Goal: Task Accomplishment & Management: Manage account settings

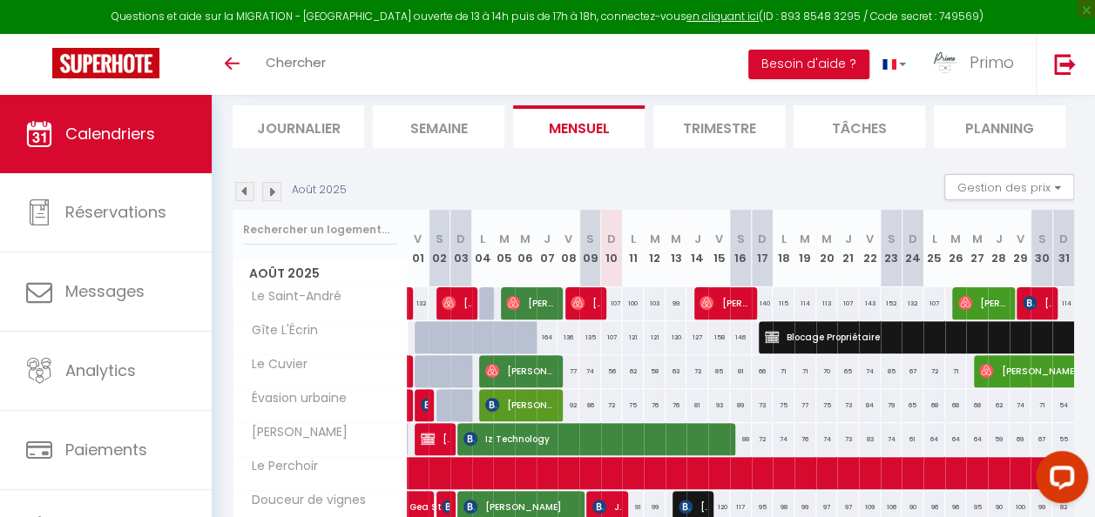
scroll to position [25, 0]
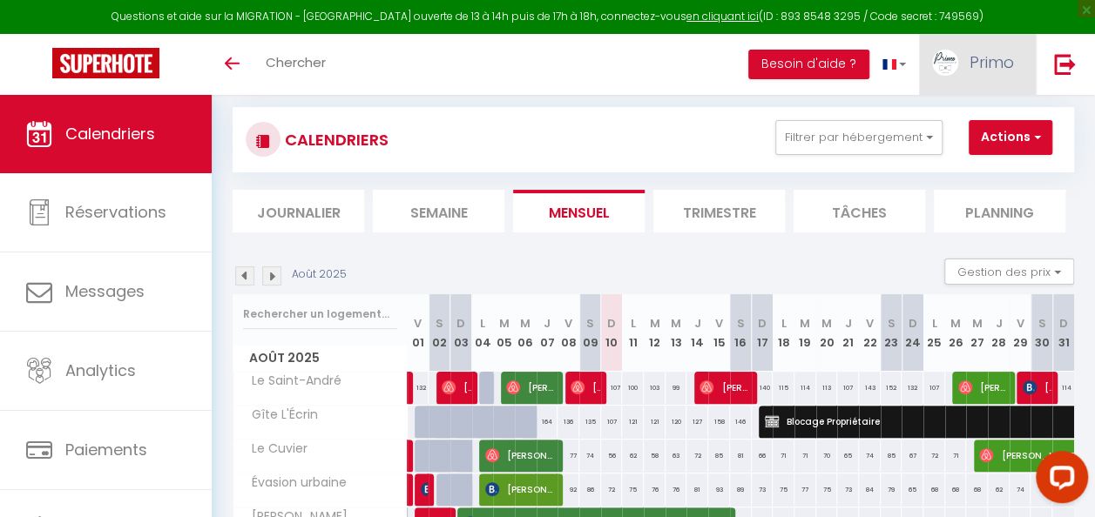
click at [991, 67] on span "Primo" at bounding box center [991, 62] width 44 height 22
click at [655, 57] on div "Toggle menubar Chercher BUTTON Besoin d'aide ? Primo Paramètres Équipe" at bounding box center [603, 64] width 955 height 61
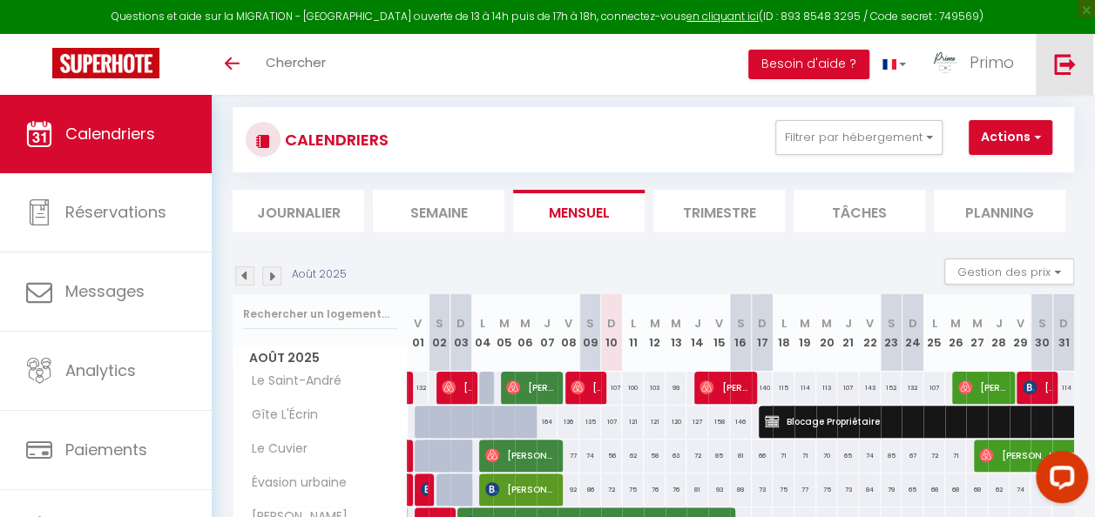
click at [1069, 64] on img at bounding box center [1065, 64] width 22 height 22
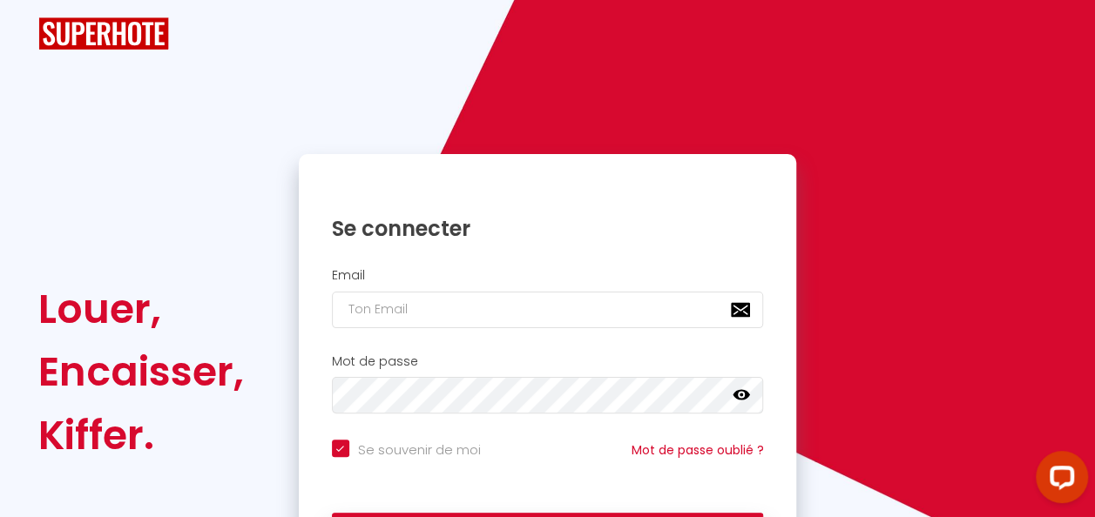
checkbox input "true"
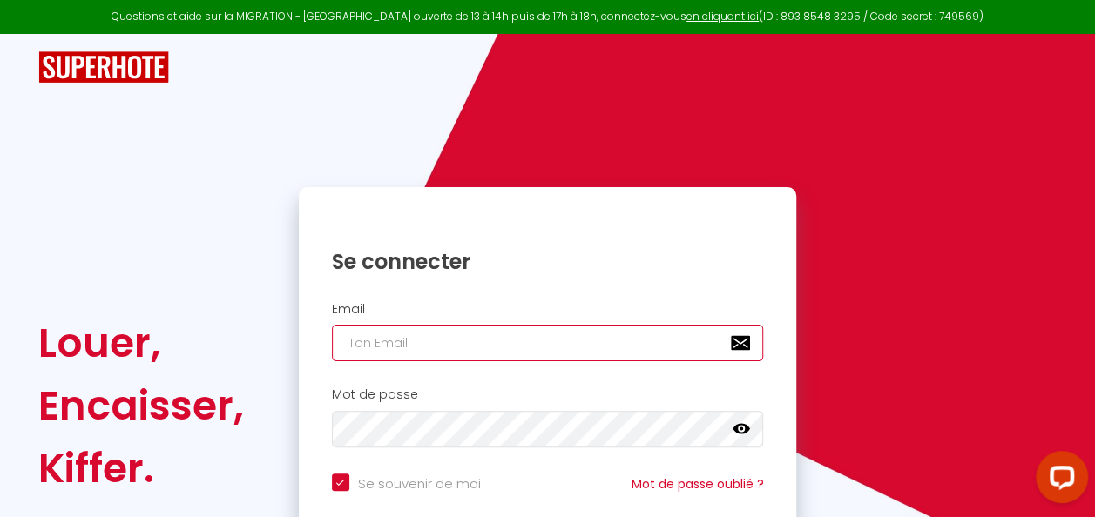
type input "[EMAIL_ADDRESS][DOMAIN_NAME]"
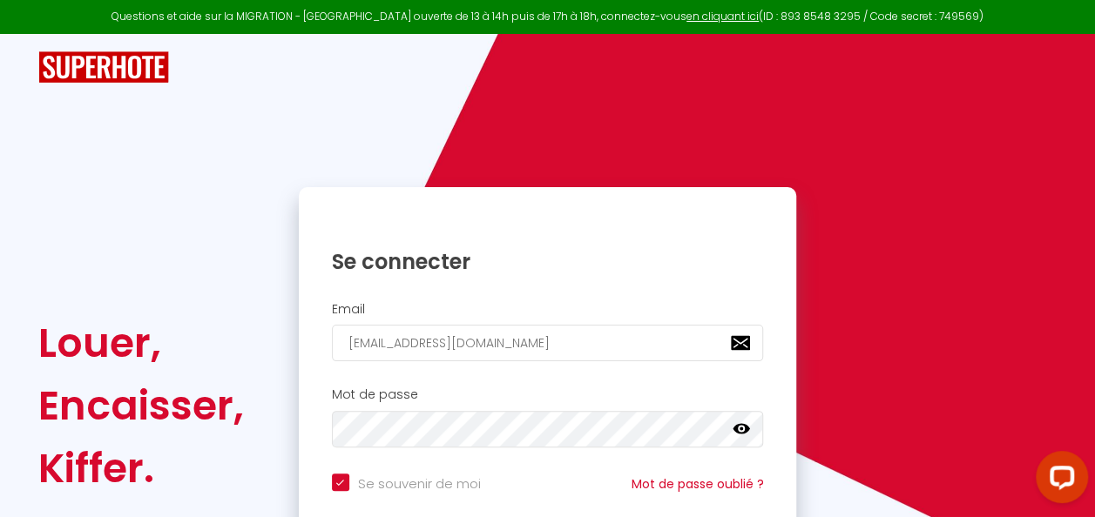
checkbox input "true"
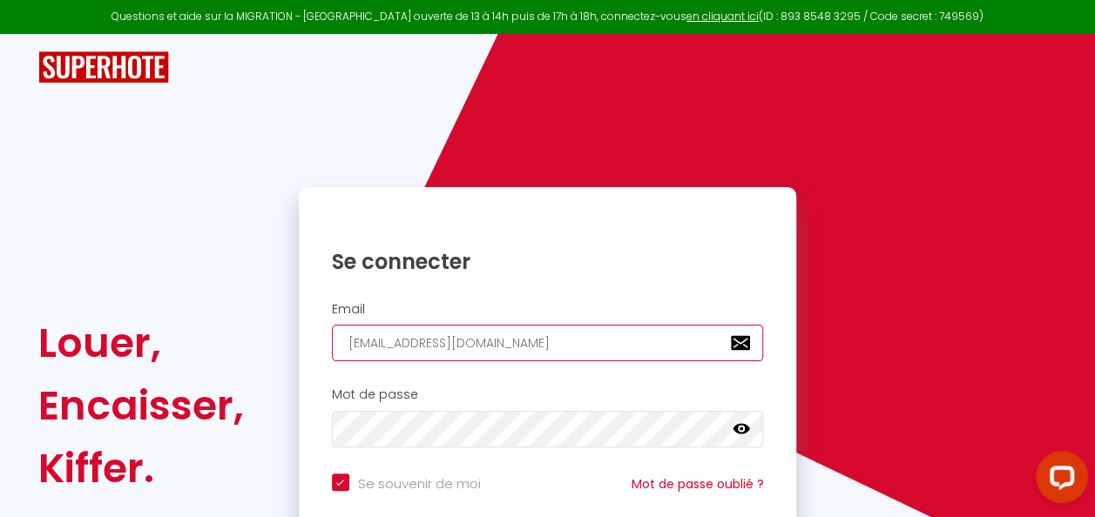
click at [538, 346] on input "[EMAIL_ADDRESS][DOMAIN_NAME]" at bounding box center [548, 343] width 432 height 37
type input "[PERSON_NAME][EMAIL_ADDRESS][PERSON_NAME][DOMAIN_NAME]"
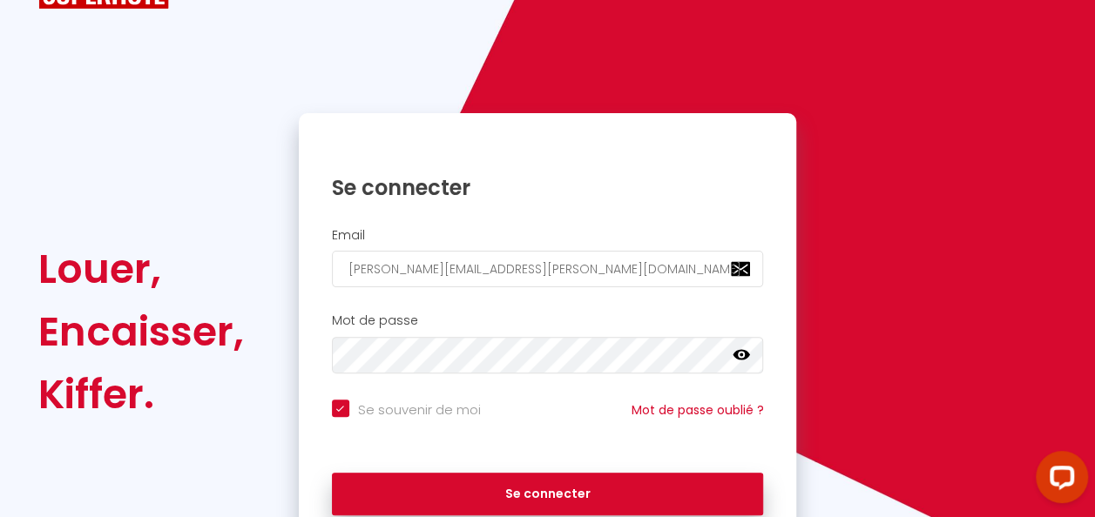
scroll to position [158, 0]
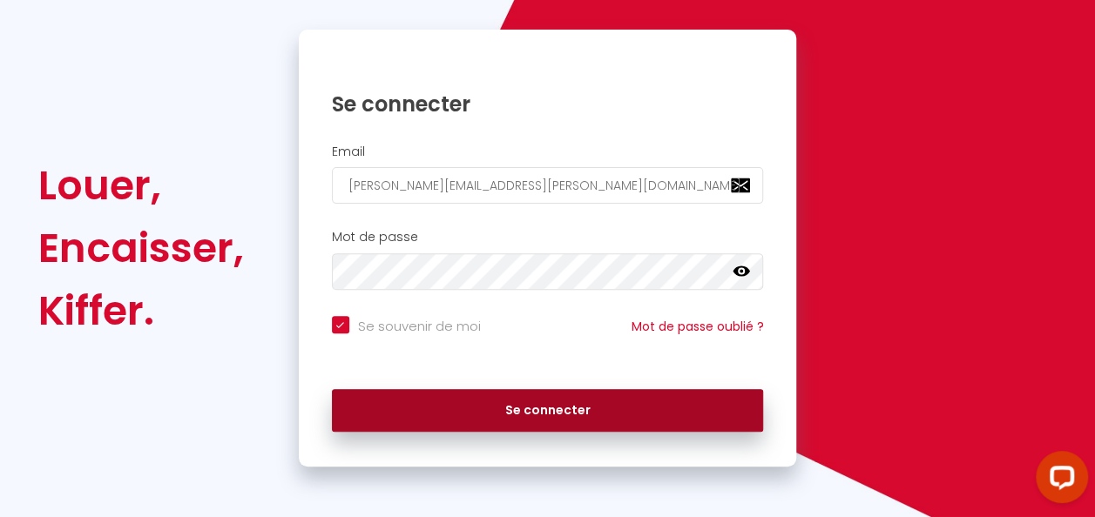
click at [558, 411] on button "Se connecter" at bounding box center [548, 411] width 432 height 44
checkbox input "true"
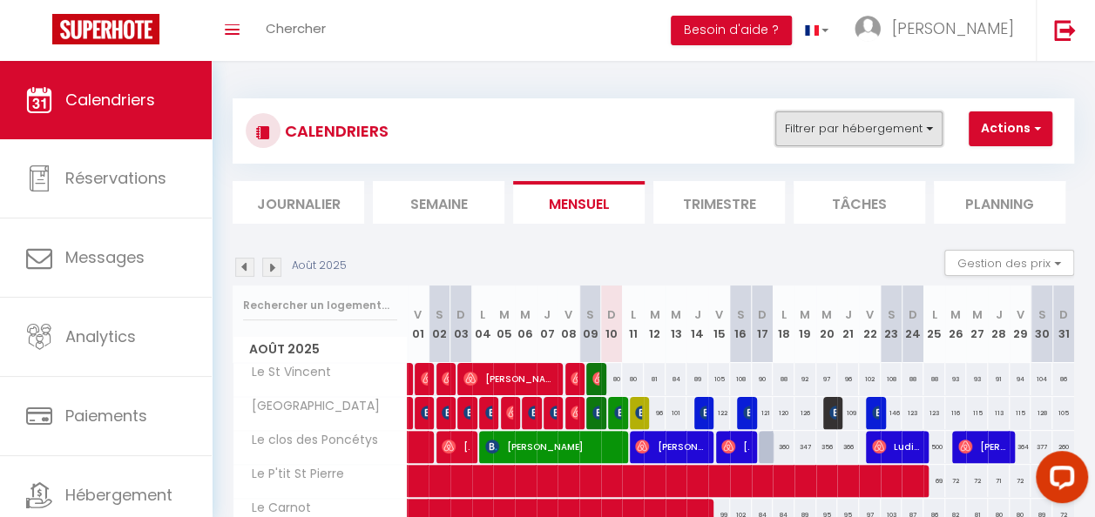
click at [928, 129] on button "Filtrer par hébergement" at bounding box center [858, 128] width 167 height 35
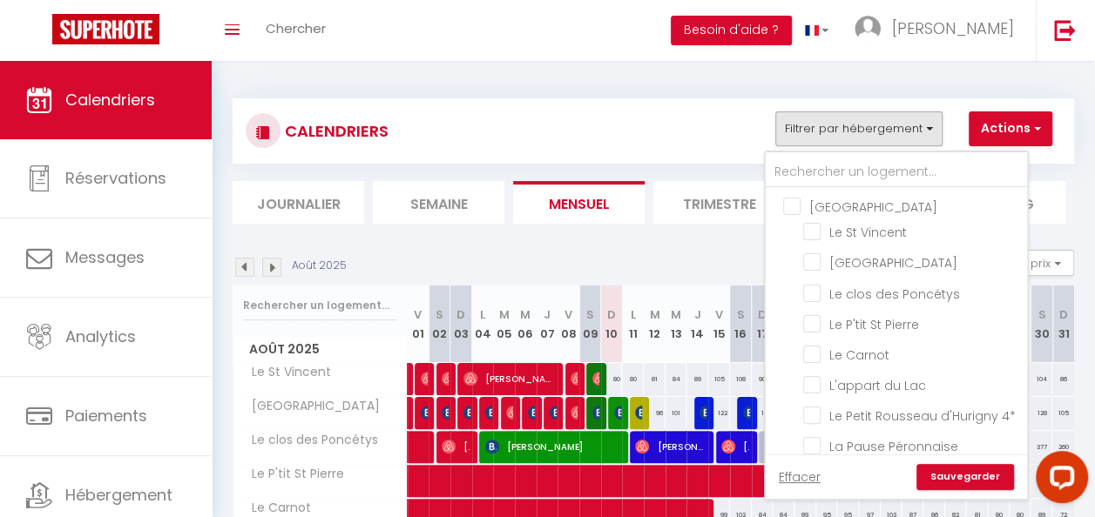
click at [791, 204] on input "[GEOGRAPHIC_DATA]" at bounding box center [913, 205] width 261 height 17
checkbox input "true"
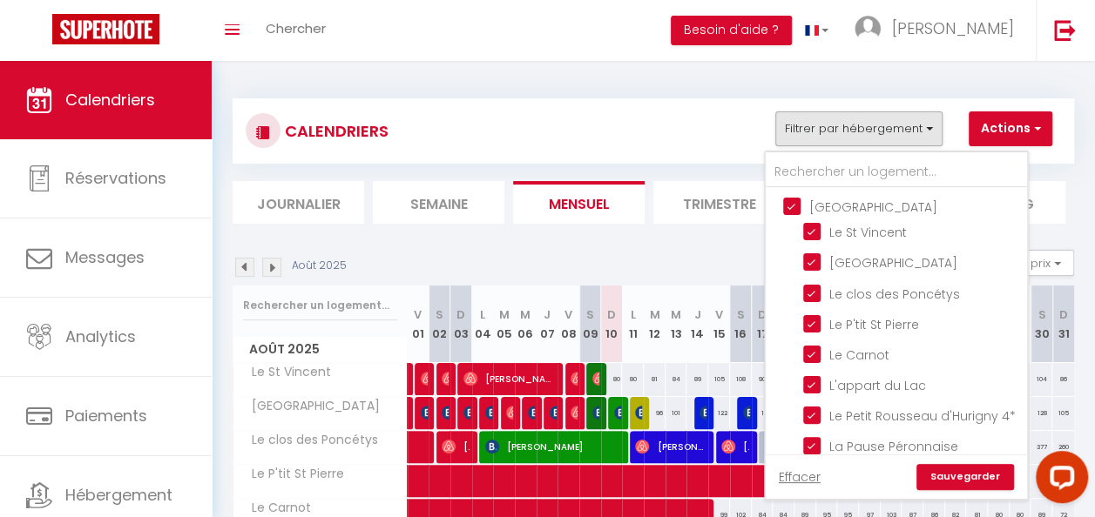
checkbox input "true"
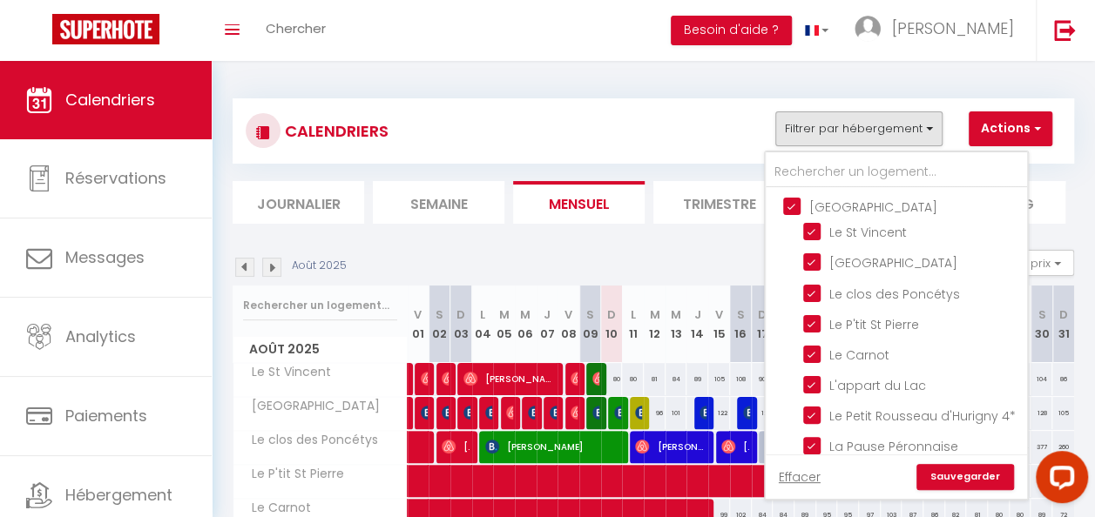
checkbox input "true"
checkbox input "false"
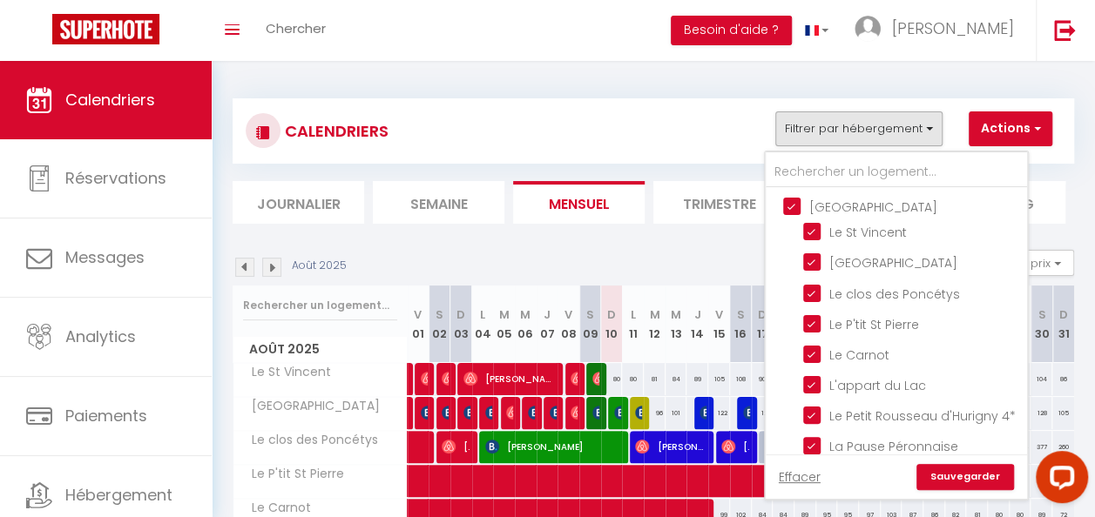
checkbox input "false"
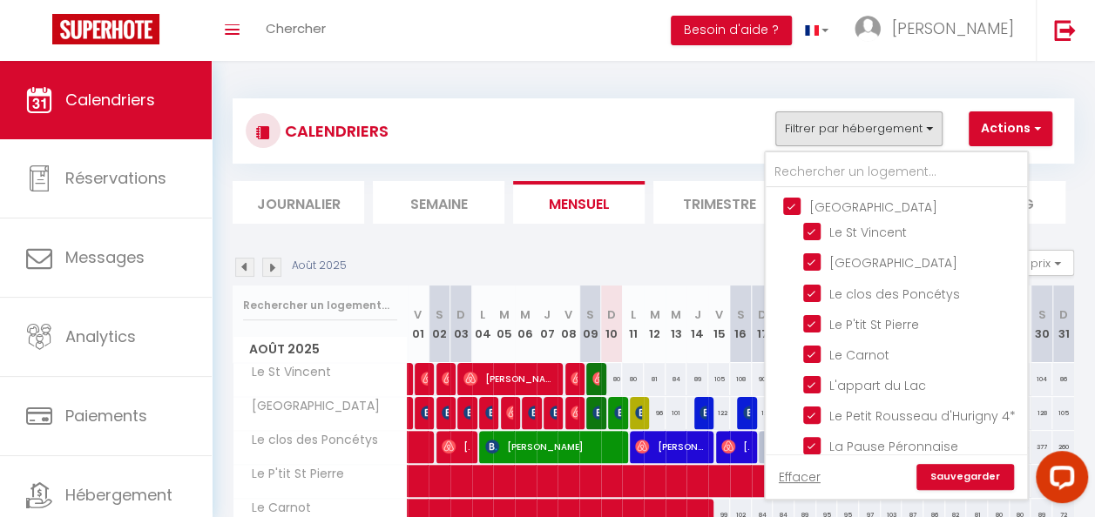
checkbox input "false"
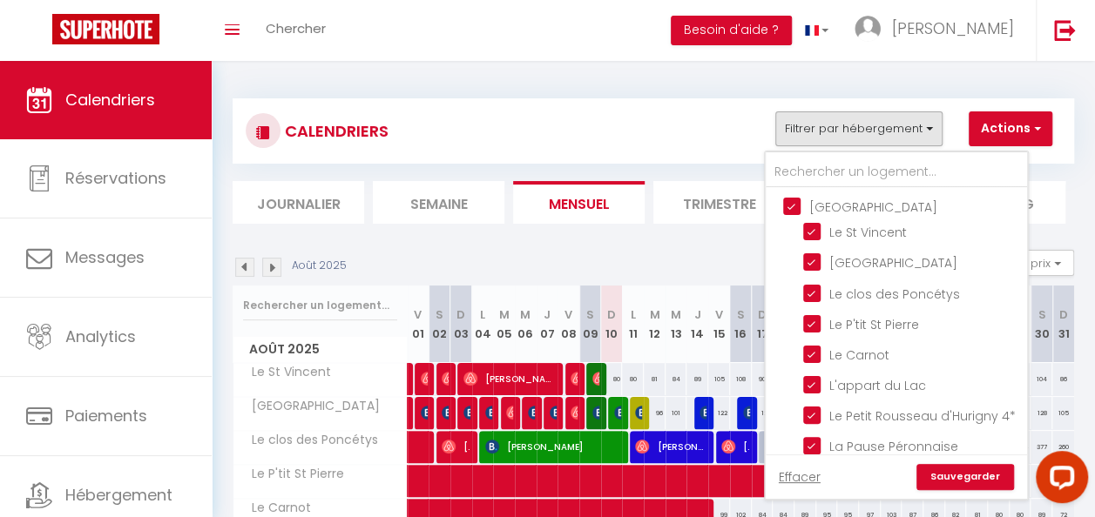
checkbox input "false"
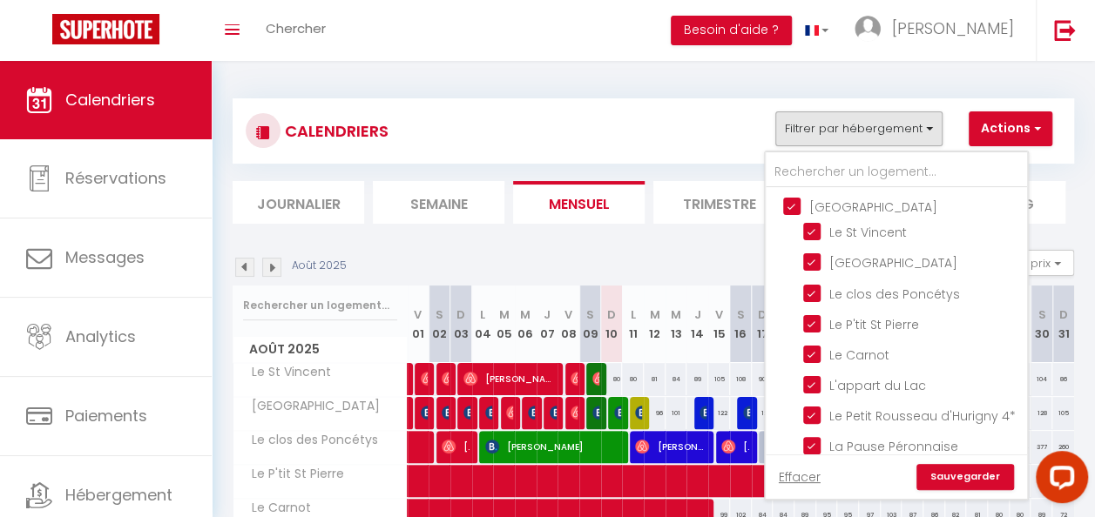
checkbox input "false"
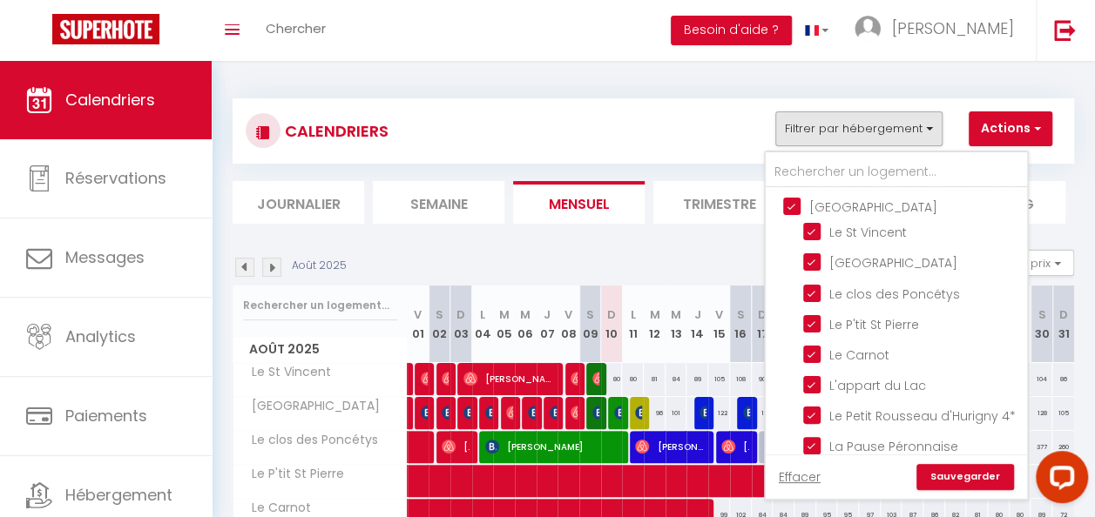
checkbox input "false"
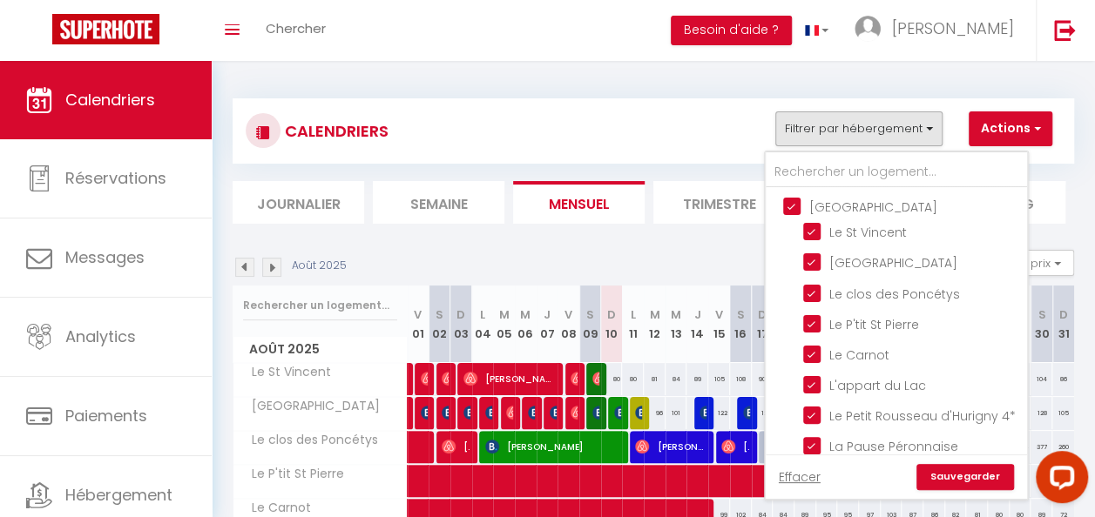
checkbox input "false"
click at [813, 324] on input "Le P'tit St Pierre" at bounding box center [912, 322] width 218 height 17
checkbox input "false"
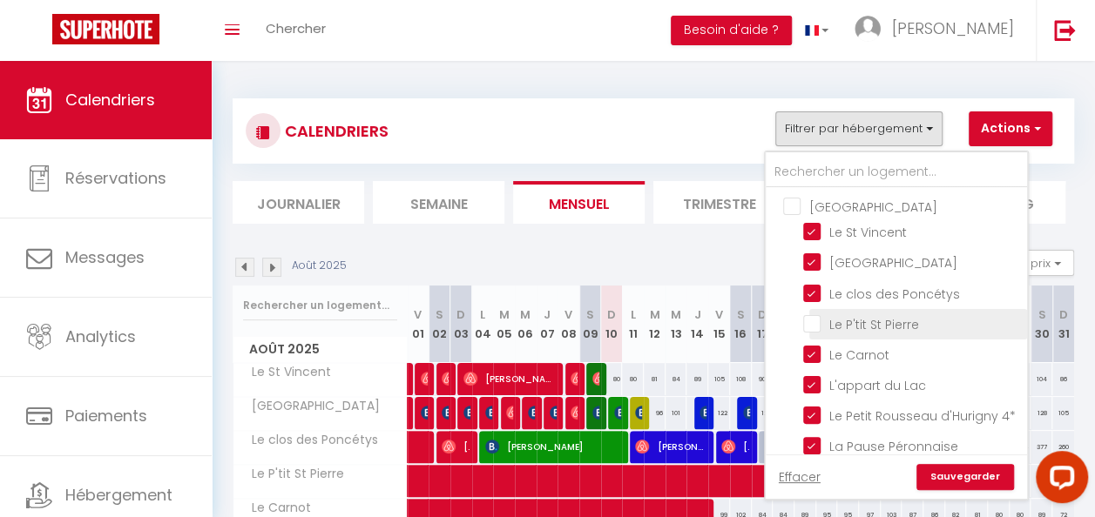
checkbox input "false"
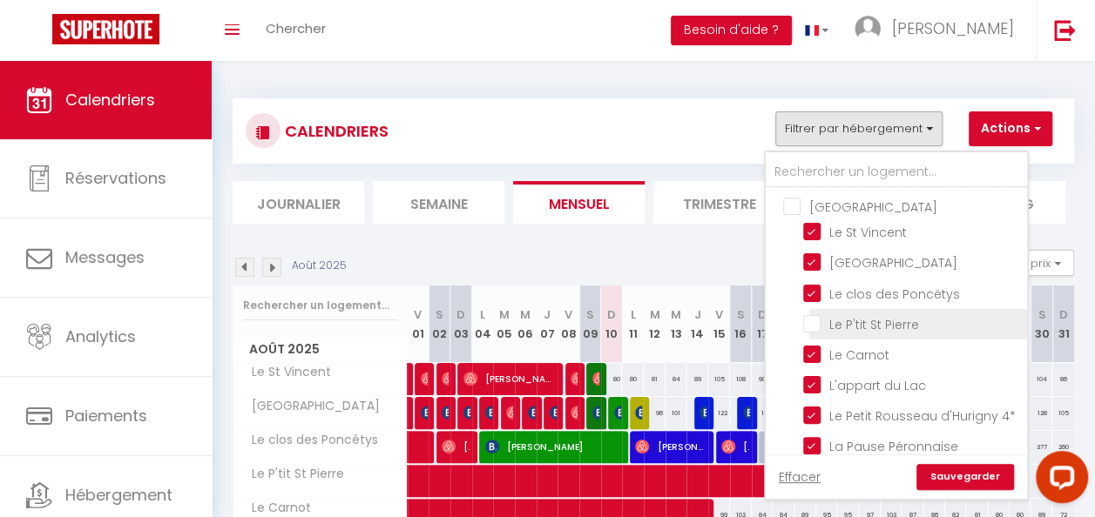
checkbox input "false"
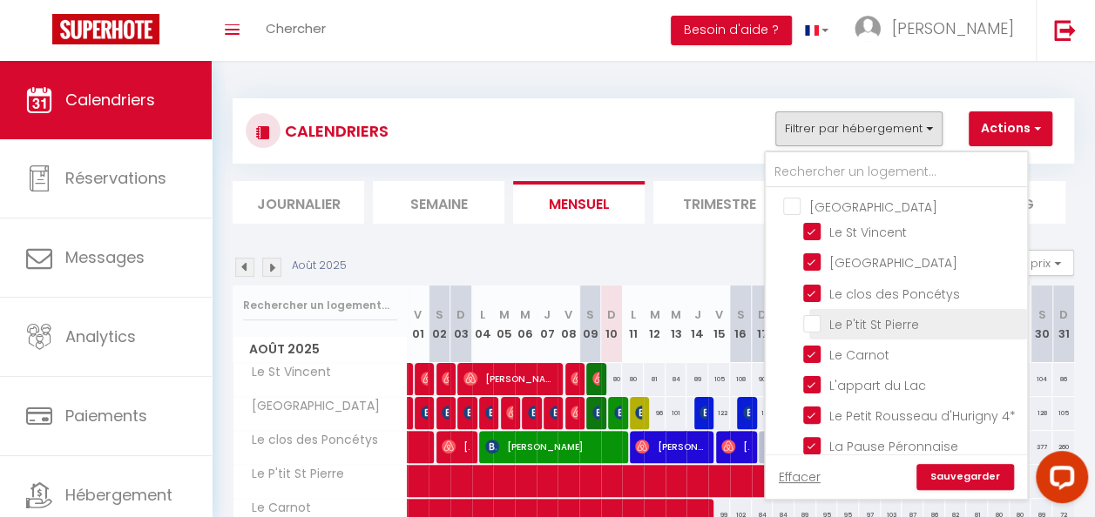
checkbox input "false"
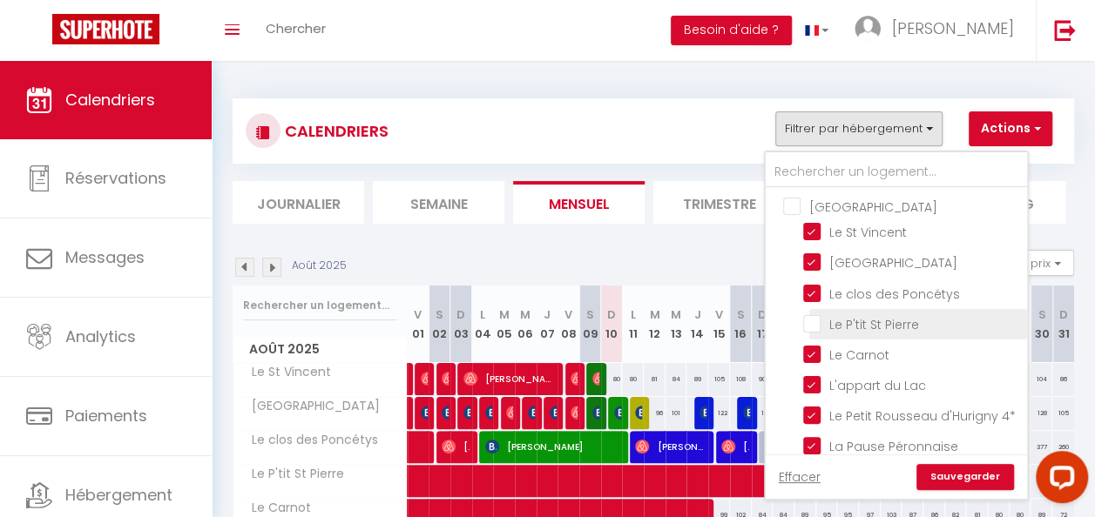
checkbox input "false"
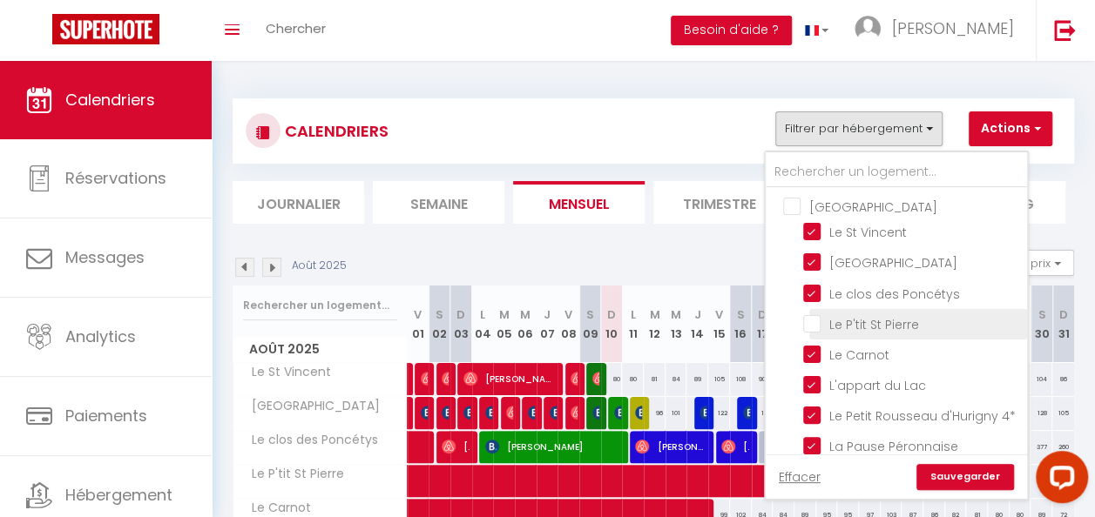
checkbox input "false"
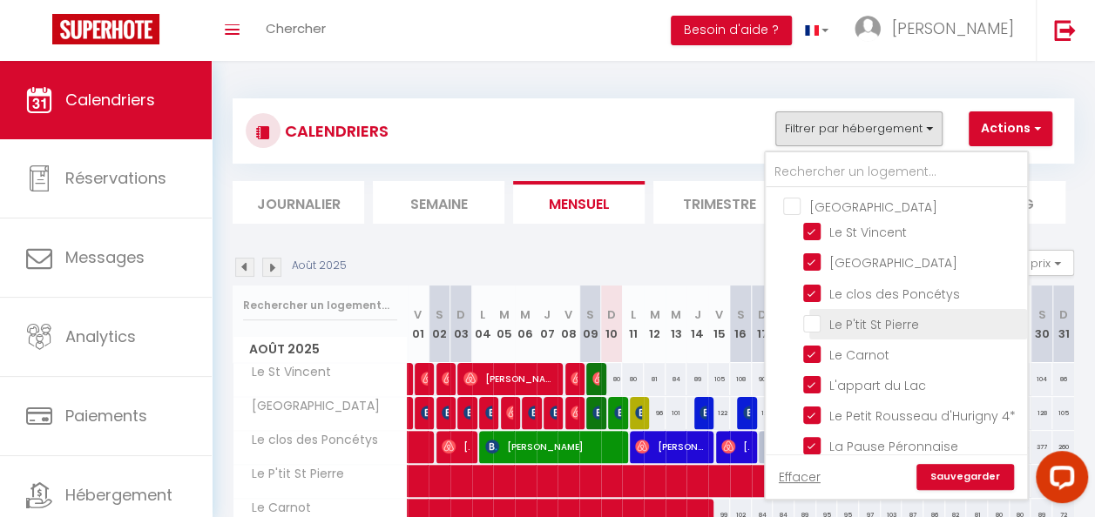
checkbox input "false"
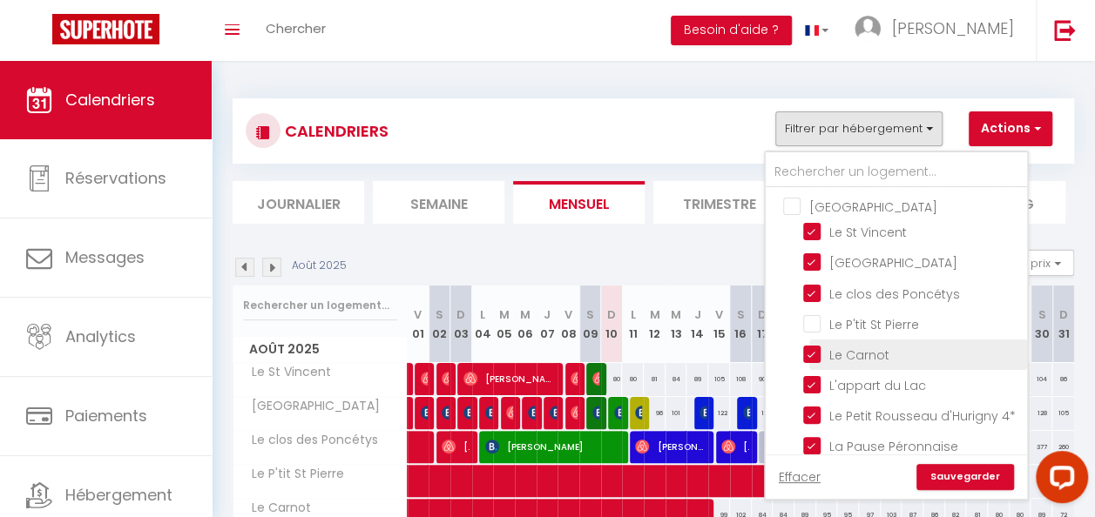
click at [815, 349] on input "Le Carnot" at bounding box center [912, 353] width 218 height 17
checkbox input "false"
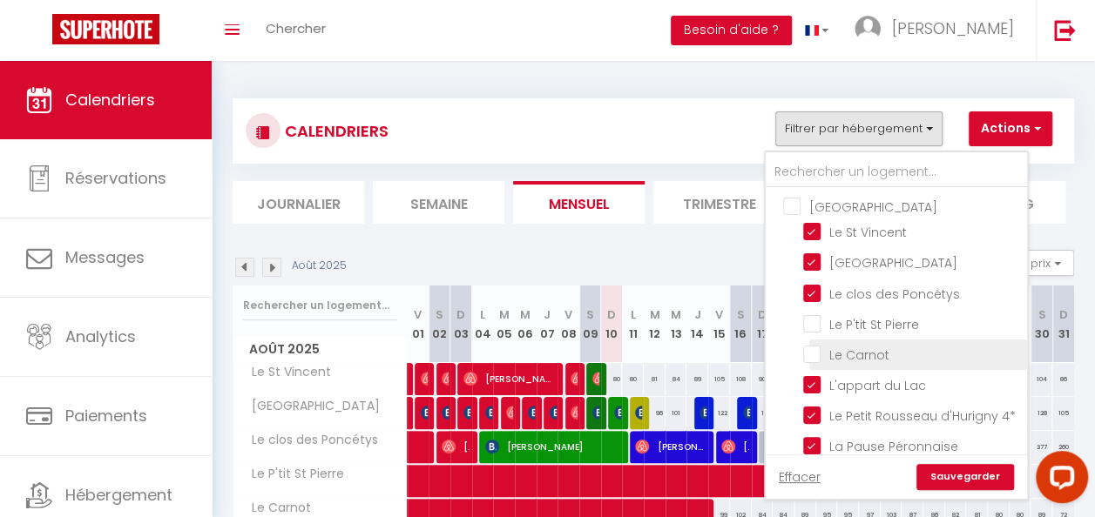
checkbox input "false"
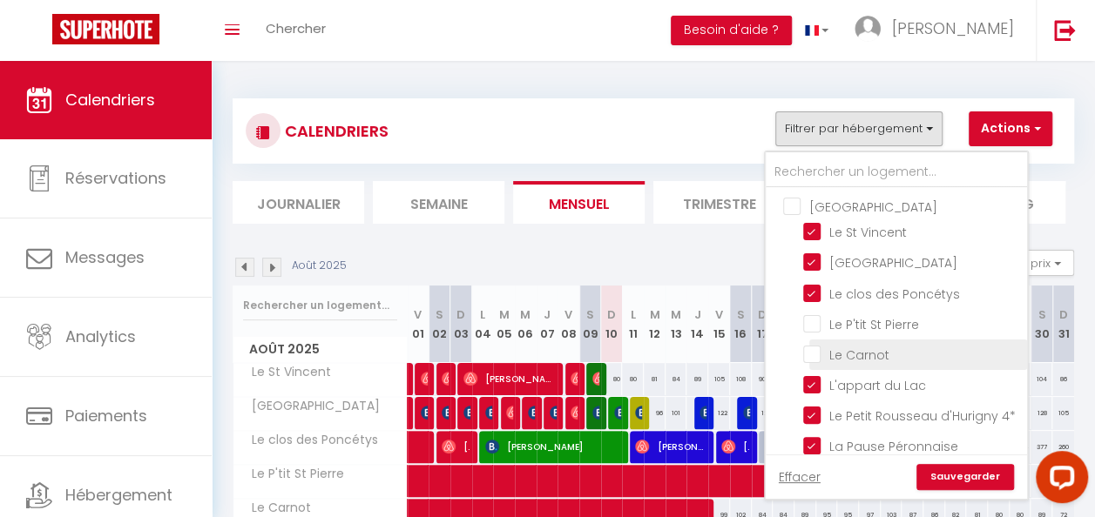
checkbox input "false"
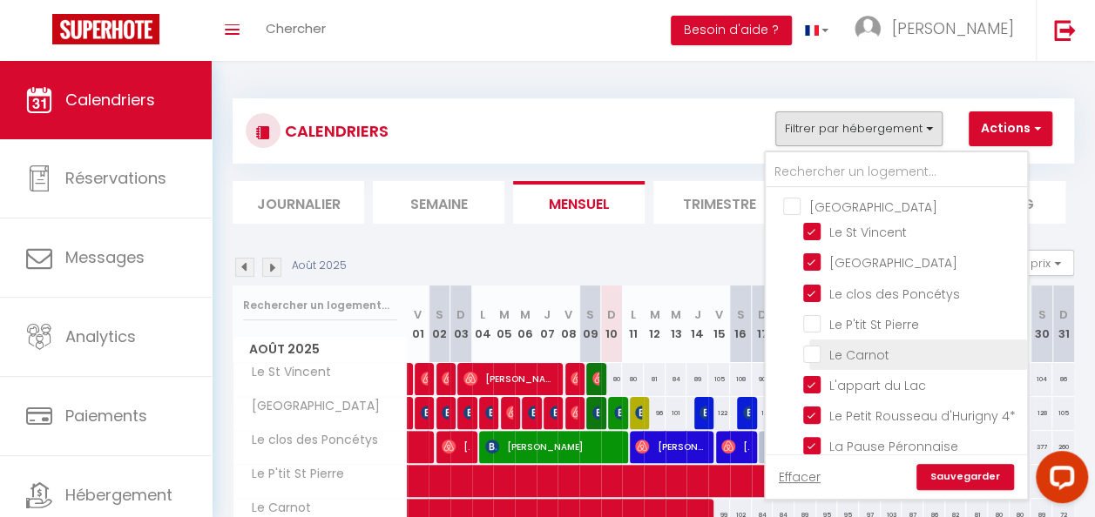
checkbox input "false"
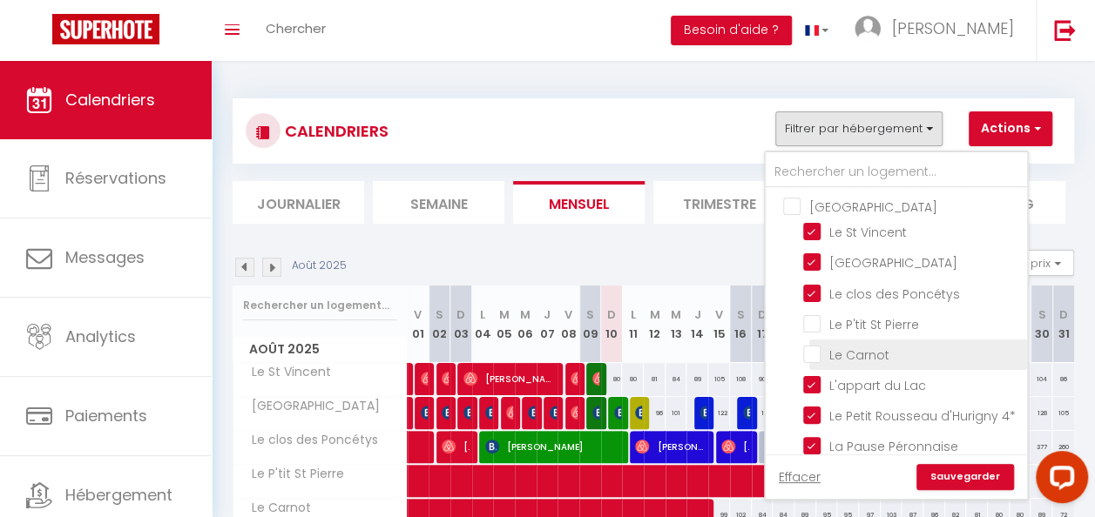
checkbox input "false"
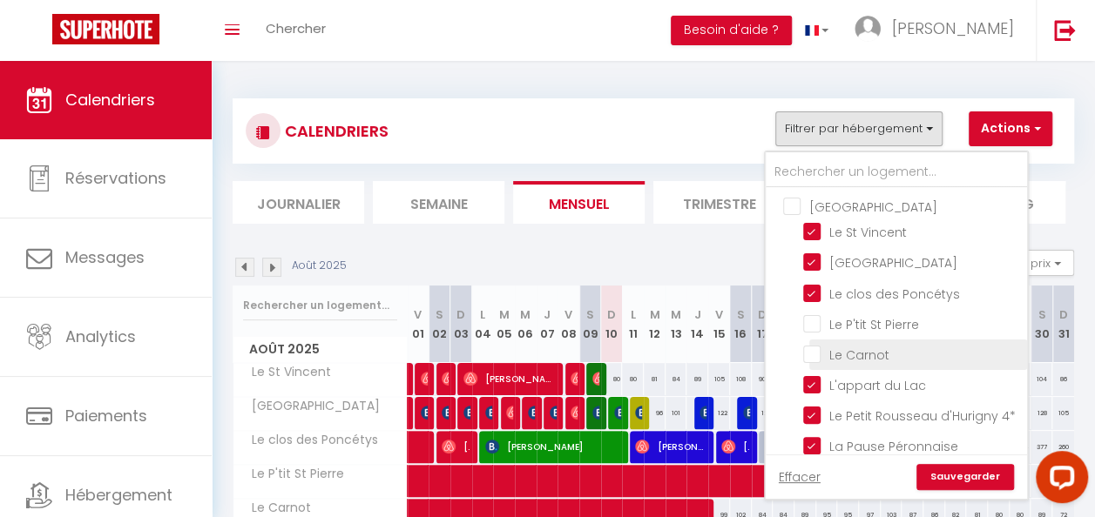
checkbox input "false"
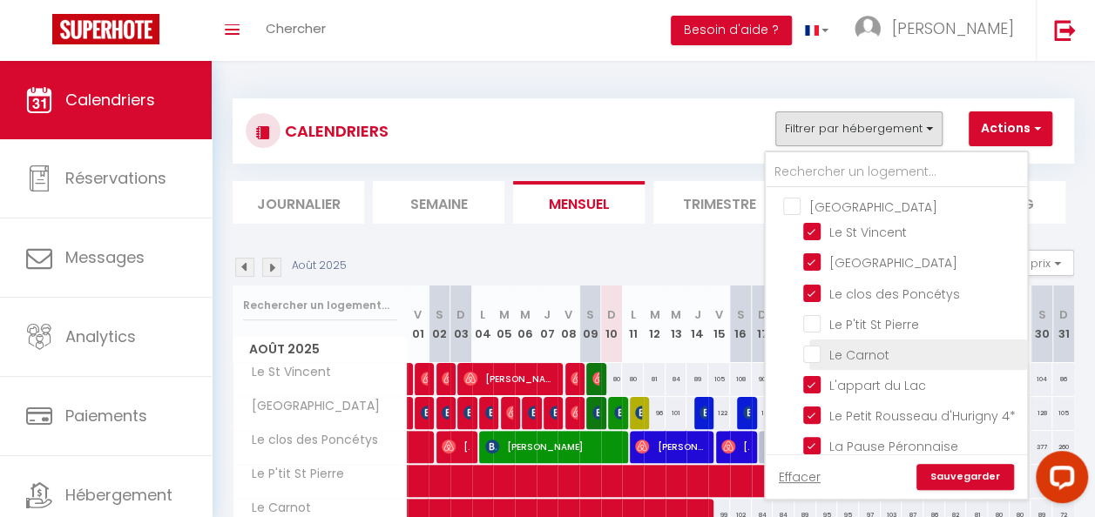
checkbox input "false"
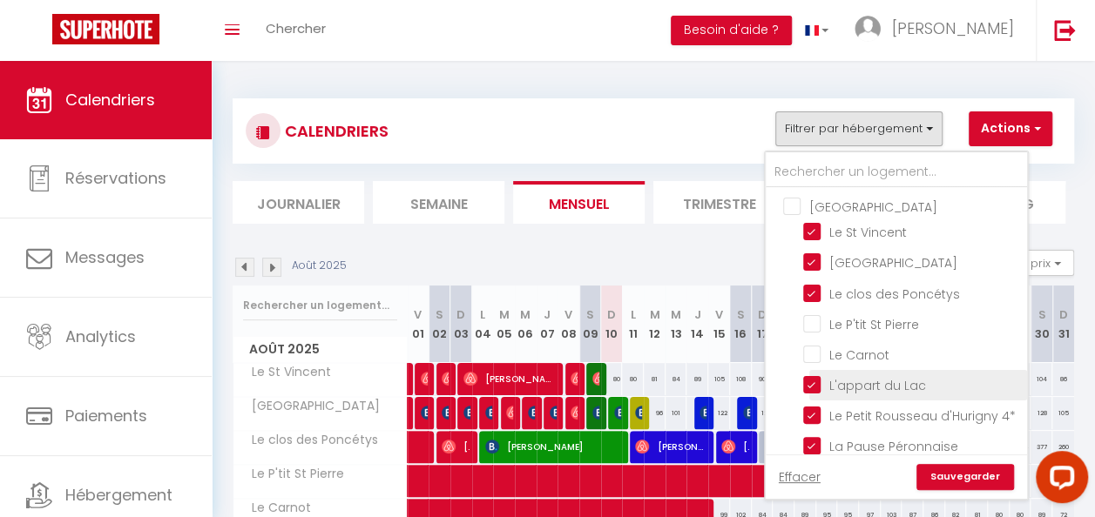
click at [813, 381] on input "L'appart du Lac" at bounding box center [912, 383] width 218 height 17
checkbox input "false"
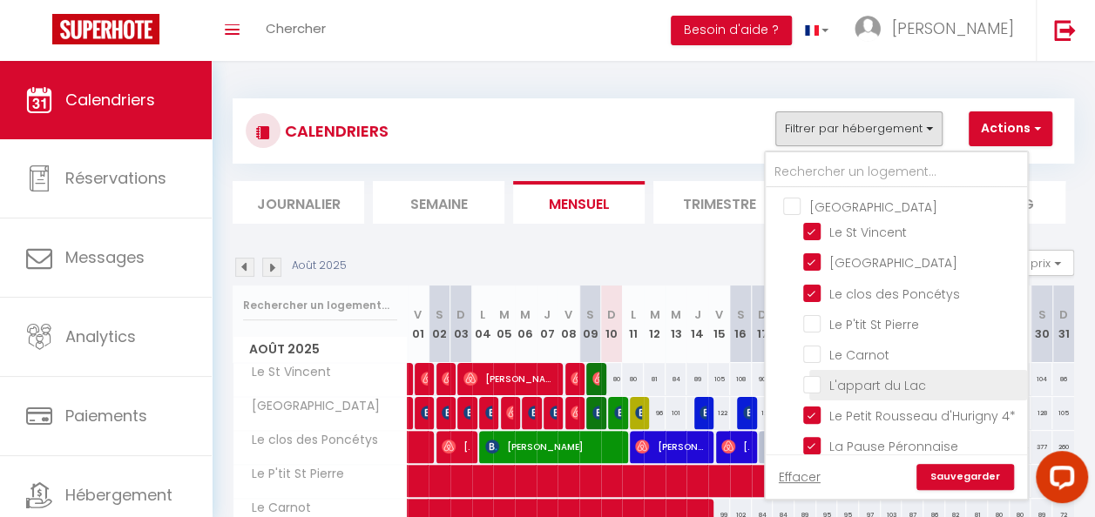
checkbox input "false"
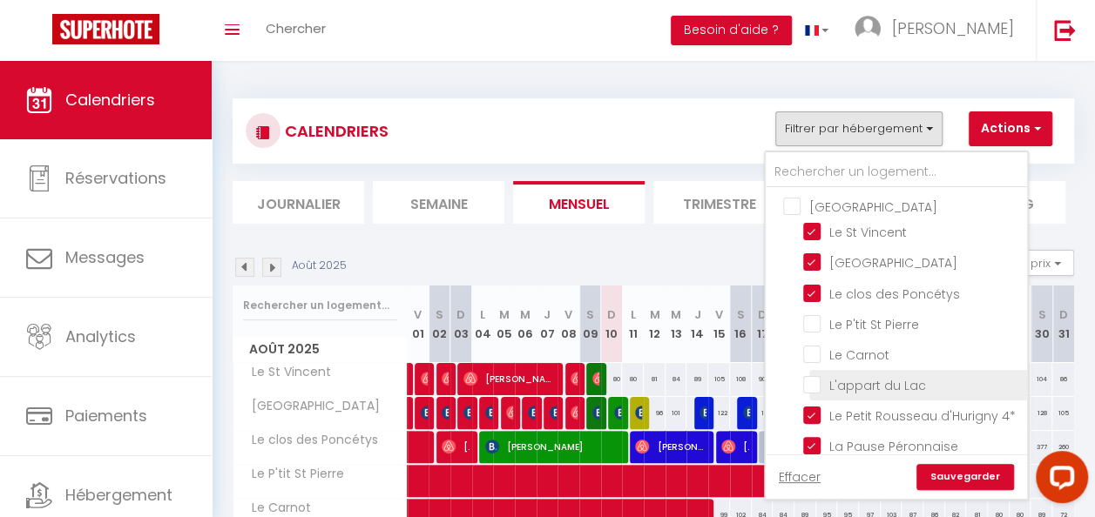
checkbox input "false"
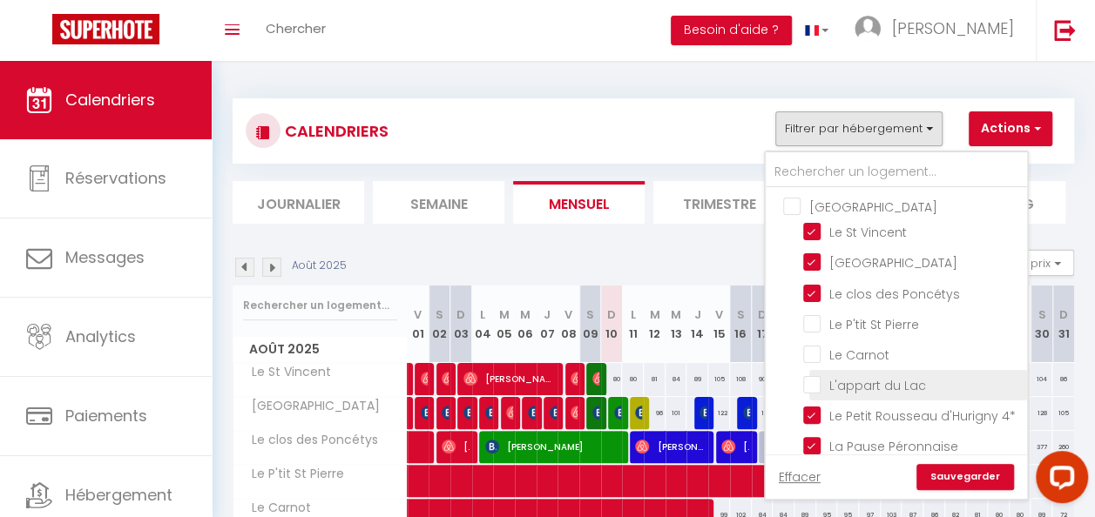
checkbox input "false"
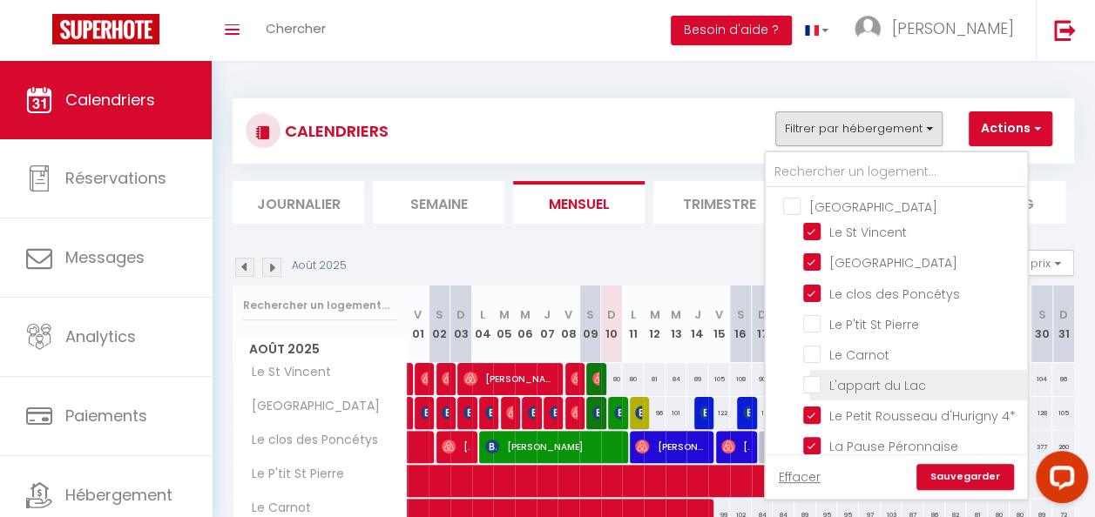
checkbox input "false"
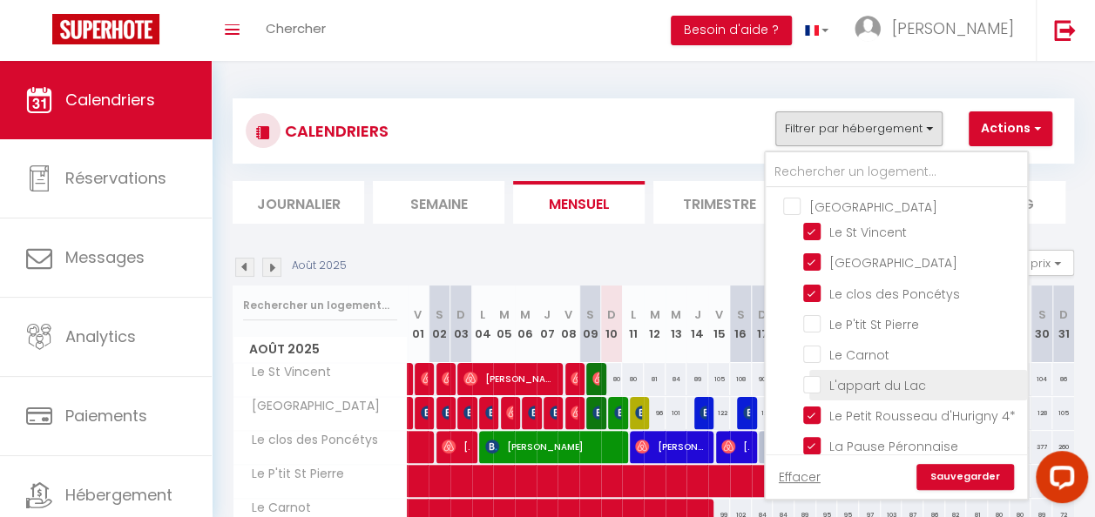
checkbox input "false"
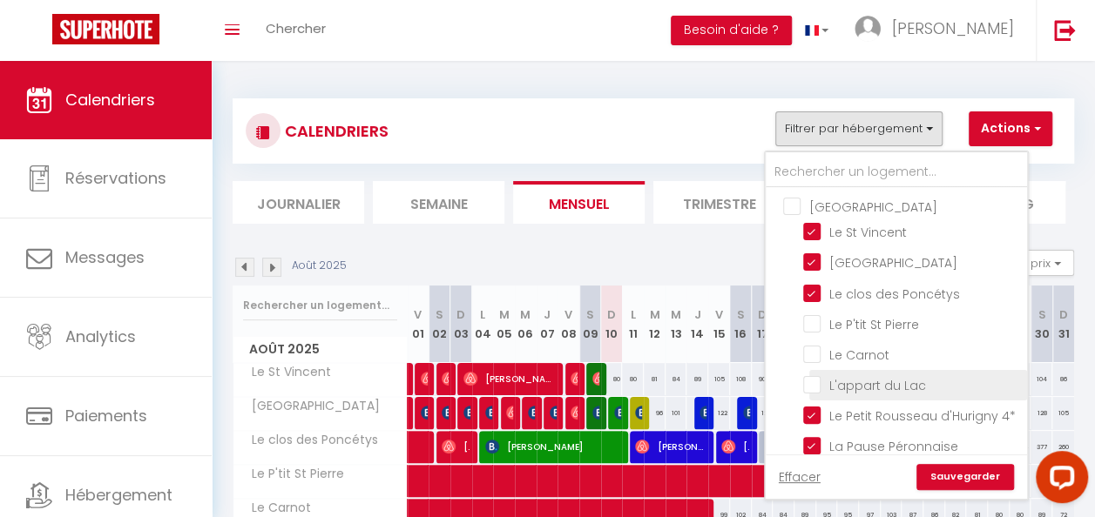
checkbox input "false"
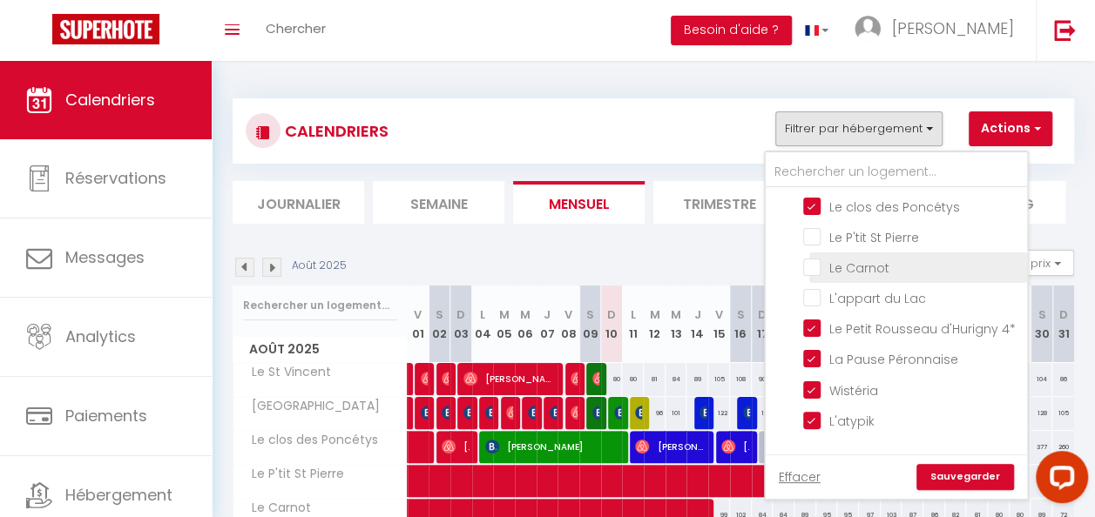
scroll to position [174, 0]
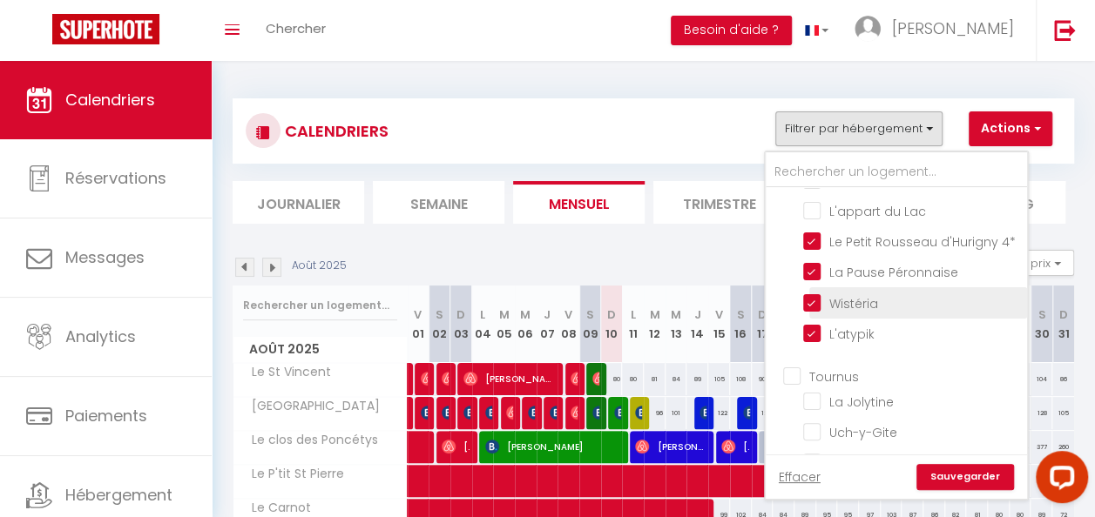
click at [816, 310] on input "Wistéria" at bounding box center [912, 301] width 218 height 17
checkbox input "false"
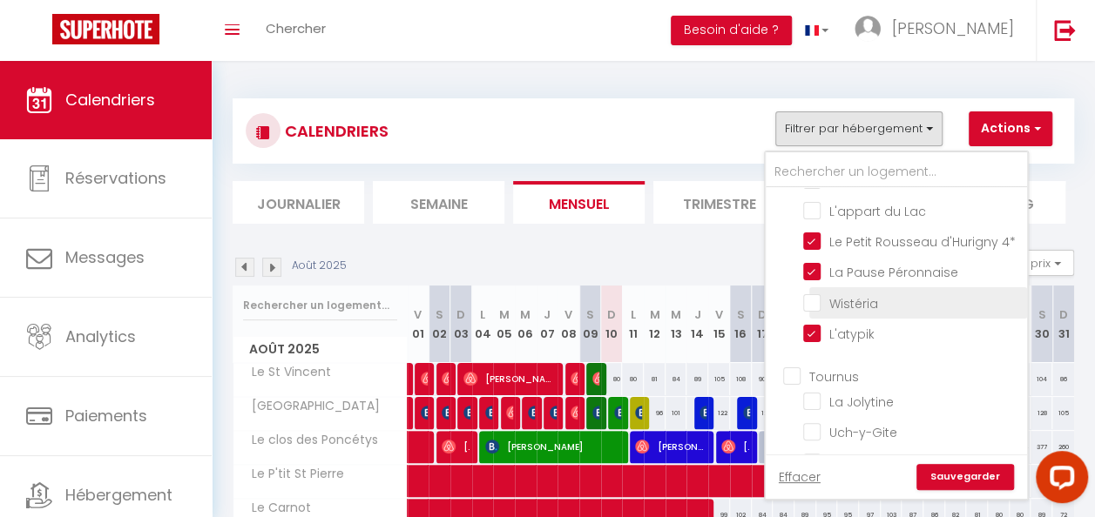
checkbox input "false"
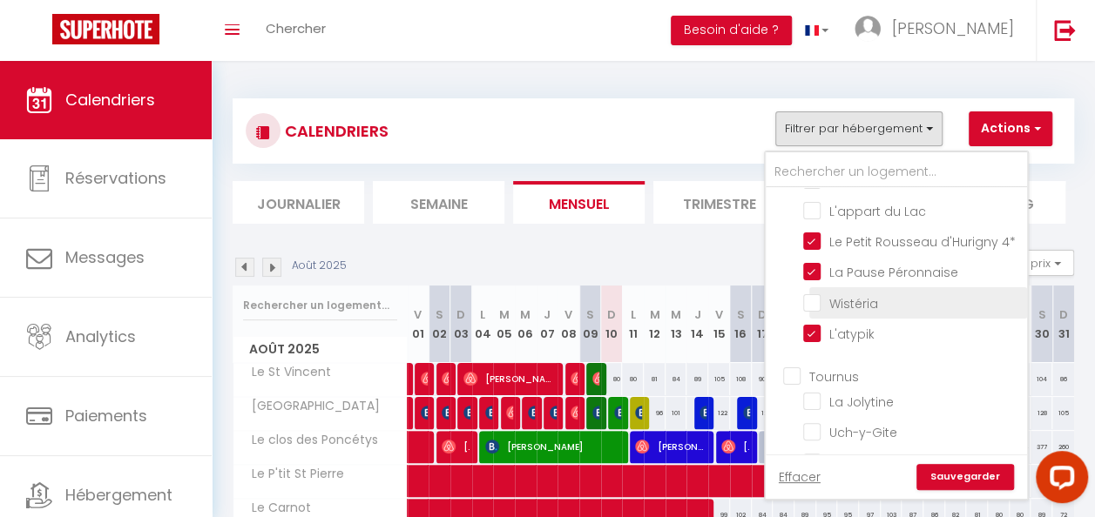
checkbox input "false"
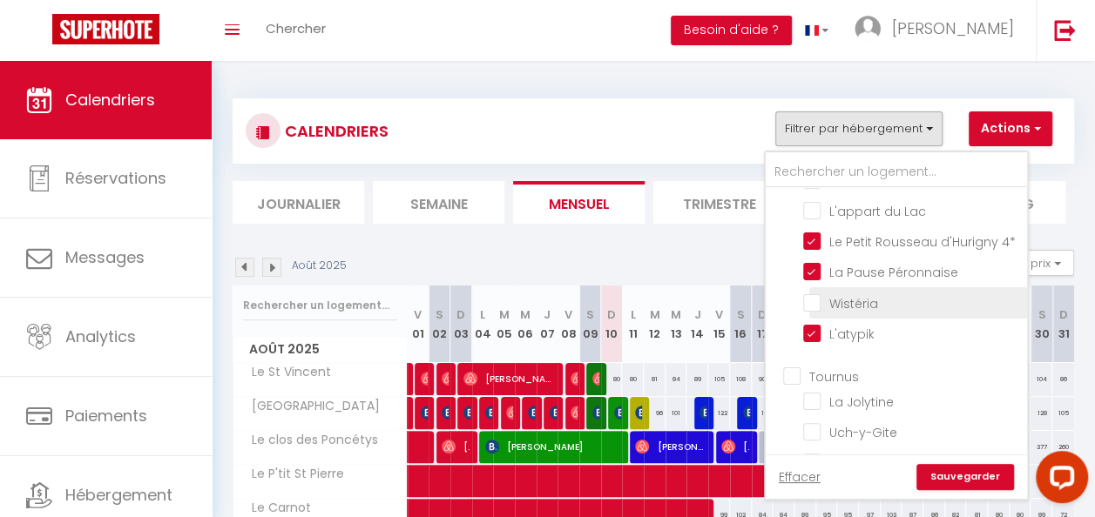
checkbox input "false"
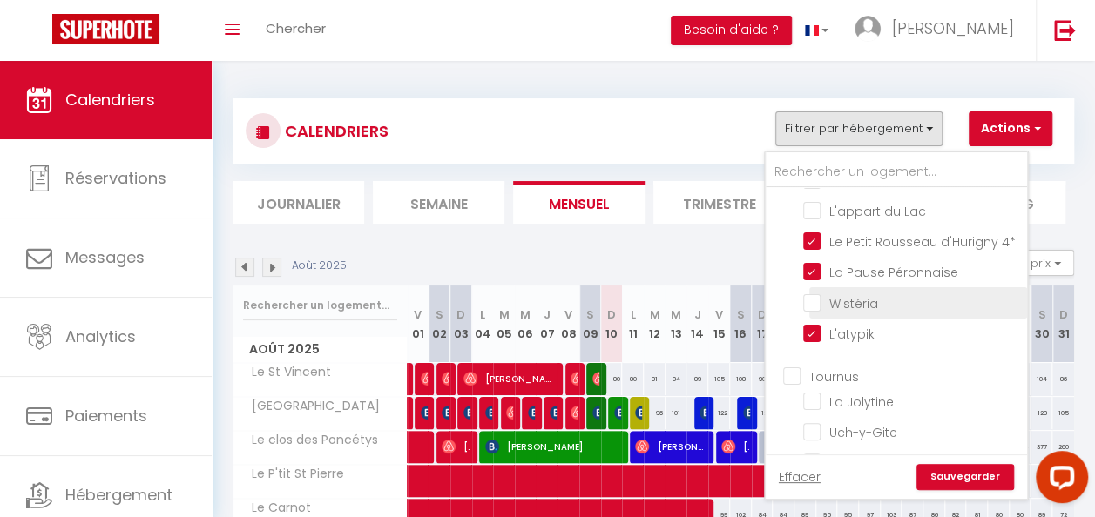
checkbox input "false"
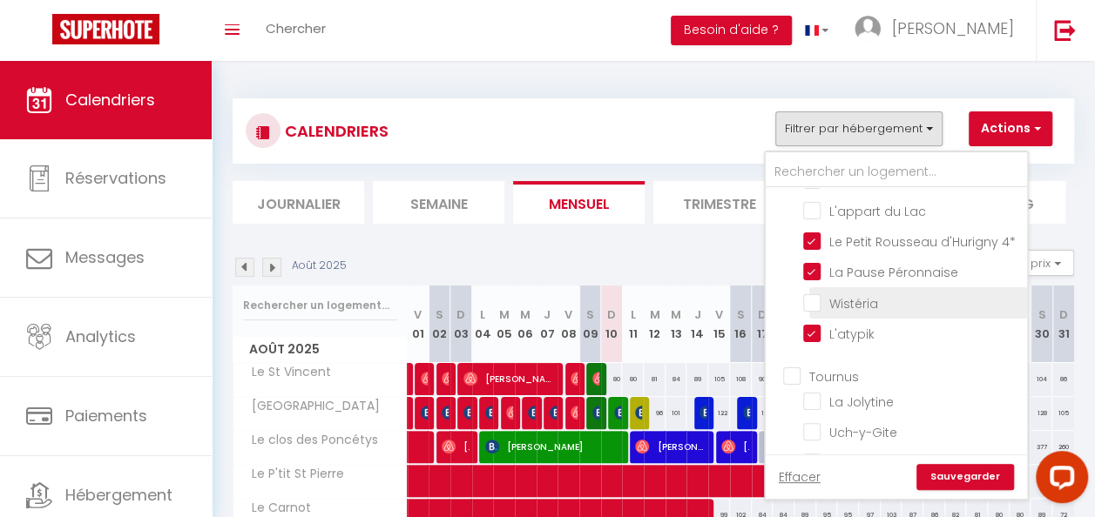
checkbox input "false"
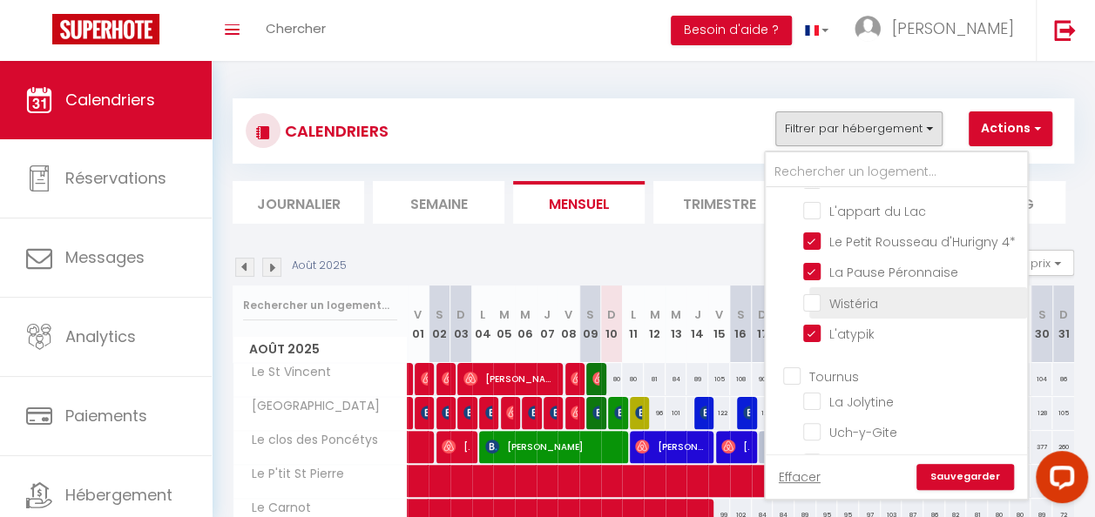
checkbox input "false"
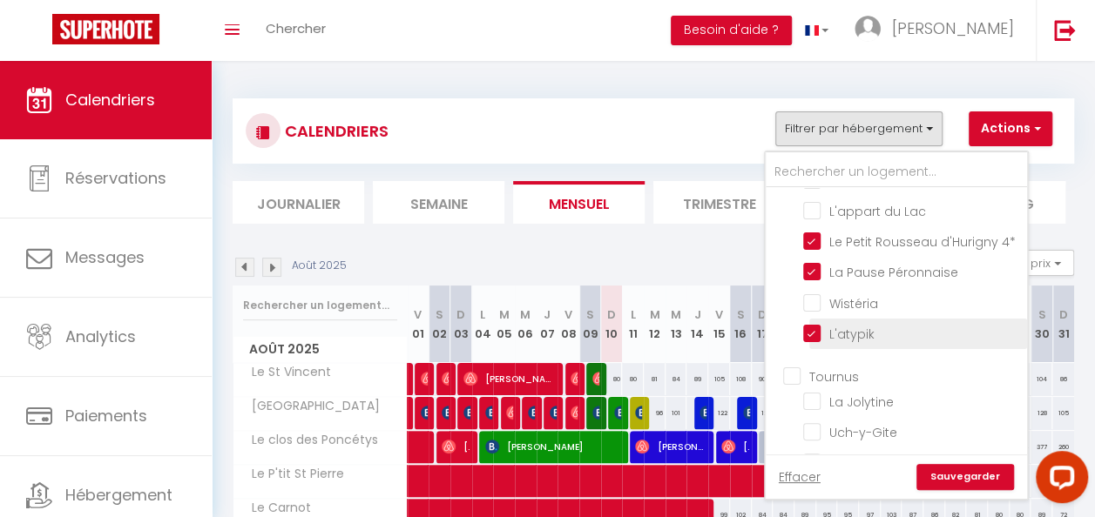
click at [816, 341] on input "L'atypik" at bounding box center [912, 332] width 218 height 17
checkbox input "false"
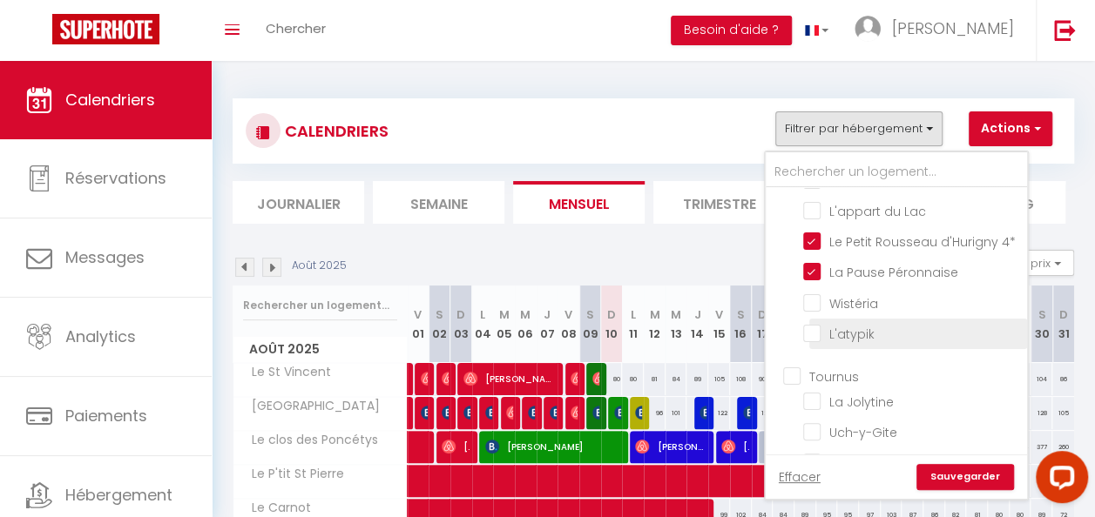
checkbox input "false"
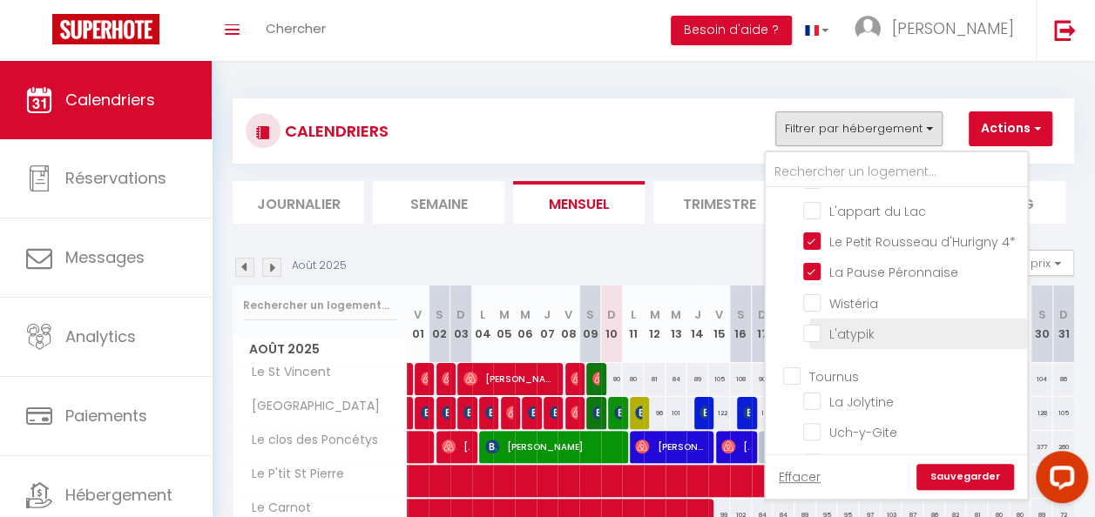
checkbox input "false"
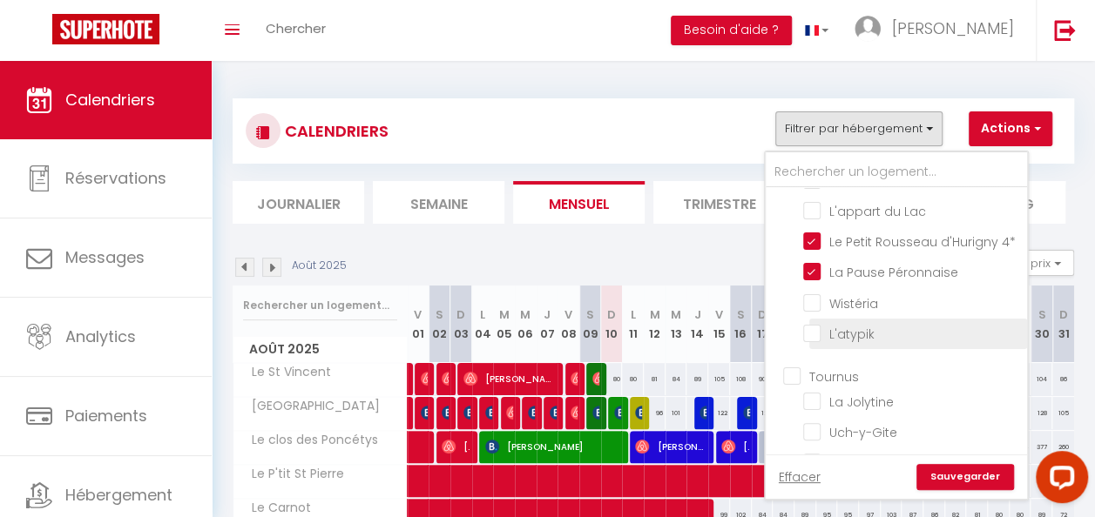
checkbox input "false"
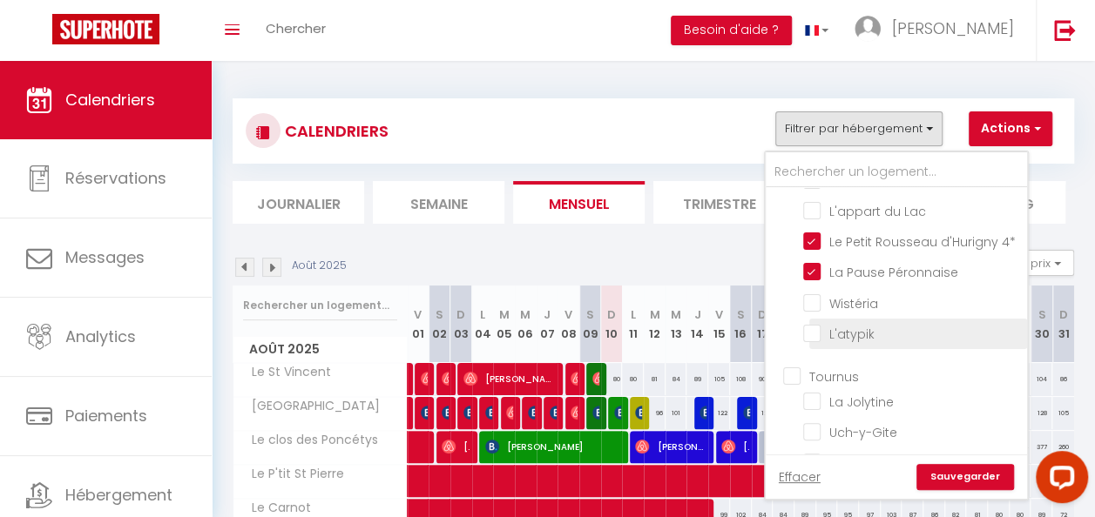
checkbox input "false"
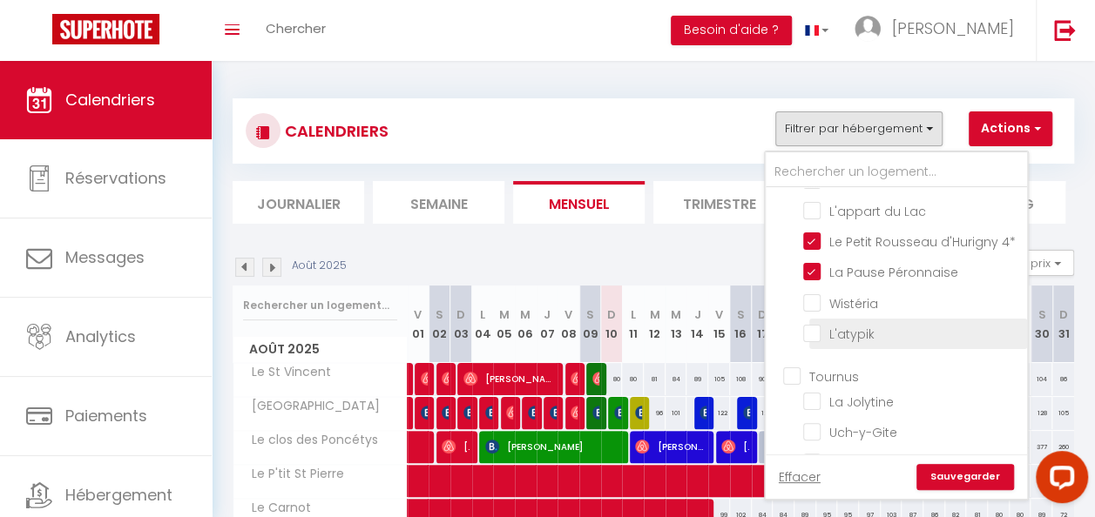
checkbox input "false"
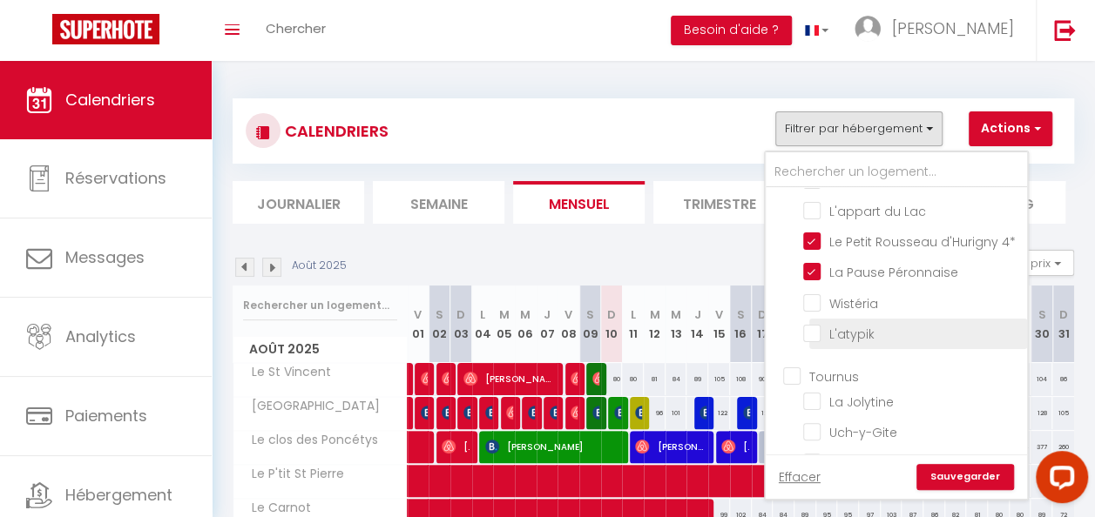
checkbox input "false"
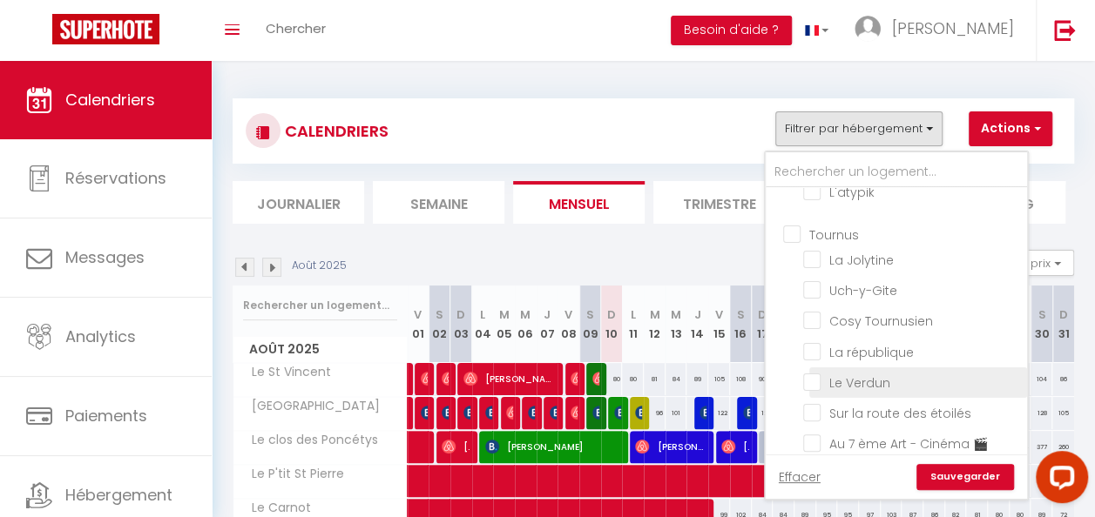
scroll to position [348, 0]
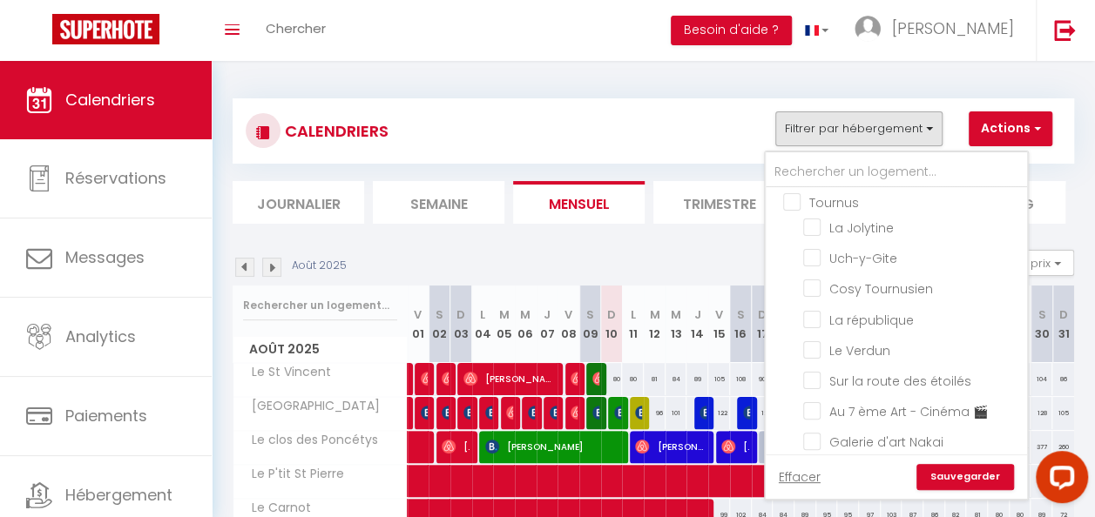
click at [797, 210] on input "Tournus" at bounding box center [913, 200] width 261 height 17
checkbox input "true"
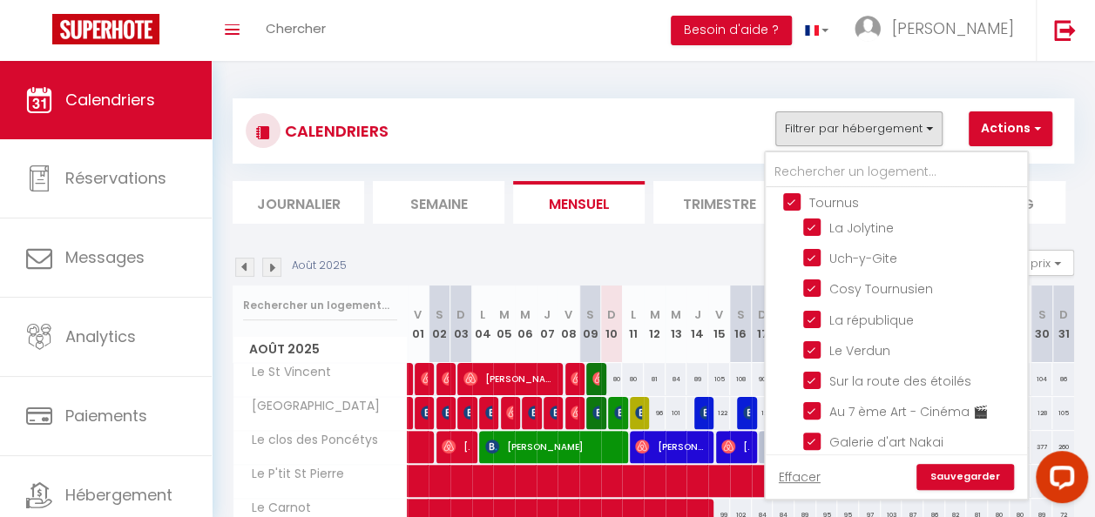
checkbox input "true"
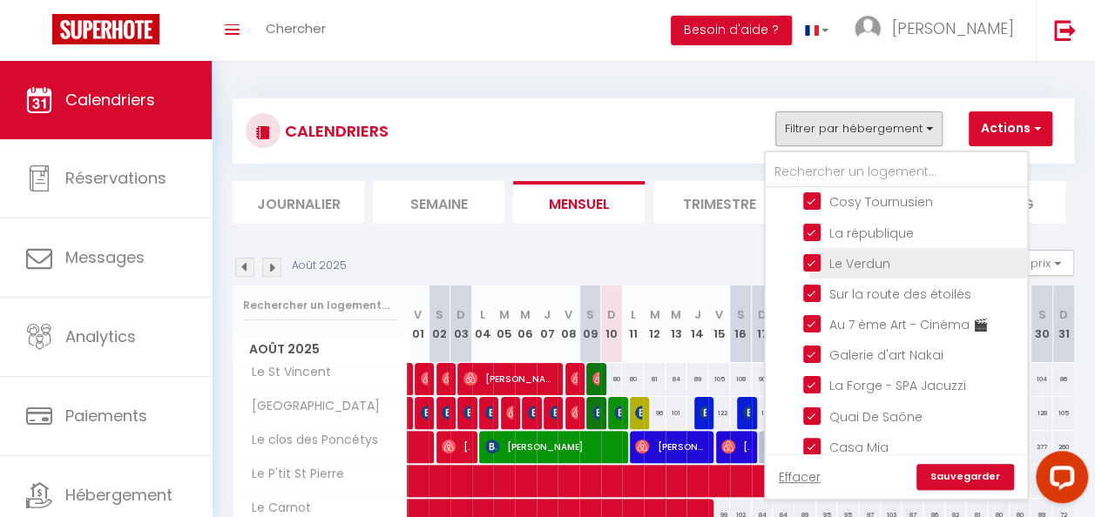
click at [812, 271] on input "Le Verdun" at bounding box center [912, 261] width 218 height 17
click at [814, 271] on input "Le Verdun" at bounding box center [912, 261] width 218 height 17
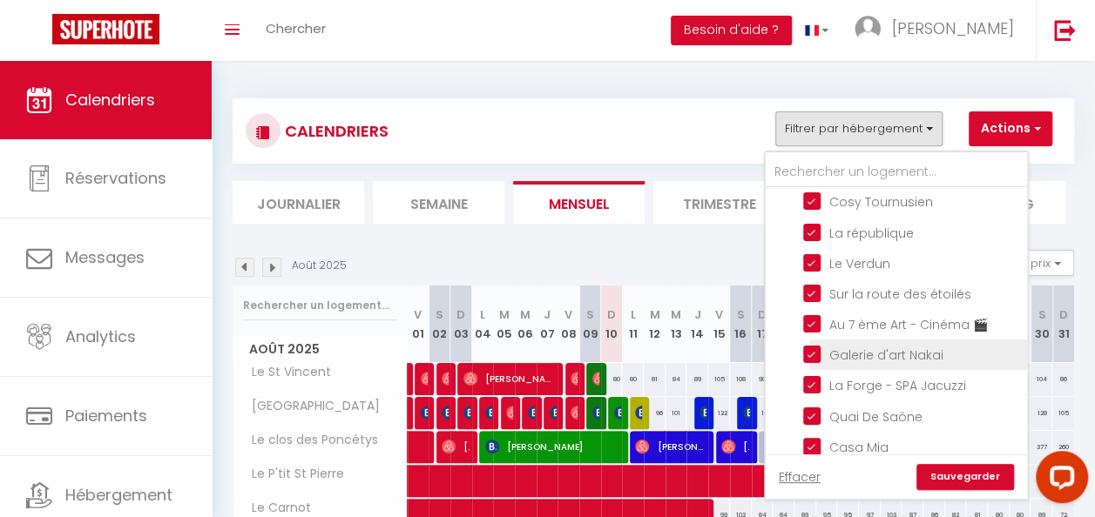
click at [813, 362] on input "Galerie d'art Nakai" at bounding box center [912, 353] width 218 height 17
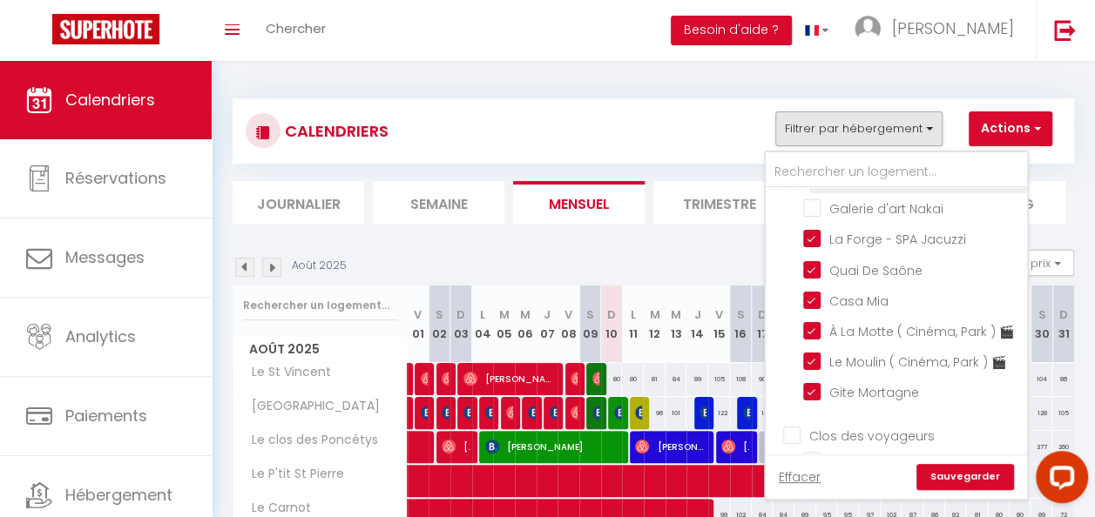
scroll to position [610, 0]
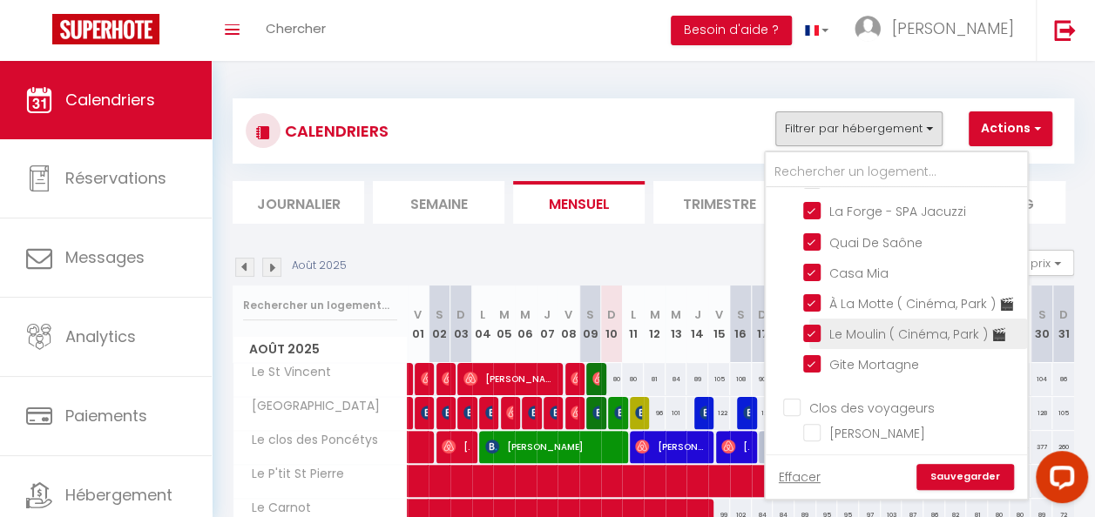
click at [813, 341] on input "Le Moulin ( Cinéma, Park ) 🎬" at bounding box center [912, 332] width 218 height 17
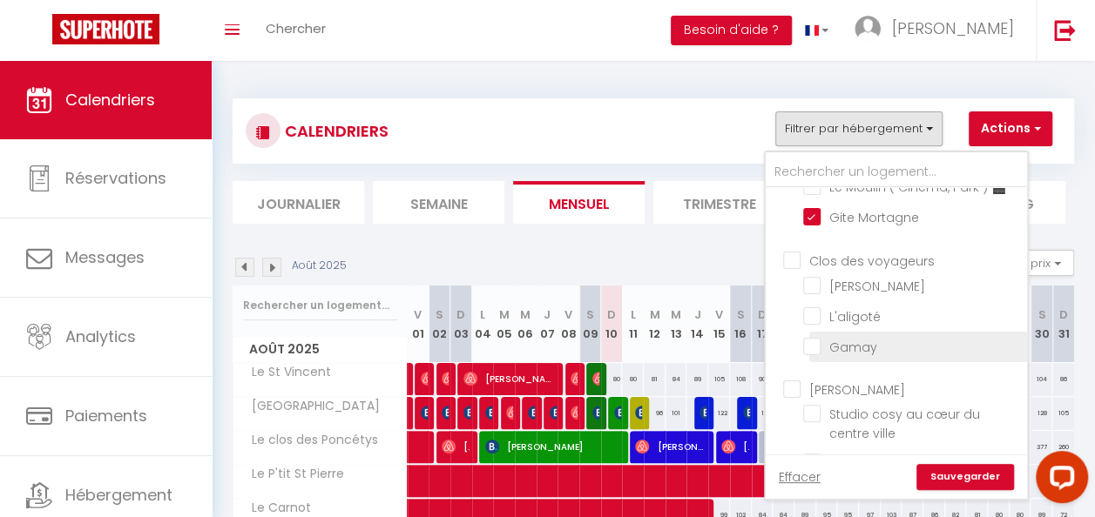
scroll to position [784, 0]
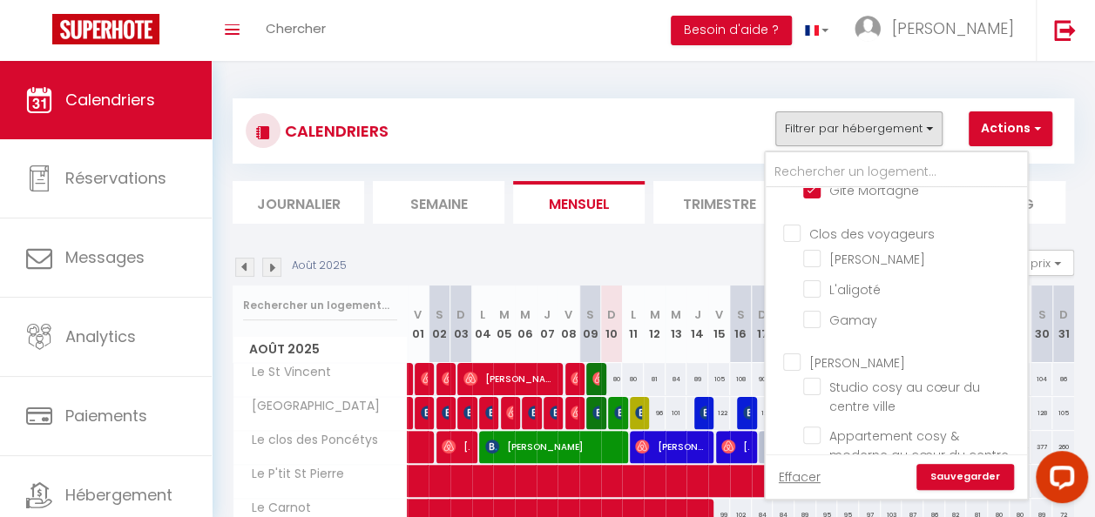
click at [796, 240] on input "Clos des voyageurs" at bounding box center [913, 231] width 261 height 17
click at [812, 327] on input "Gamay" at bounding box center [912, 318] width 218 height 17
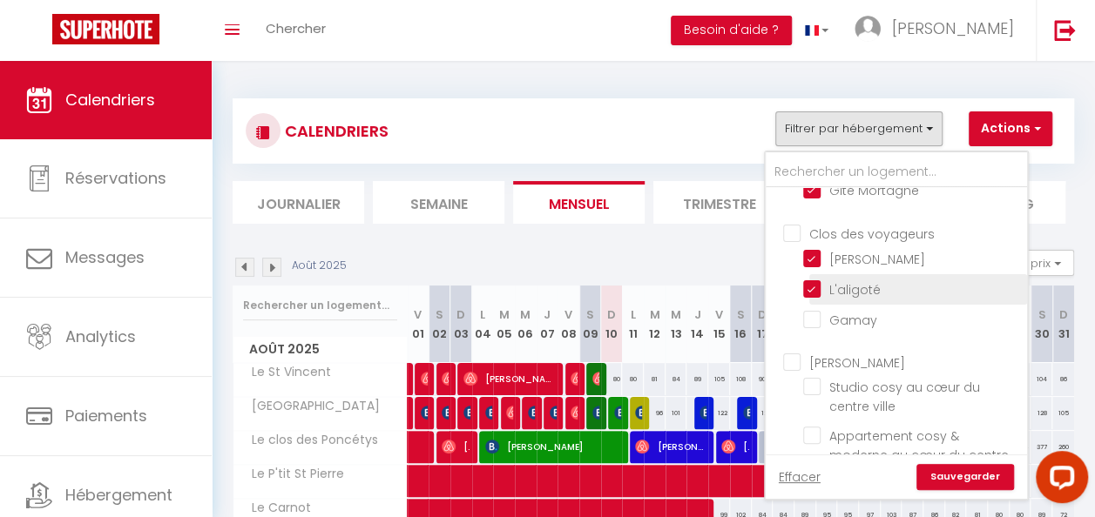
scroll to position [871, 0]
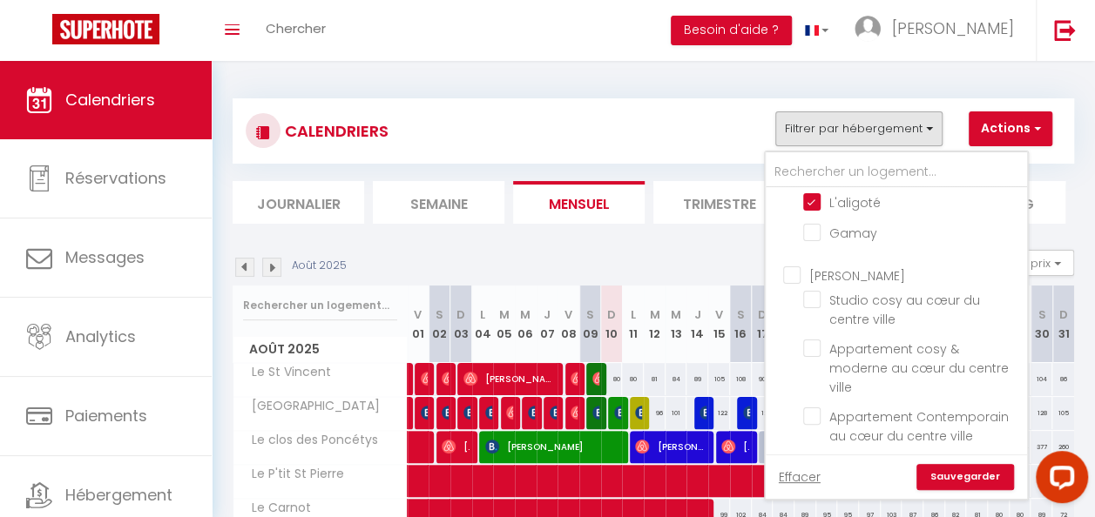
click at [791, 283] on input "[PERSON_NAME]" at bounding box center [913, 274] width 261 height 17
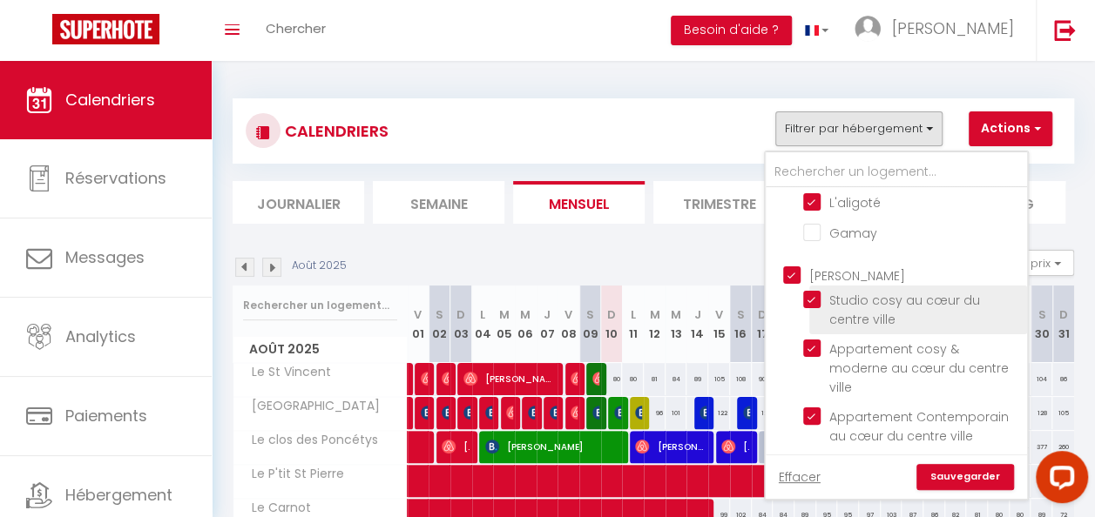
drag, startPoint x: 812, startPoint y: 334, endPoint x: 883, endPoint y: 334, distance: 70.5
click at [813, 308] on input "Studio cosy au cœur du centre ville" at bounding box center [912, 299] width 218 height 17
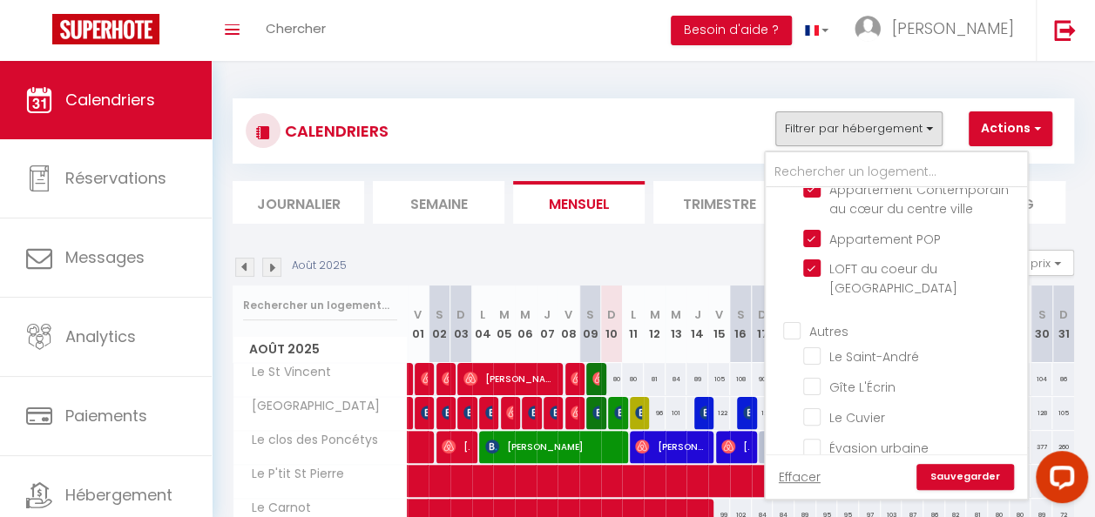
scroll to position [1132, 0]
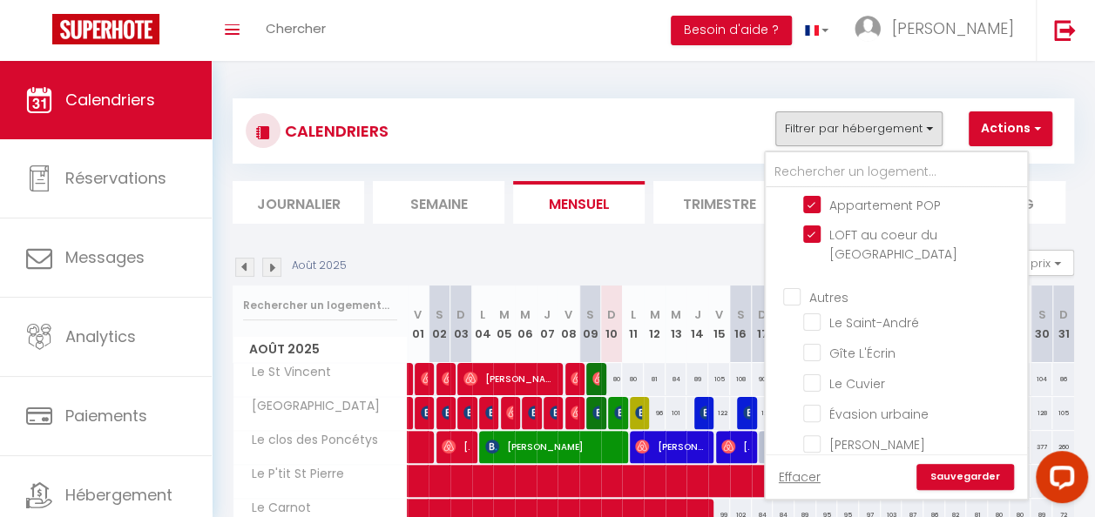
click at [791, 304] on input "Autres" at bounding box center [913, 294] width 261 height 17
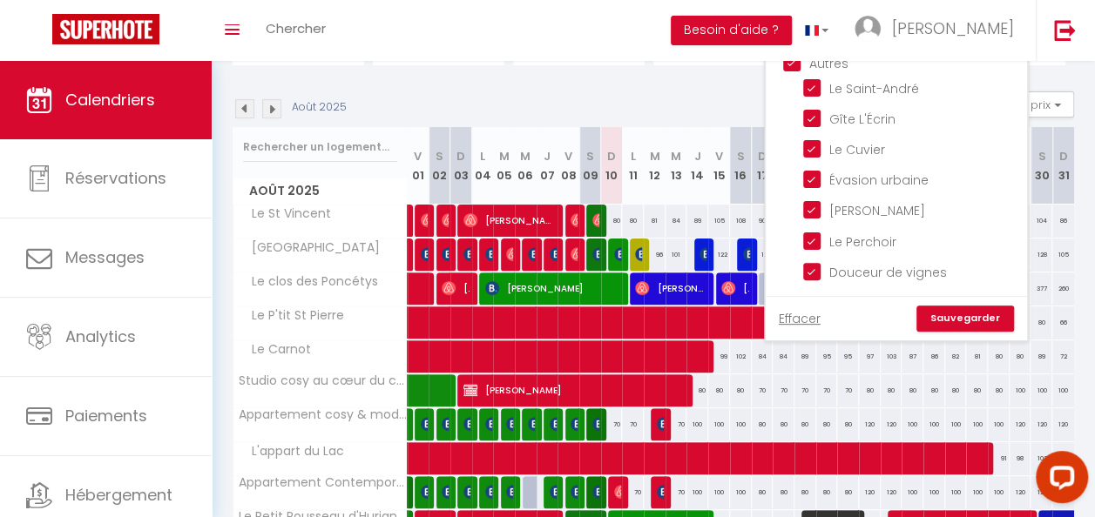
scroll to position [174, 0]
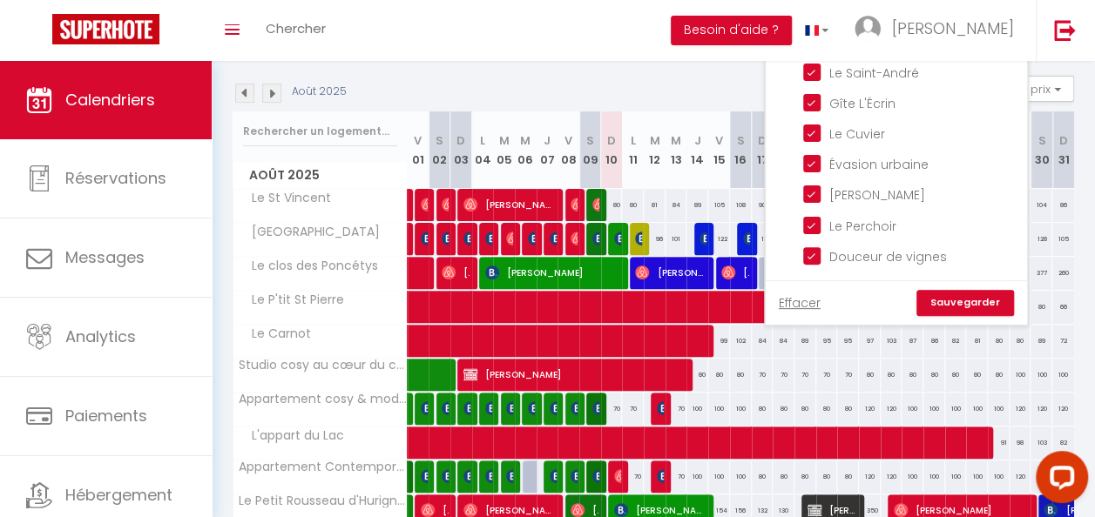
click at [961, 306] on link "Sauvegarder" at bounding box center [965, 303] width 98 height 26
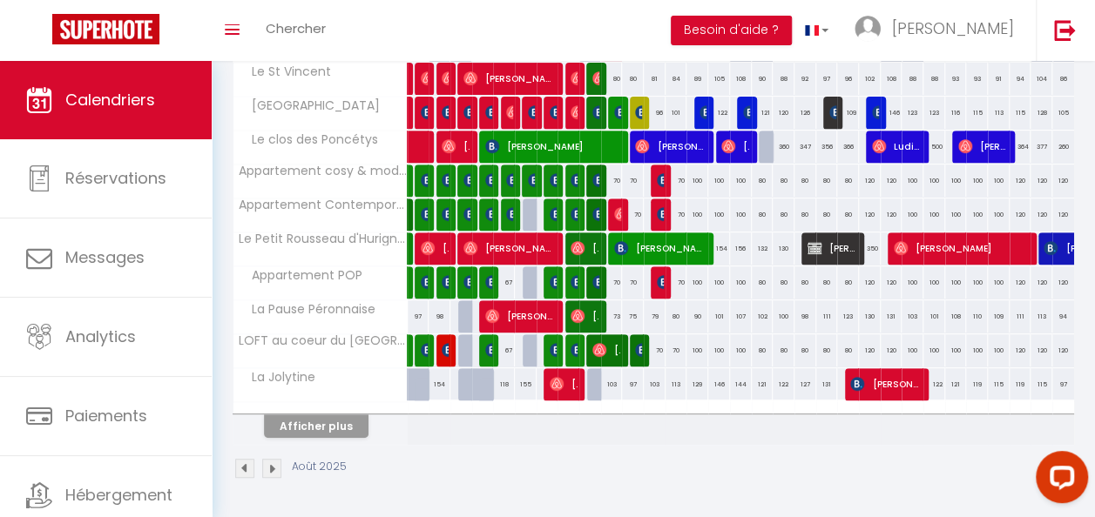
scroll to position [308, 0]
click at [322, 415] on button "Afficher plus" at bounding box center [316, 427] width 104 height 24
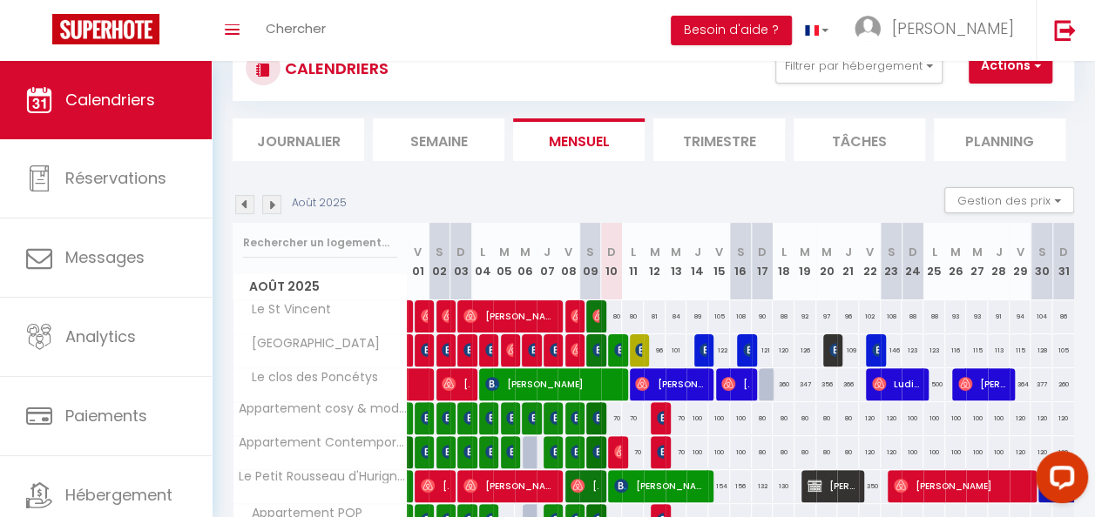
scroll to position [0, 0]
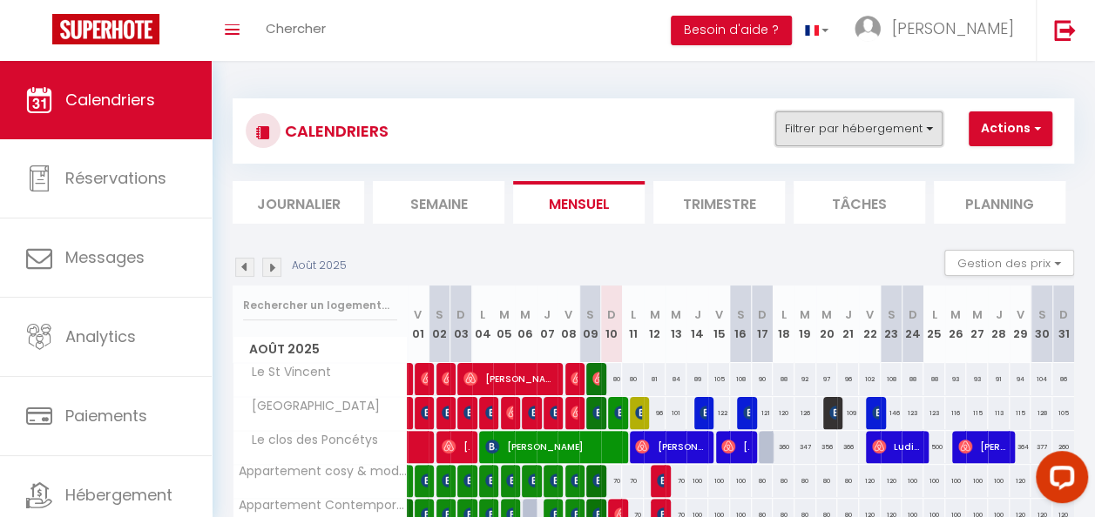
click at [930, 128] on button "Filtrer par hébergement" at bounding box center [858, 128] width 167 height 35
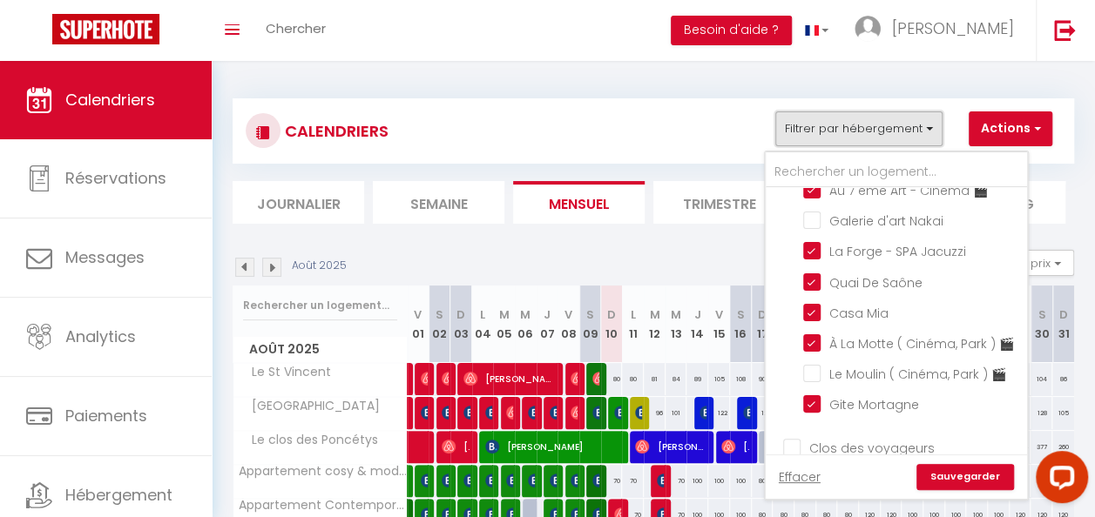
scroll to position [610, 0]
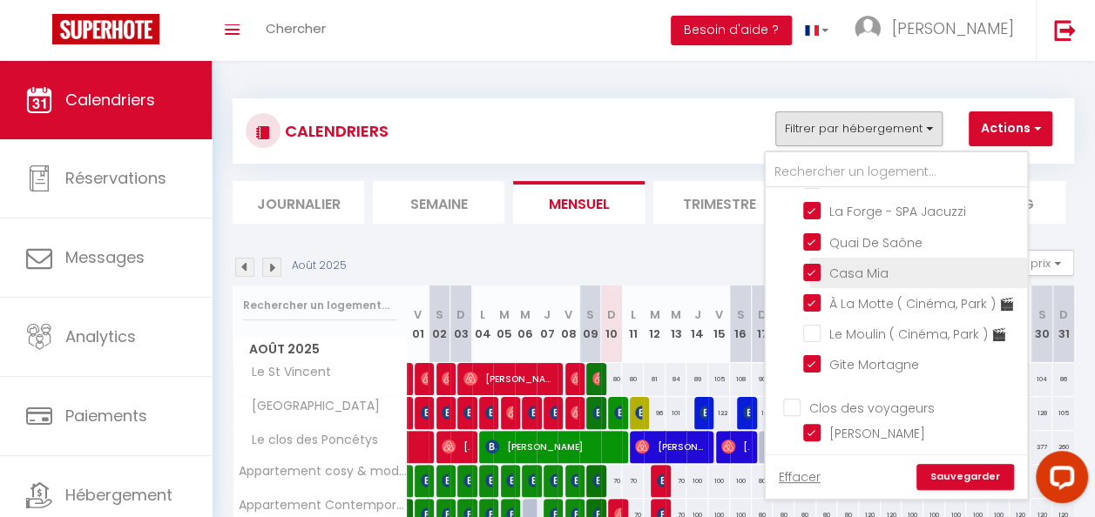
click at [811, 280] on input "Casa Mia" at bounding box center [912, 271] width 218 height 17
click at [967, 469] on link "Sauvegarder" at bounding box center [965, 477] width 98 height 26
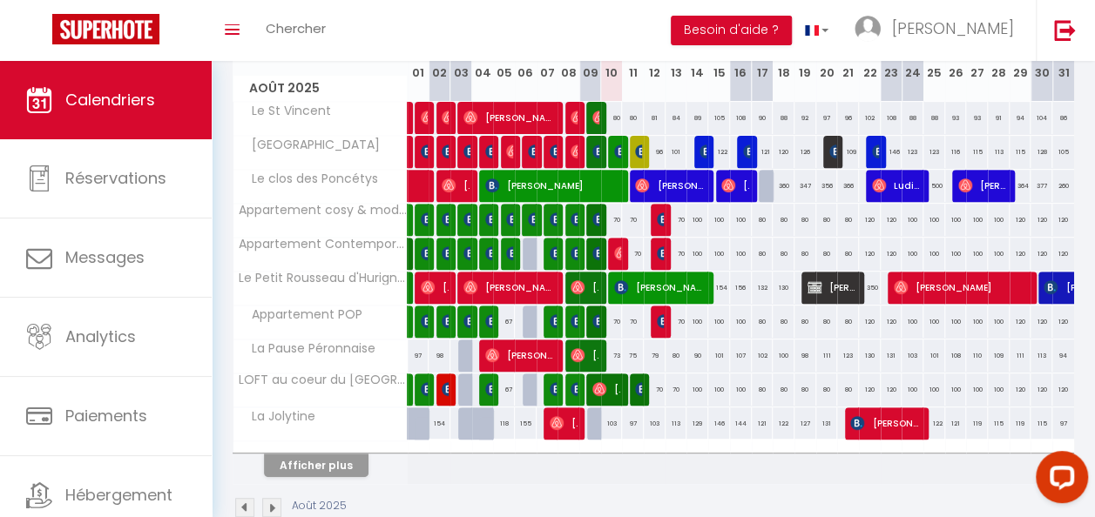
scroll to position [308, 0]
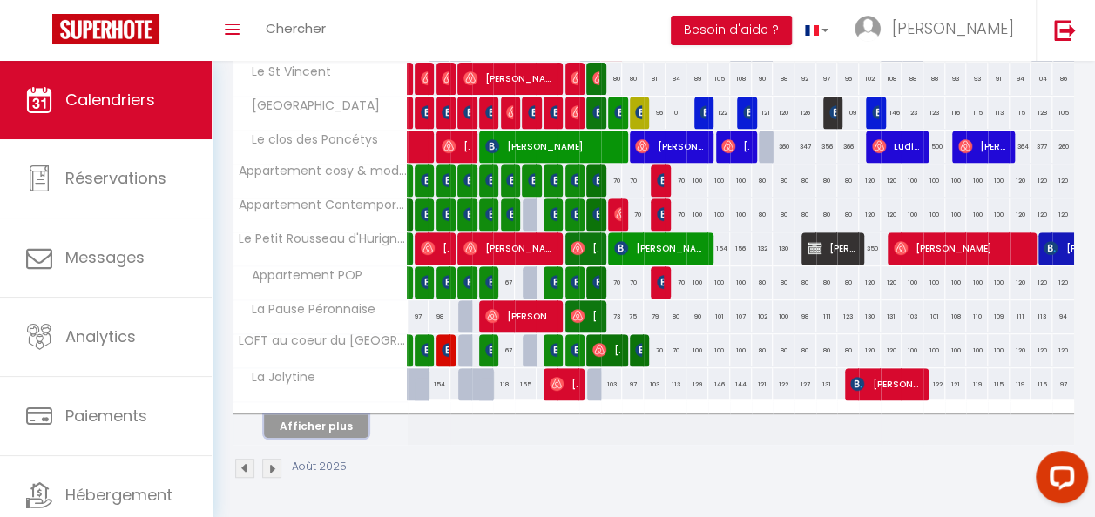
click at [316, 415] on button "Afficher plus" at bounding box center [316, 427] width 104 height 24
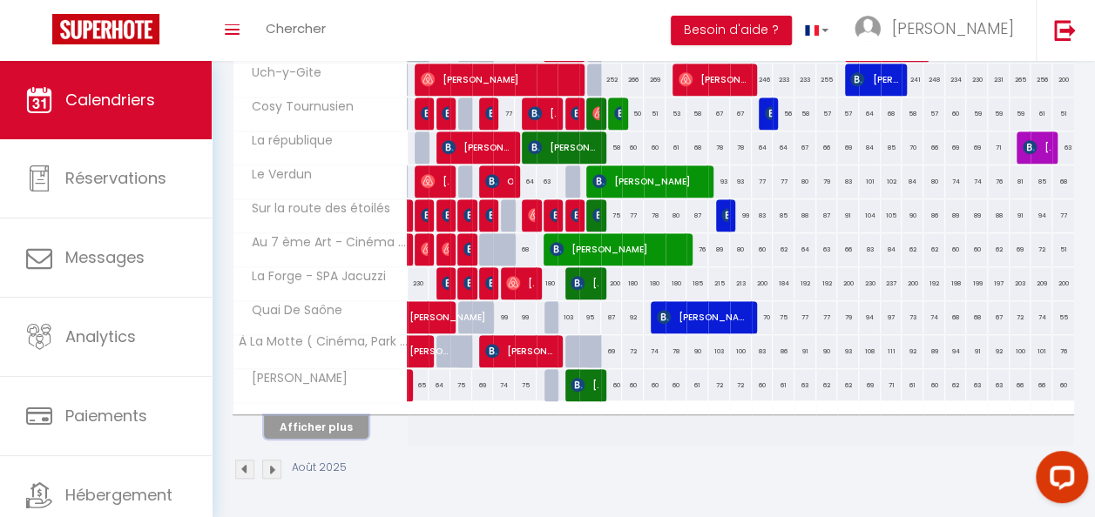
scroll to position [645, 0]
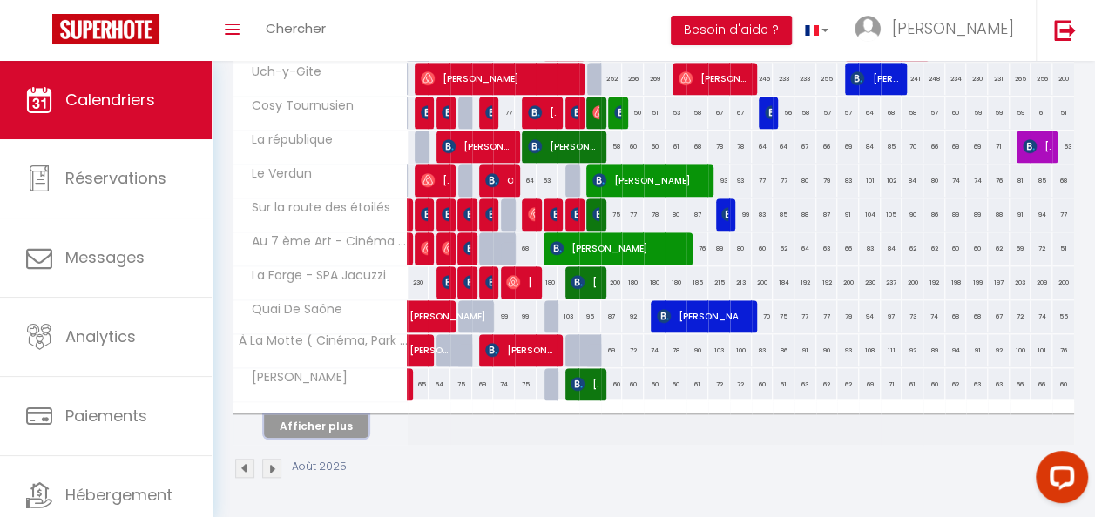
click at [310, 415] on button "Afficher plus" at bounding box center [316, 427] width 104 height 24
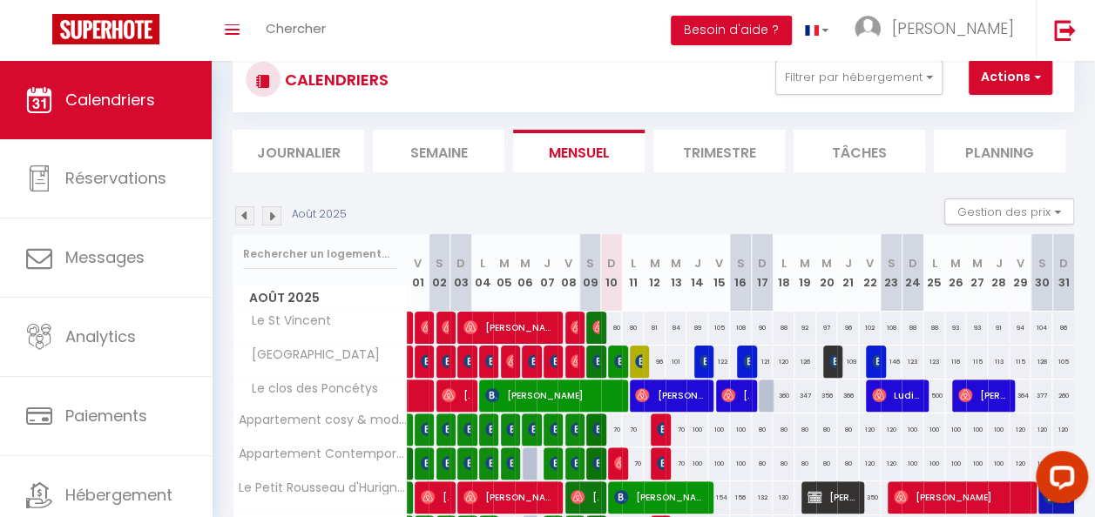
scroll to position [0, 0]
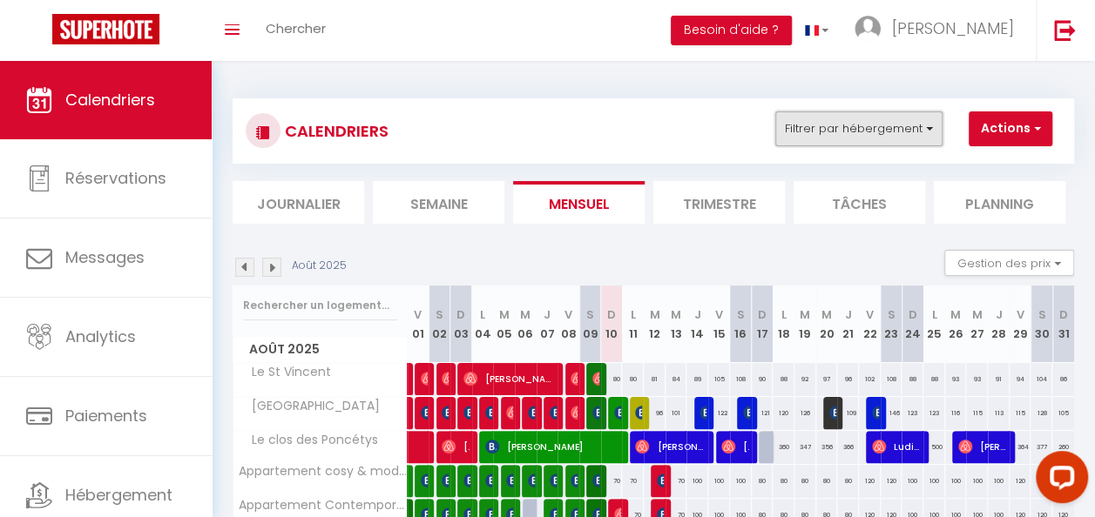
click at [925, 131] on button "Filtrer par hébergement" at bounding box center [858, 128] width 167 height 35
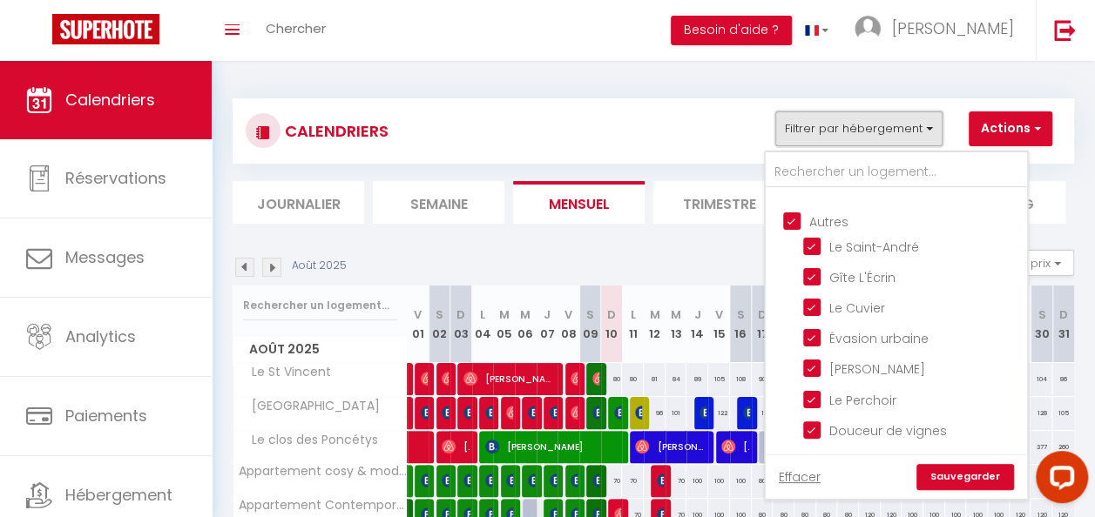
scroll to position [1224, 0]
click at [812, 401] on input "Le Perchoir" at bounding box center [912, 397] width 218 height 17
click at [970, 475] on link "Sauvegarder" at bounding box center [965, 477] width 98 height 26
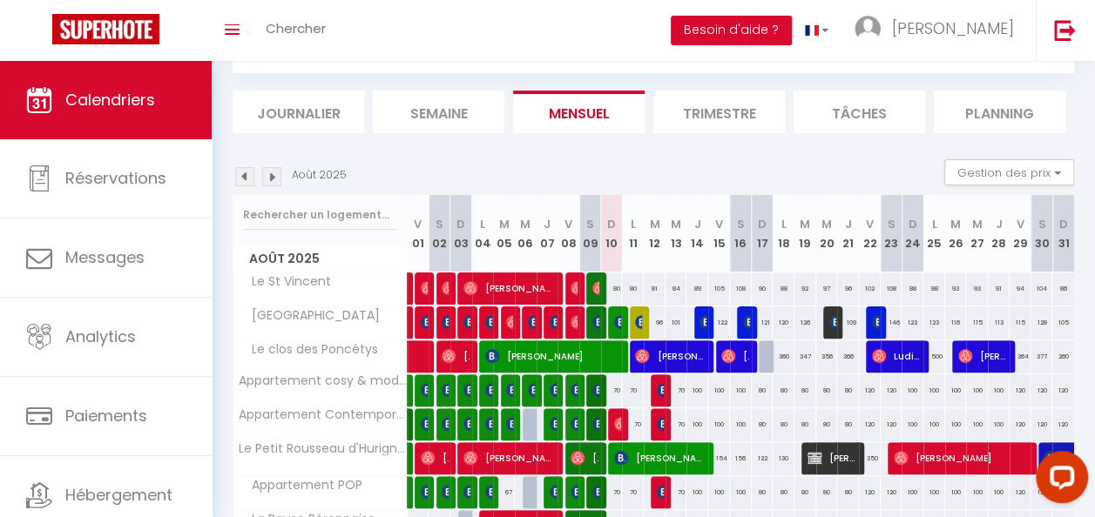
scroll to position [308, 0]
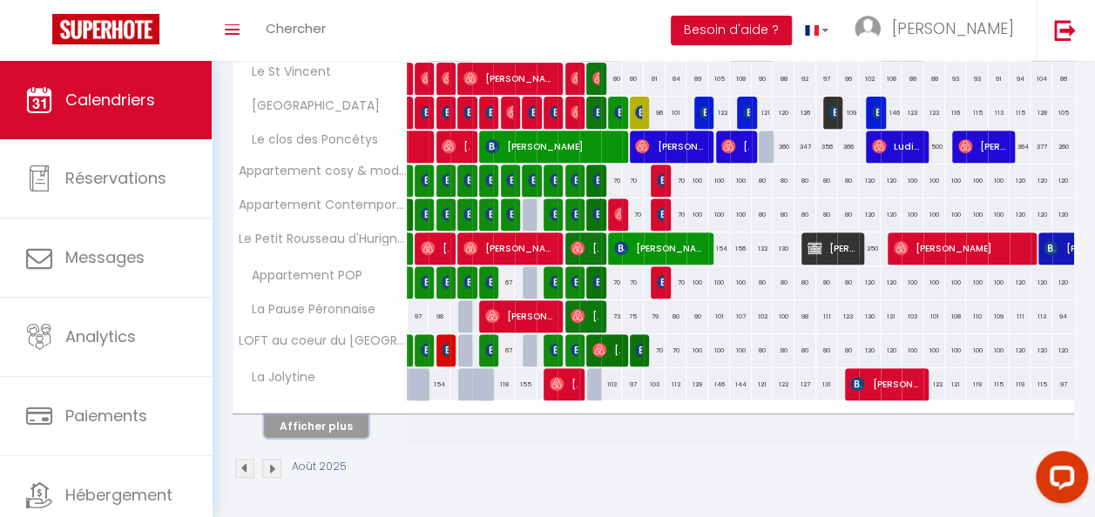
drag, startPoint x: 326, startPoint y: 420, endPoint x: 486, endPoint y: 346, distance: 176.5
click at [326, 420] on button "Afficher plus" at bounding box center [316, 427] width 104 height 24
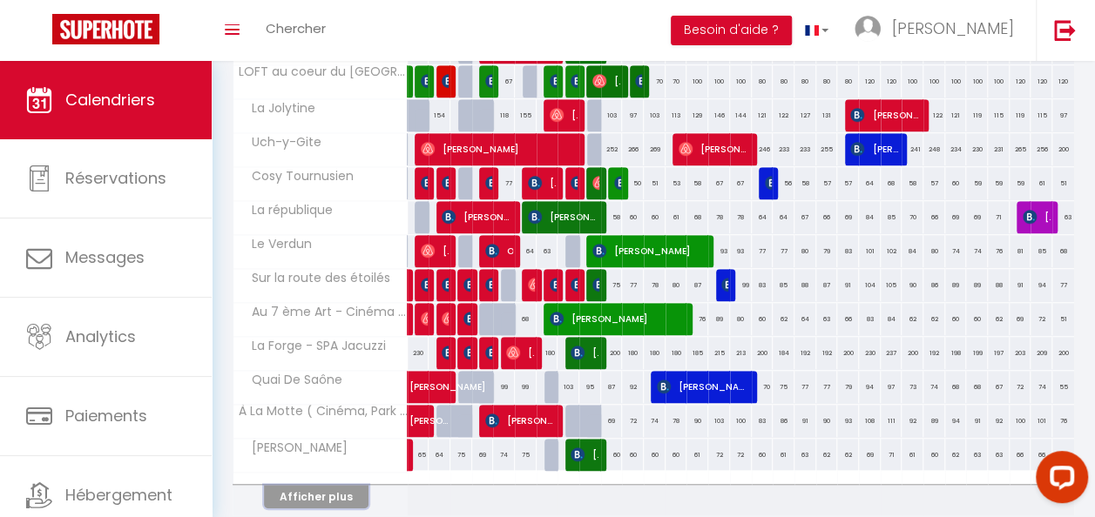
scroll to position [645, 0]
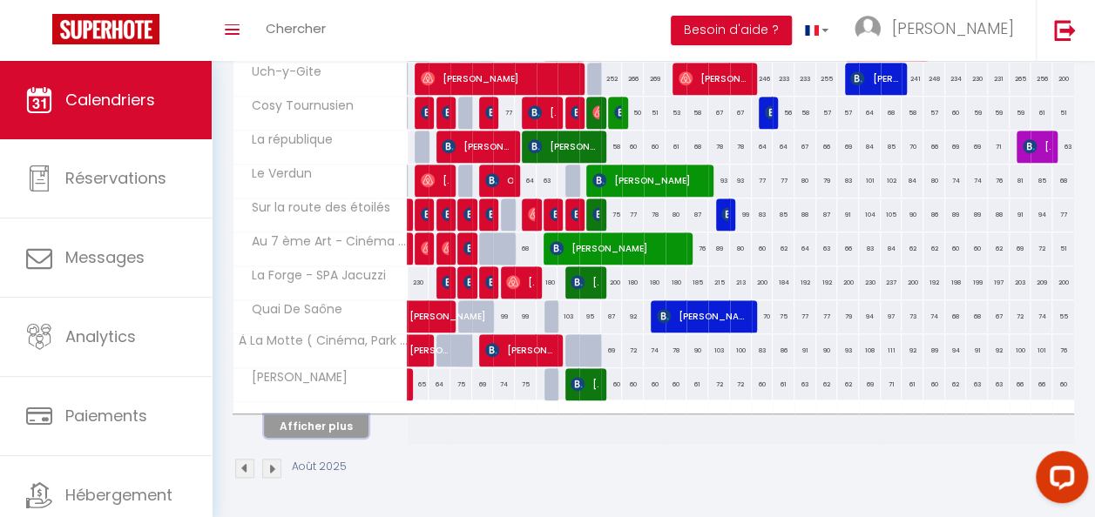
click at [329, 415] on button "Afficher plus" at bounding box center [316, 427] width 104 height 24
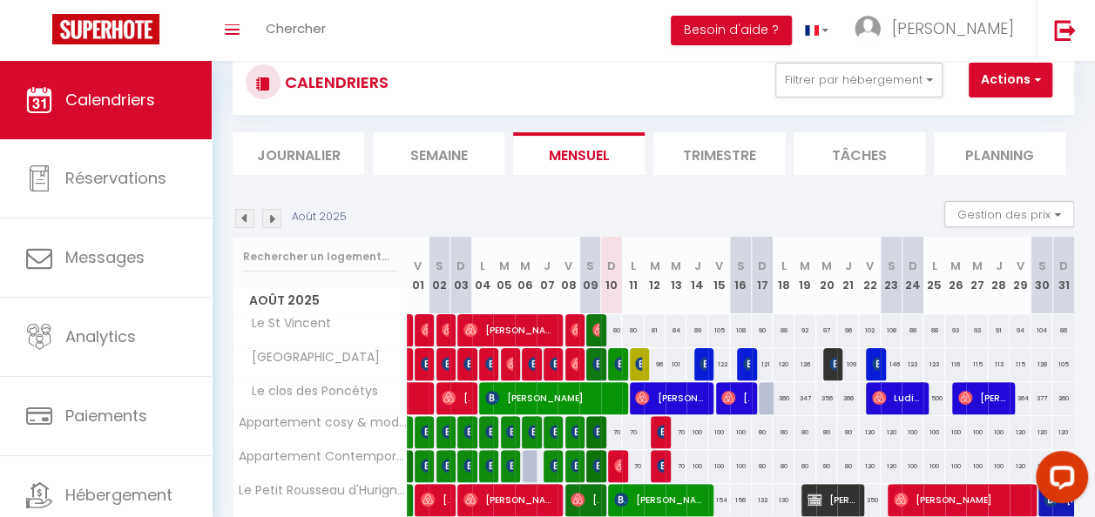
scroll to position [0, 0]
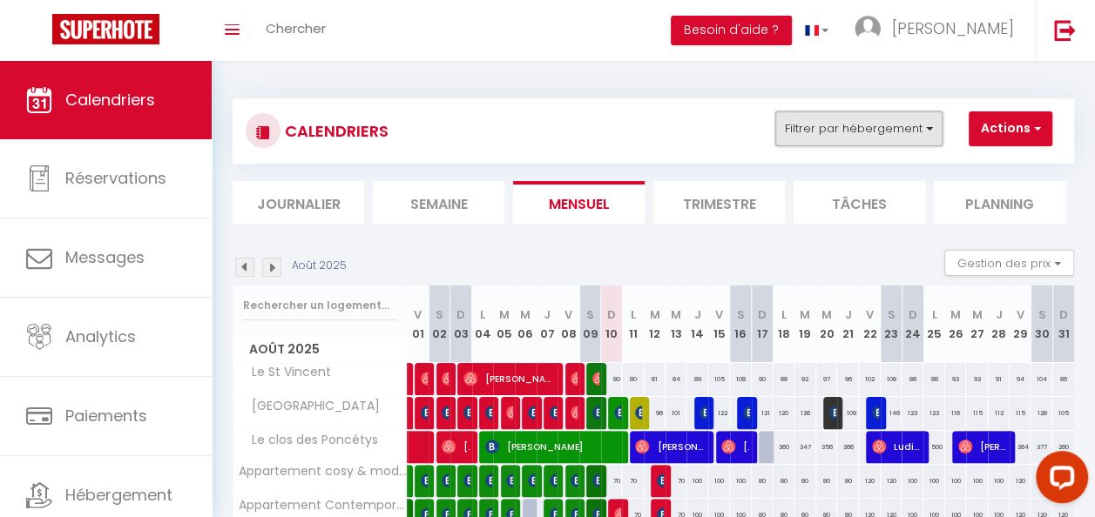
click at [928, 126] on button "Filtrer par hébergement" at bounding box center [858, 128] width 167 height 35
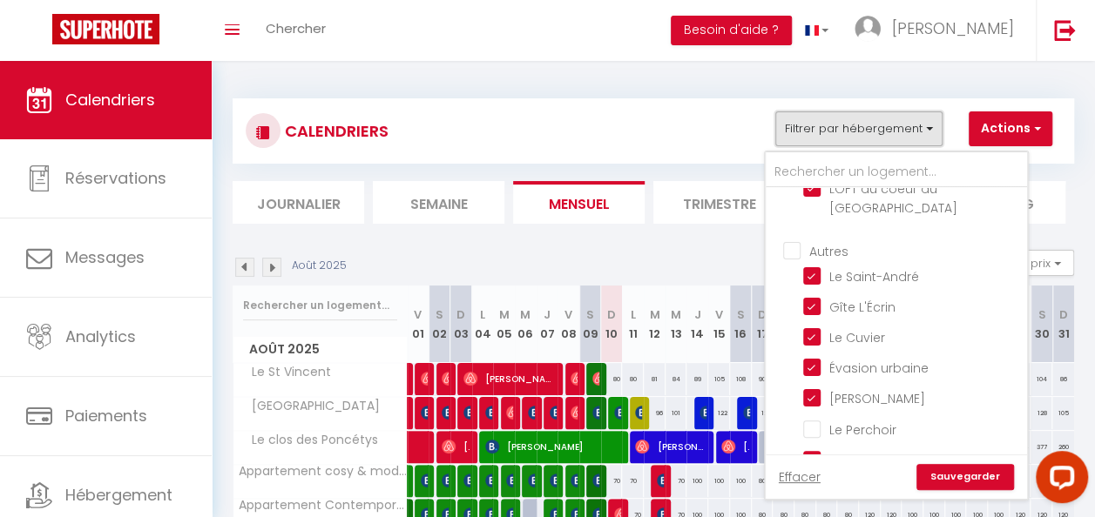
scroll to position [1224, 0]
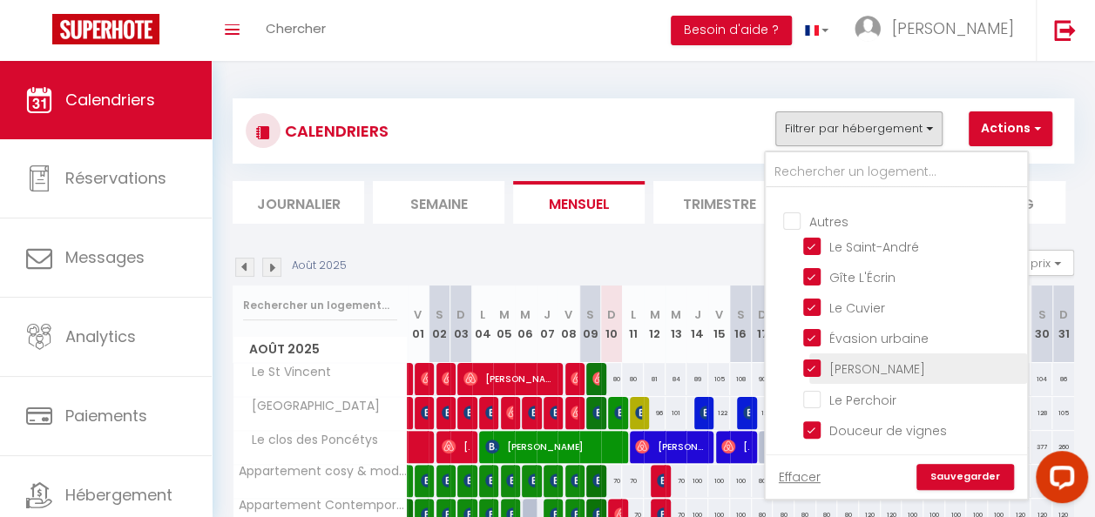
click at [812, 367] on input "[PERSON_NAME]" at bounding box center [912, 367] width 218 height 17
click at [967, 480] on link "Sauvegarder" at bounding box center [965, 477] width 98 height 26
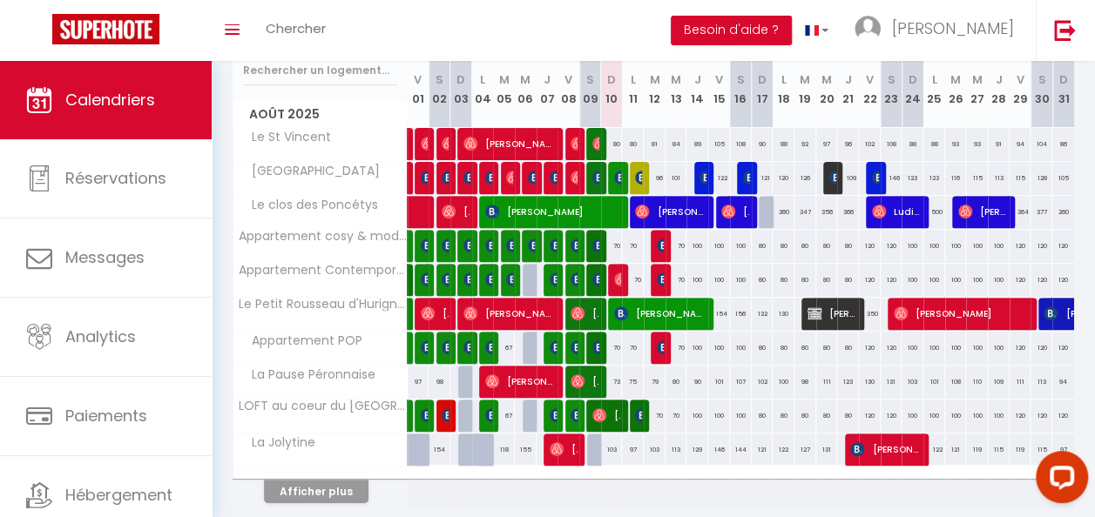
scroll to position [261, 0]
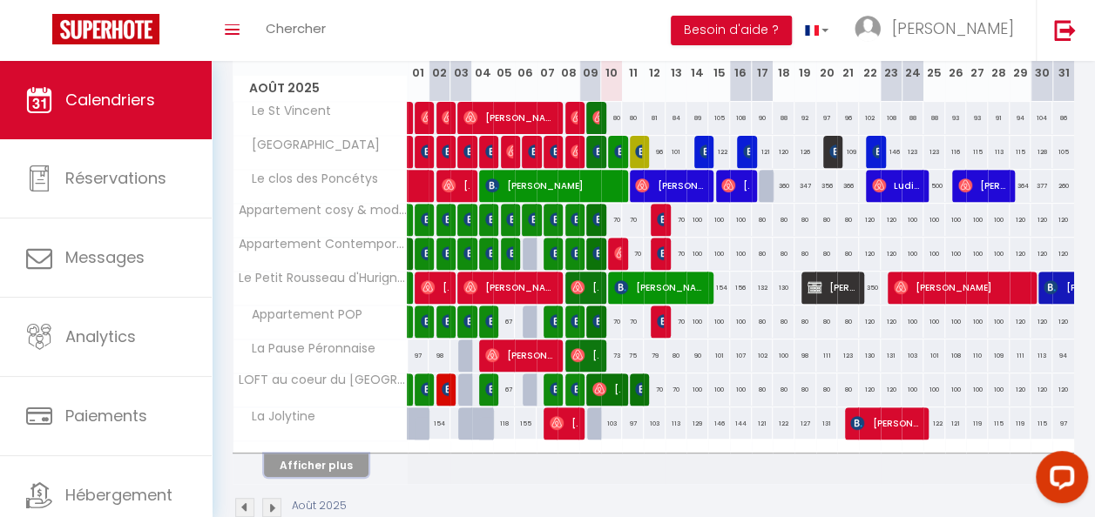
click at [336, 456] on button "Afficher plus" at bounding box center [316, 466] width 104 height 24
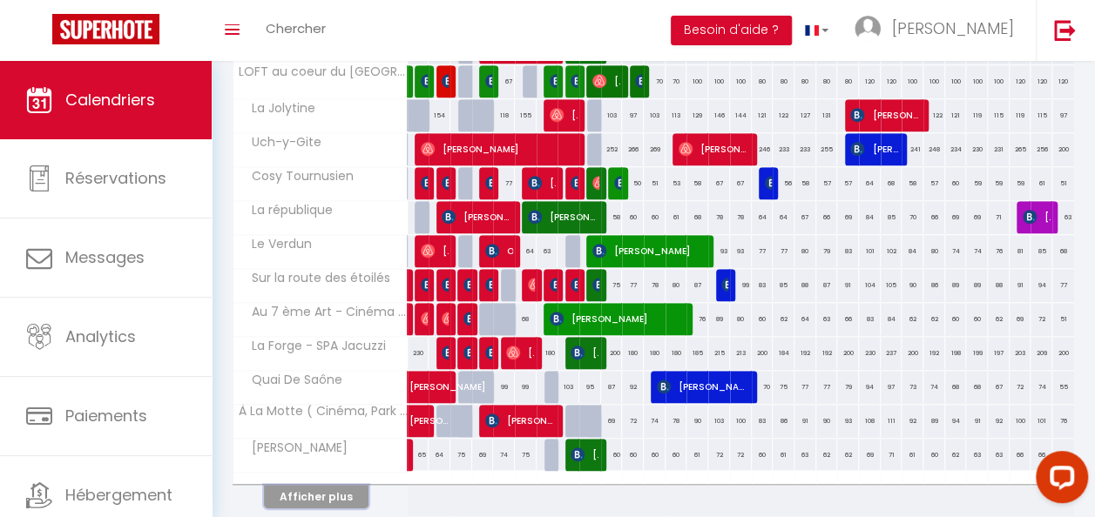
scroll to position [645, 0]
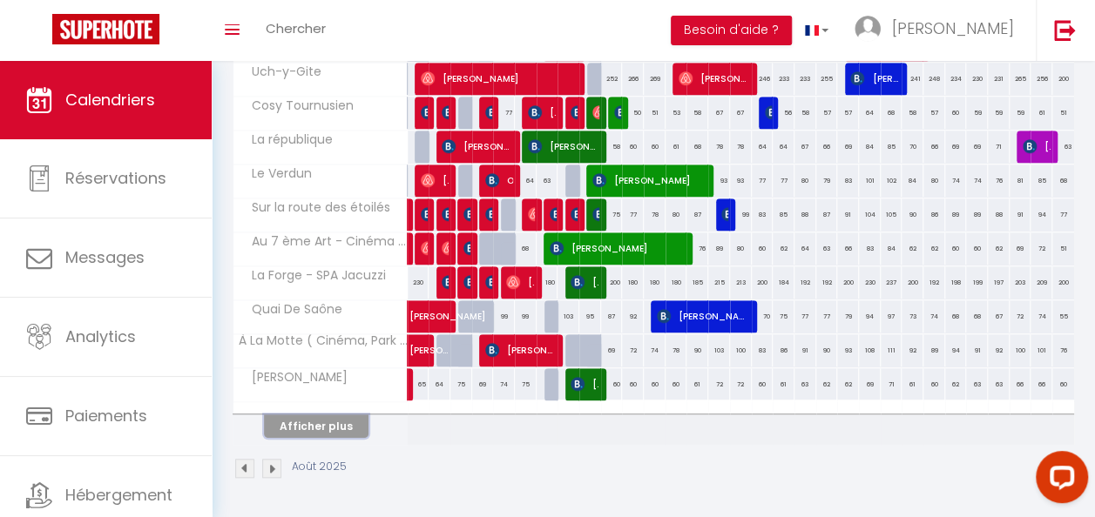
click at [338, 415] on button "Afficher plus" at bounding box center [316, 427] width 104 height 24
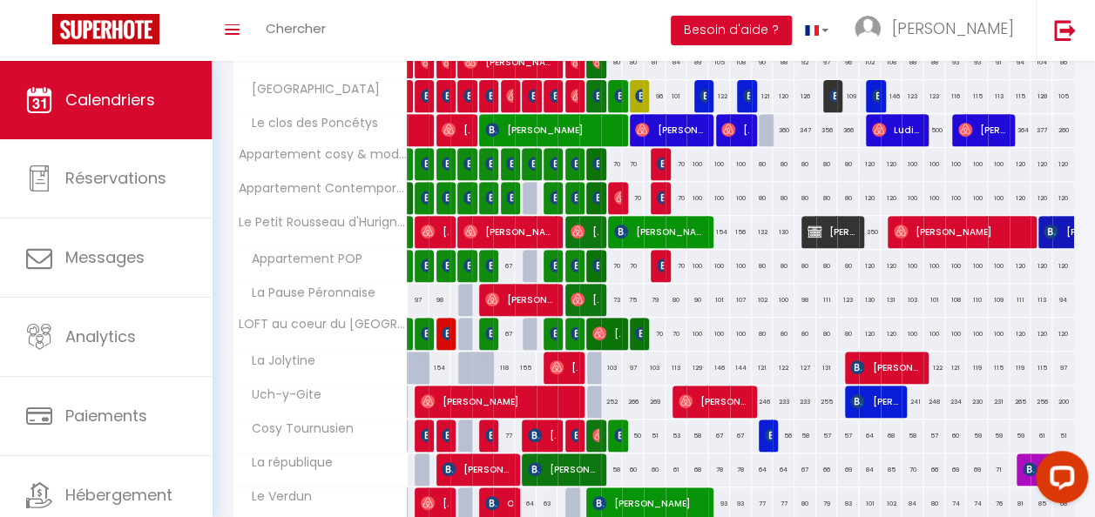
scroll to position [230, 0]
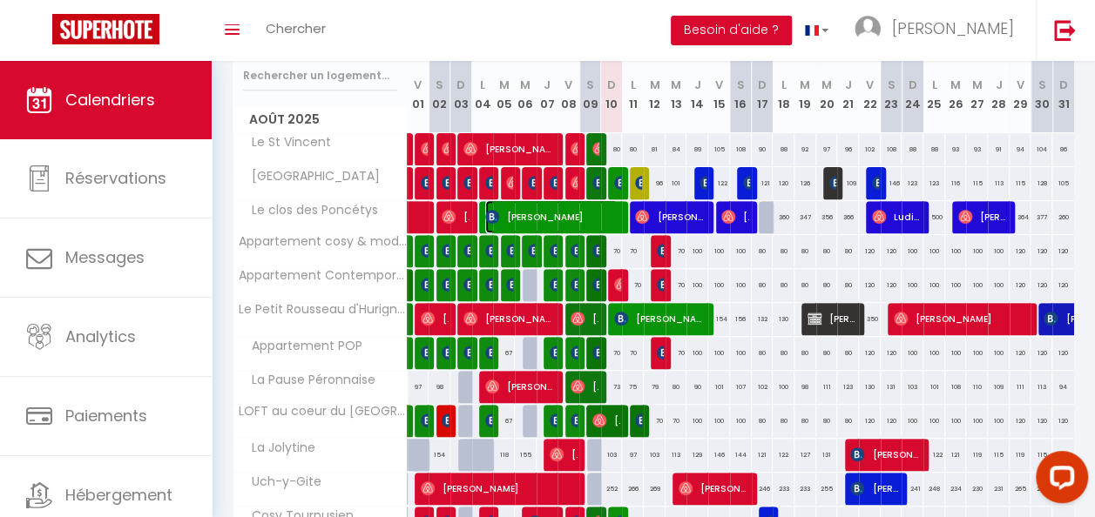
click at [615, 212] on span "[PERSON_NAME]" at bounding box center [551, 216] width 132 height 33
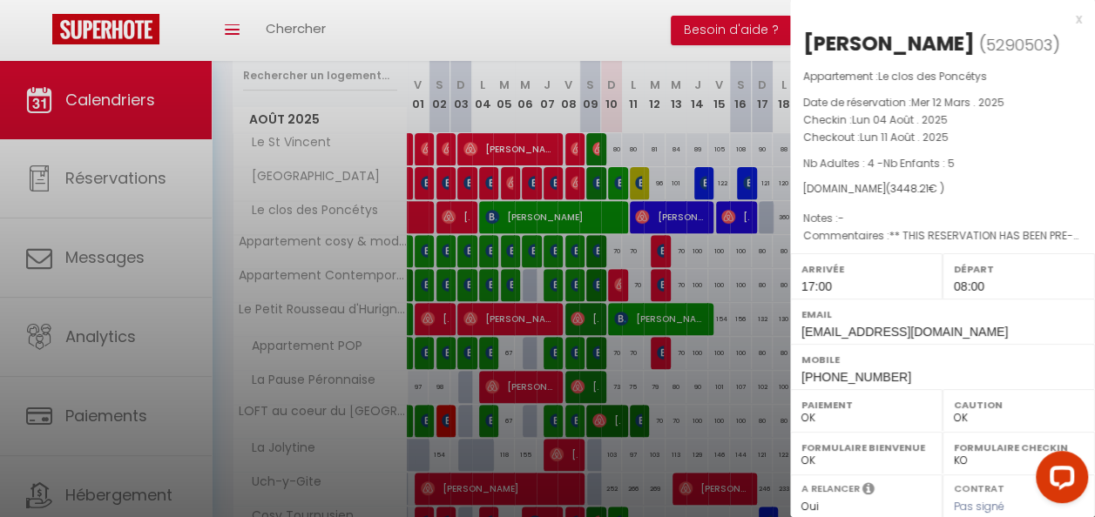
click at [1068, 20] on div "x" at bounding box center [936, 19] width 292 height 21
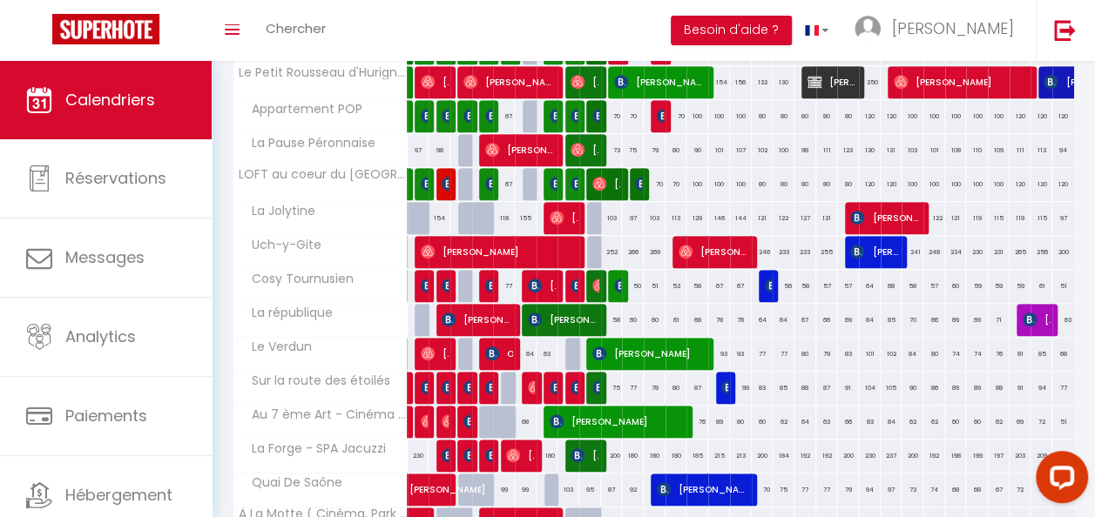
scroll to position [491, 0]
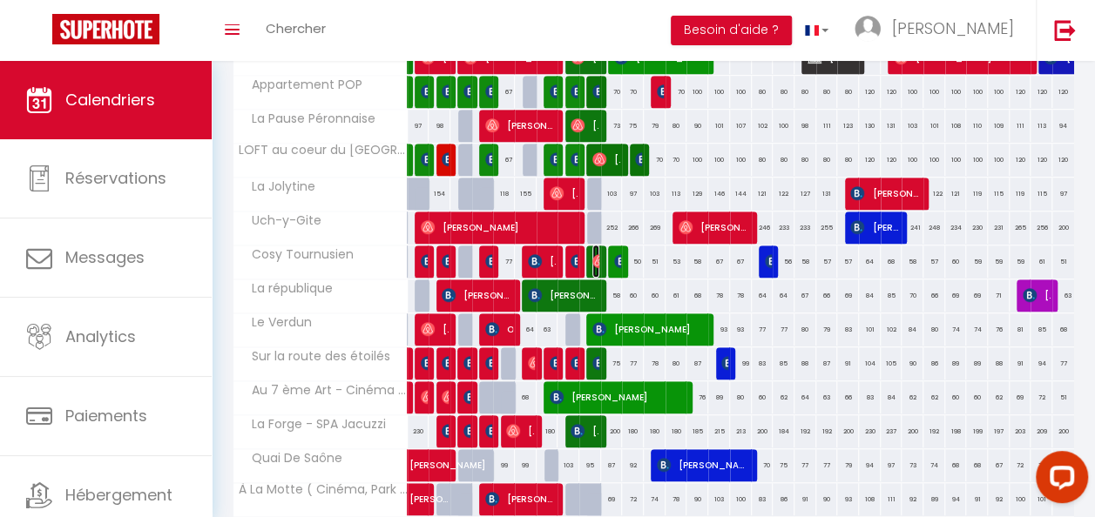
click at [592, 258] on img at bounding box center [599, 261] width 14 height 14
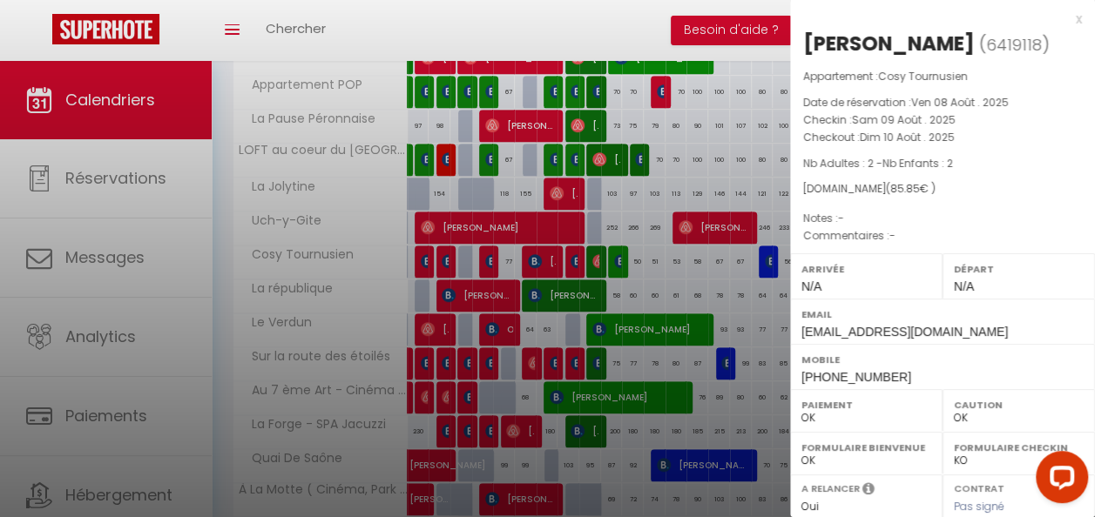
click at [1069, 18] on div "x [PERSON_NAME] ( 6419118 ) Appartement : Cosy Tournusien Date de réservation :…" at bounding box center [942, 406] width 305 height 812
click at [1064, 19] on div "x" at bounding box center [936, 19] width 292 height 21
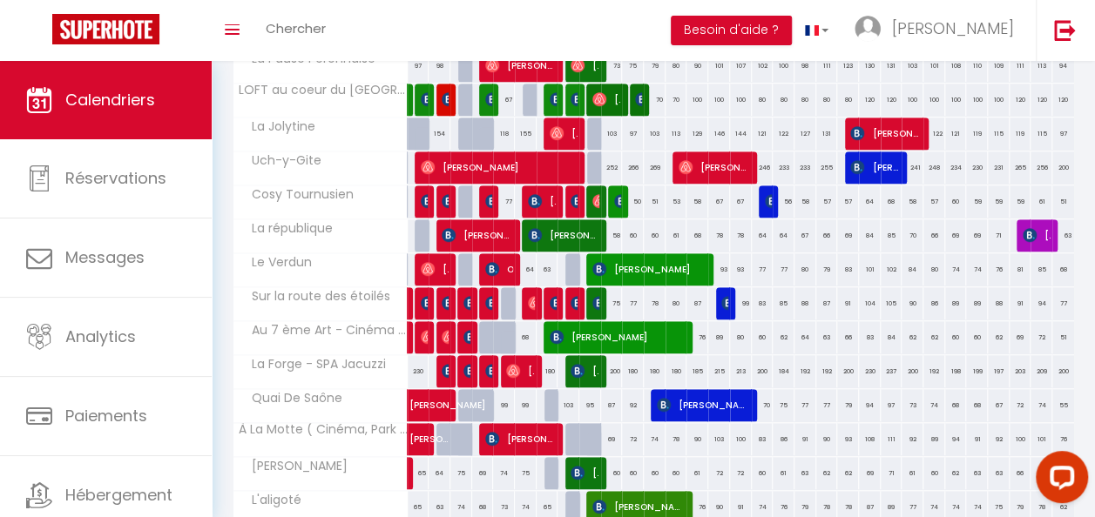
scroll to position [578, 0]
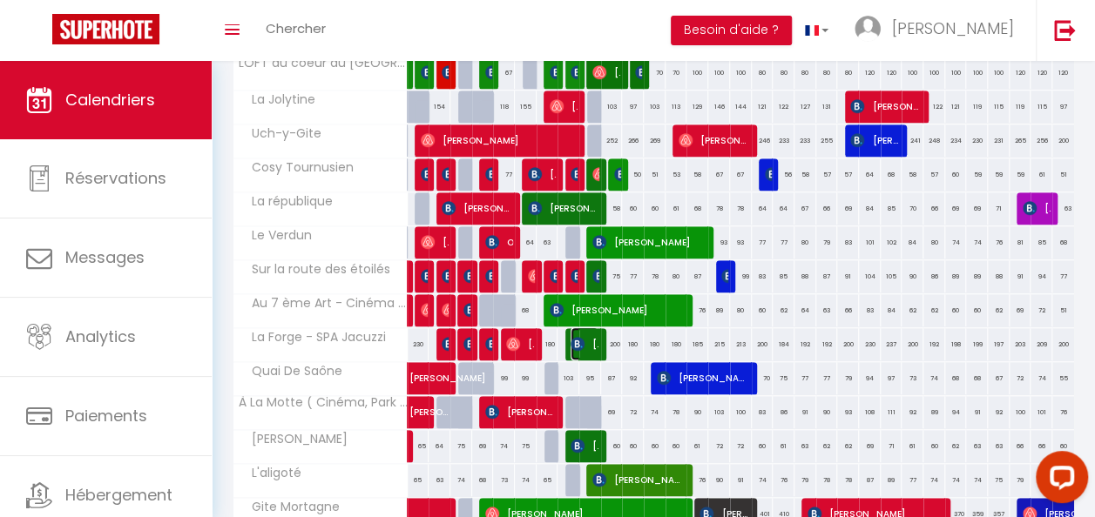
click at [594, 340] on span "[PERSON_NAME]" at bounding box center [584, 343] width 28 height 33
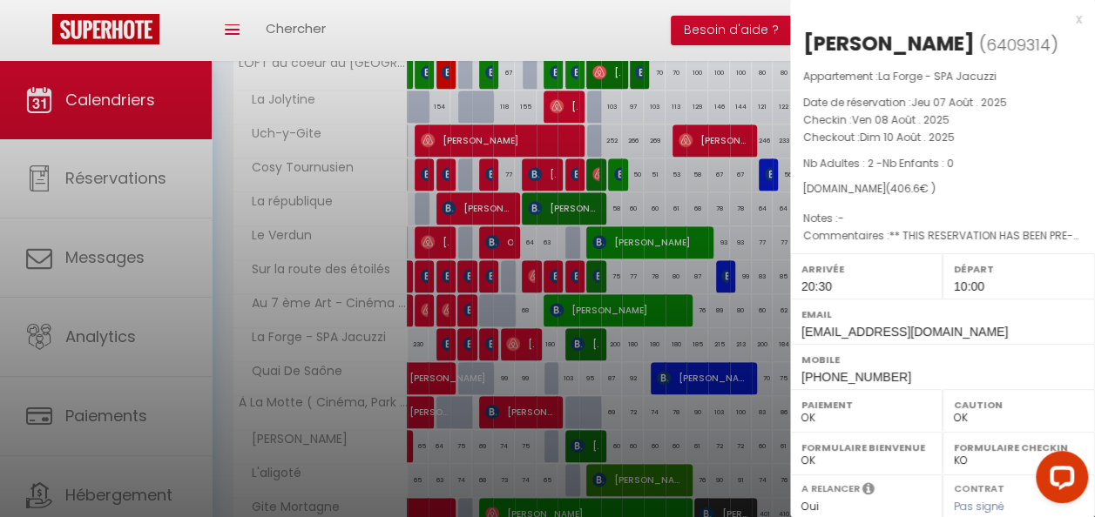
click at [1064, 19] on div "x" at bounding box center [936, 19] width 292 height 21
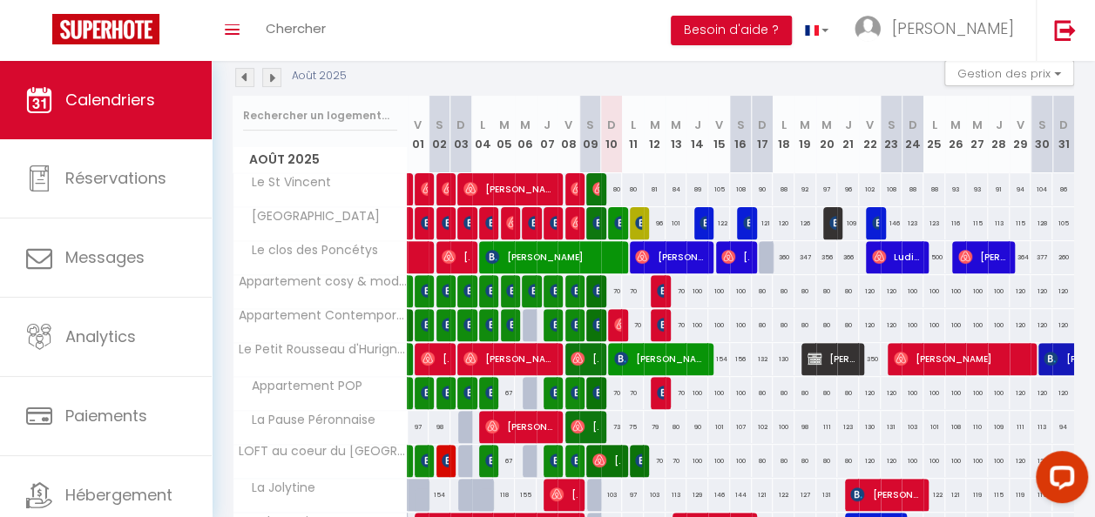
scroll to position [230, 0]
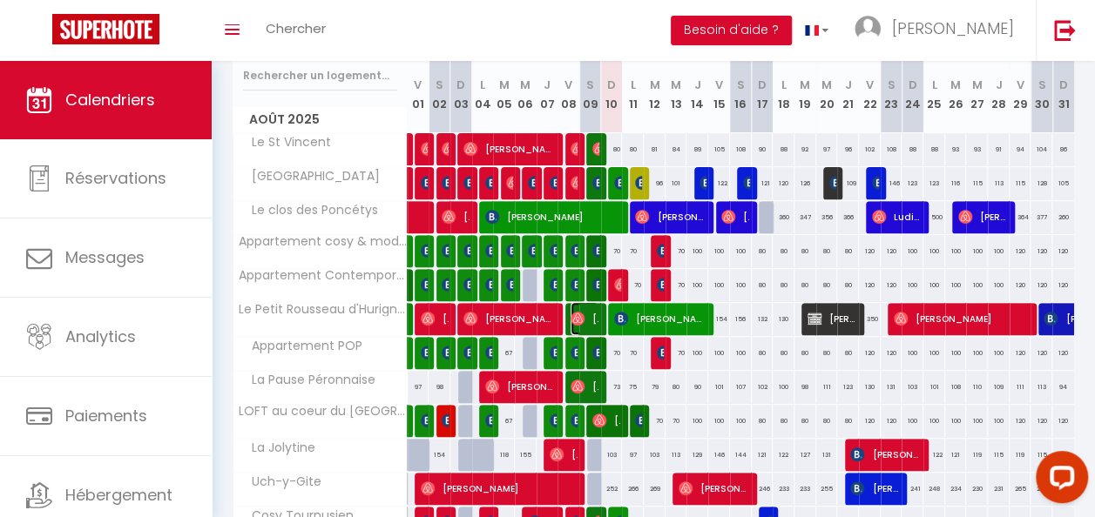
click at [595, 314] on span "[PERSON_NAME]" at bounding box center [584, 318] width 28 height 33
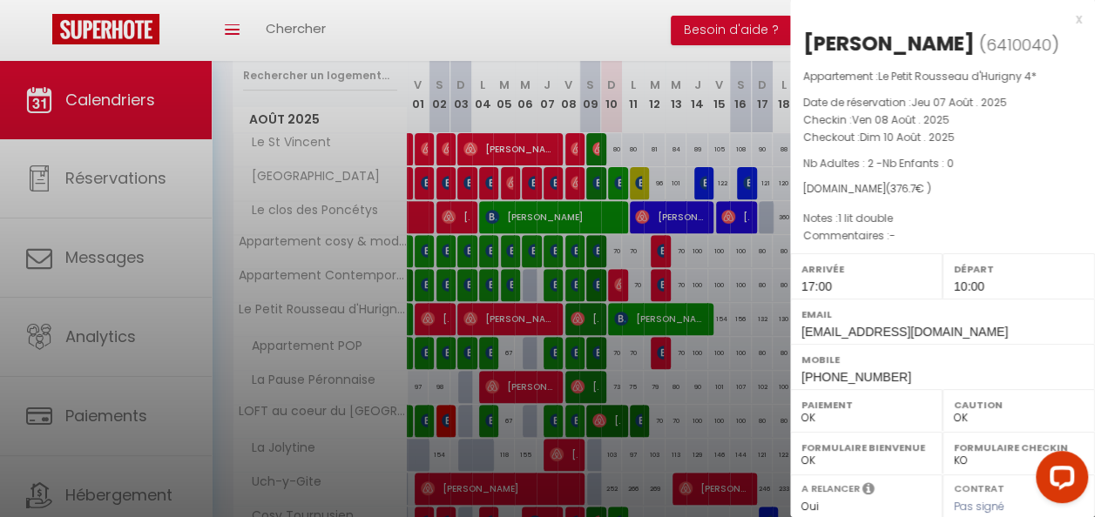
click at [1065, 19] on div "x" at bounding box center [936, 19] width 292 height 21
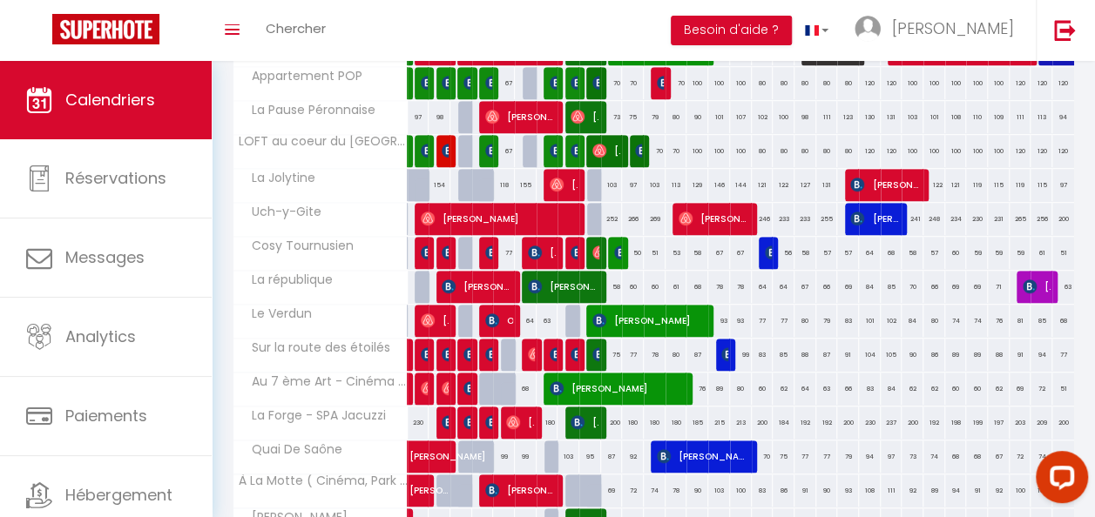
scroll to position [522, 0]
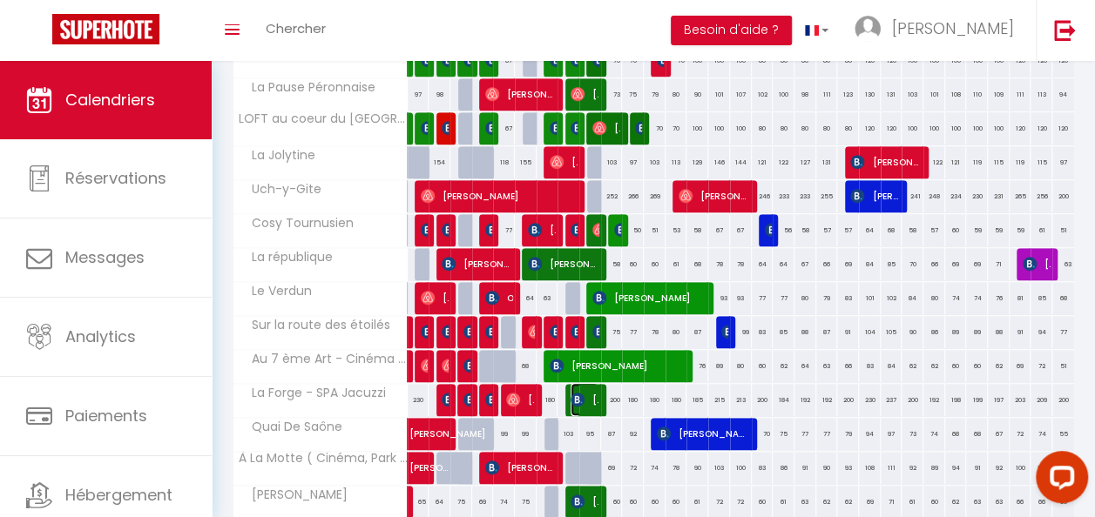
click at [592, 399] on span "[PERSON_NAME]" at bounding box center [584, 399] width 28 height 33
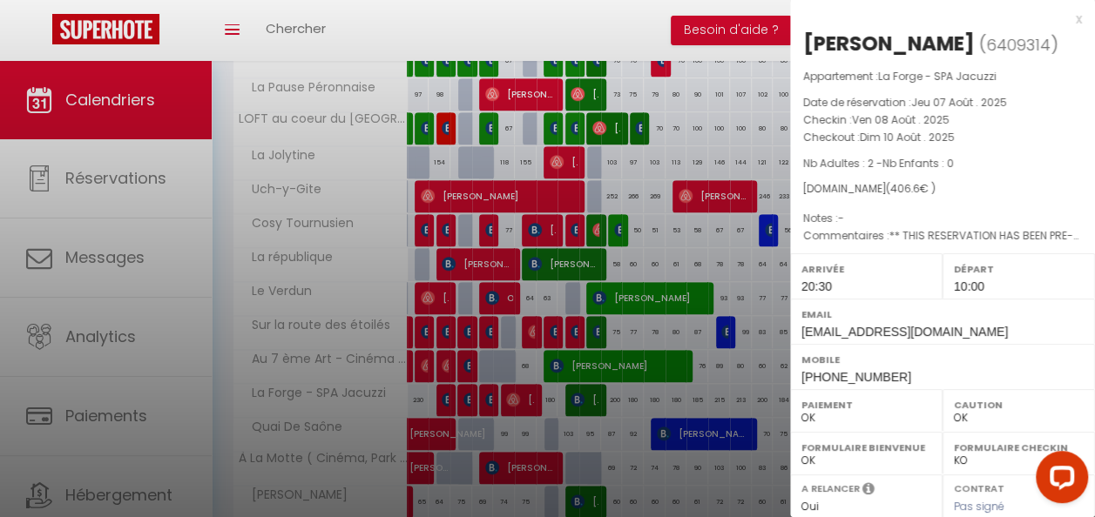
click at [592, 399] on div at bounding box center [547, 258] width 1095 height 517
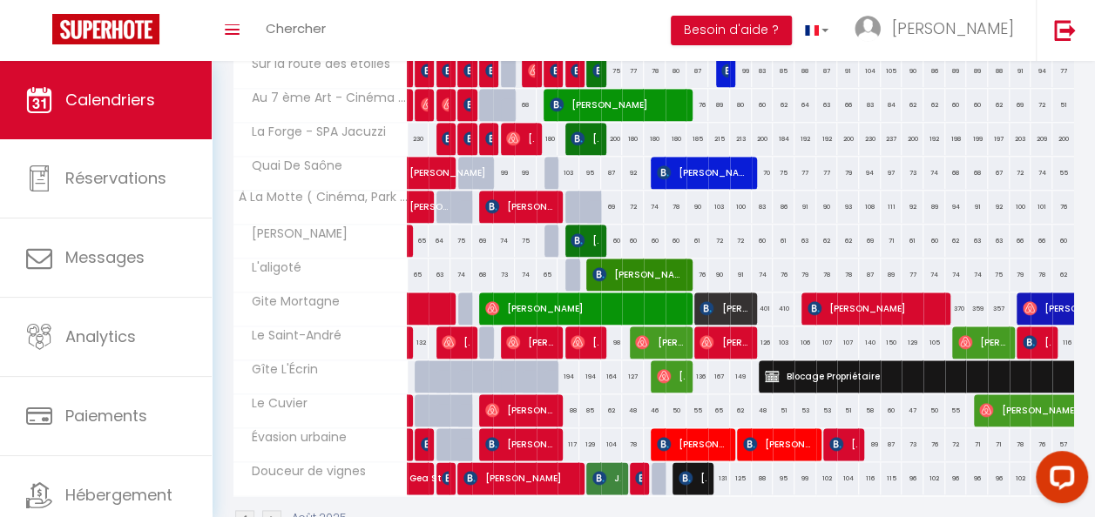
scroll to position [697, 0]
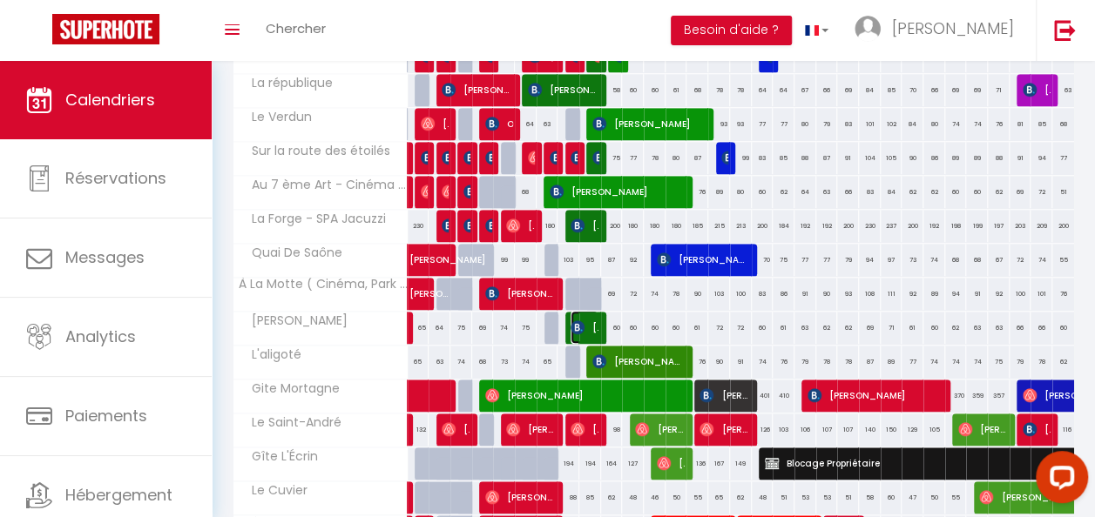
click at [590, 321] on span "[PERSON_NAME]" at bounding box center [584, 327] width 28 height 33
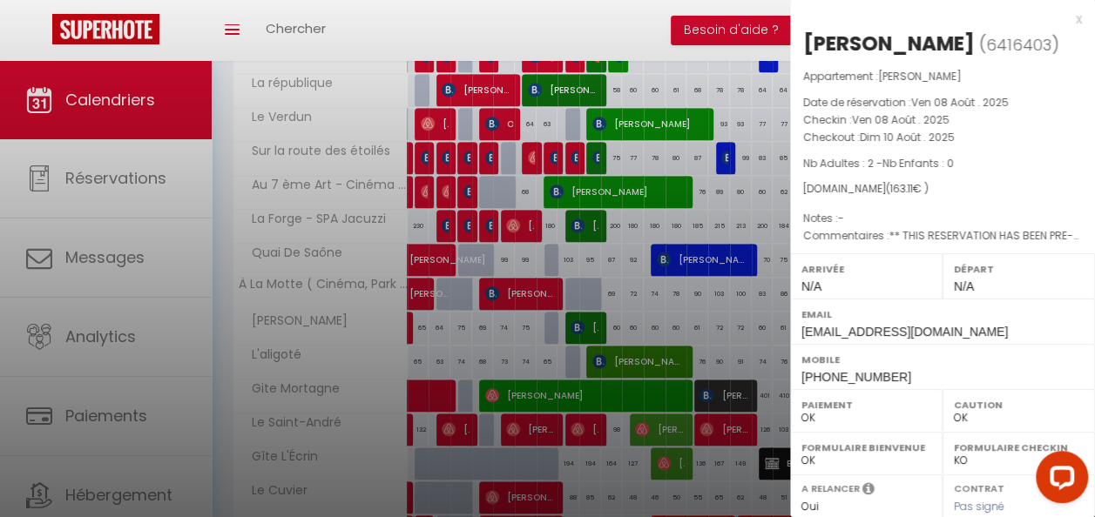
click at [1067, 21] on div "x" at bounding box center [936, 19] width 292 height 21
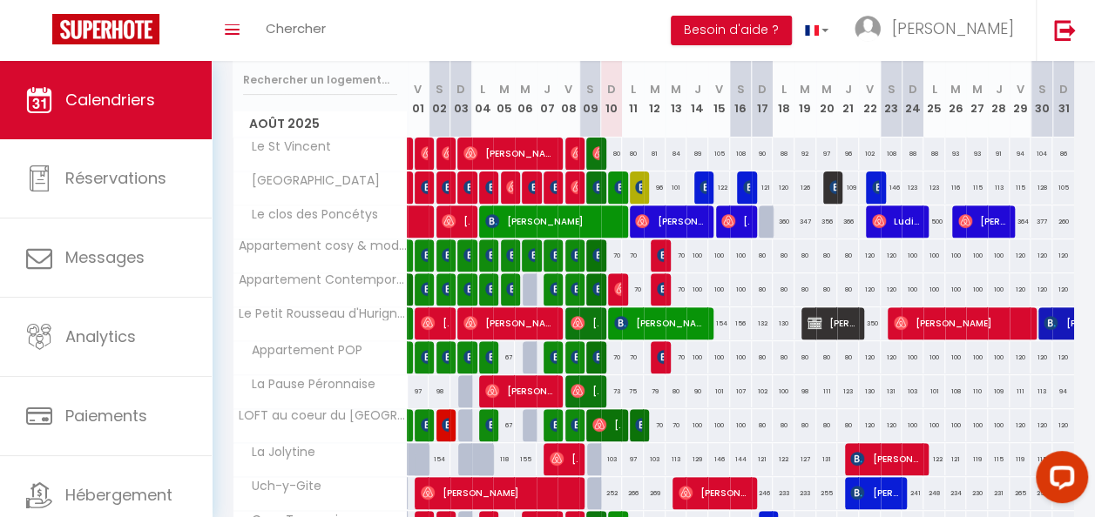
scroll to position [261, 0]
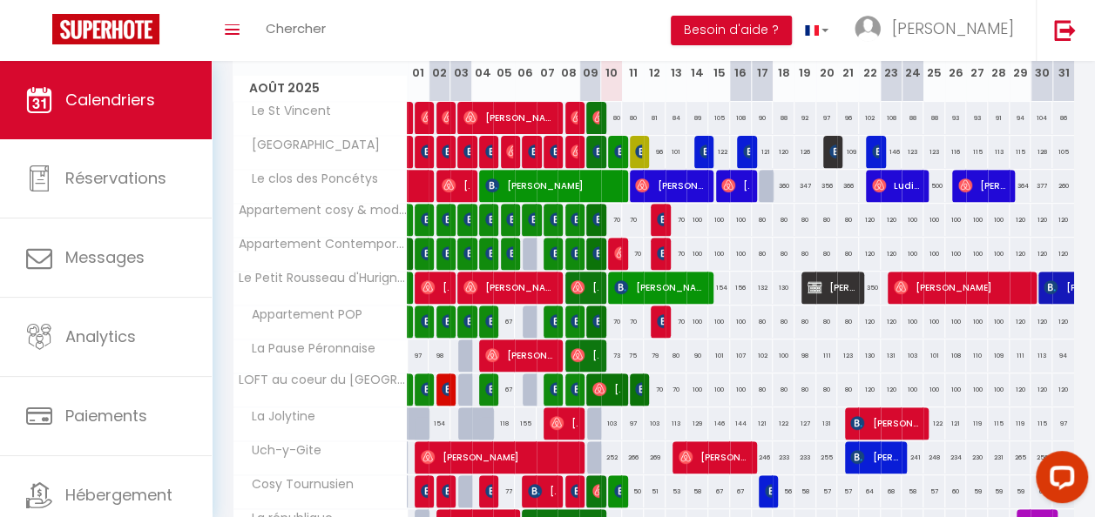
click at [601, 457] on div "252" at bounding box center [612, 457] width 22 height 32
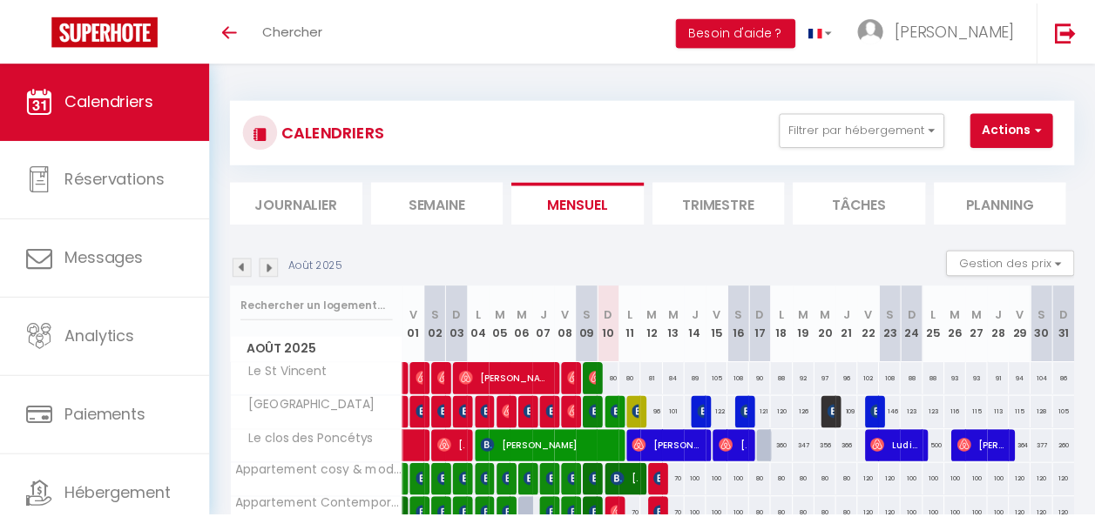
scroll to position [261, 0]
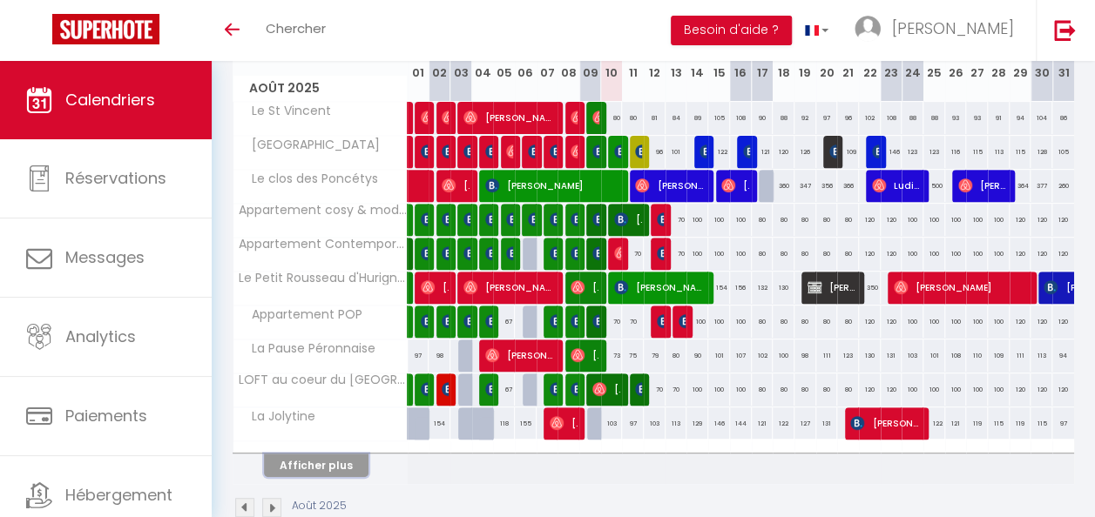
click at [325, 460] on button "Afficher plus" at bounding box center [316, 466] width 104 height 24
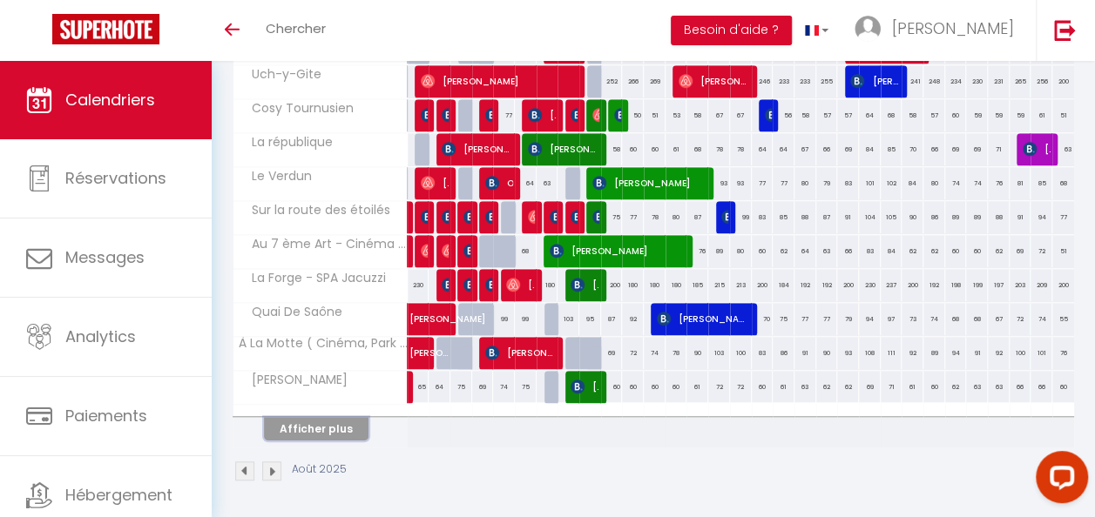
scroll to position [645, 0]
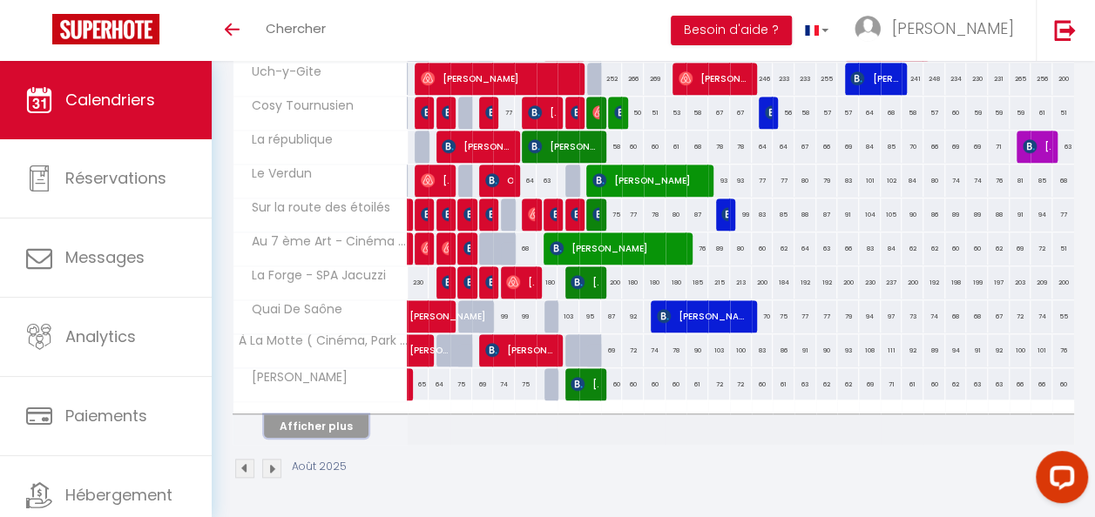
click at [321, 417] on button "Afficher plus" at bounding box center [316, 427] width 104 height 24
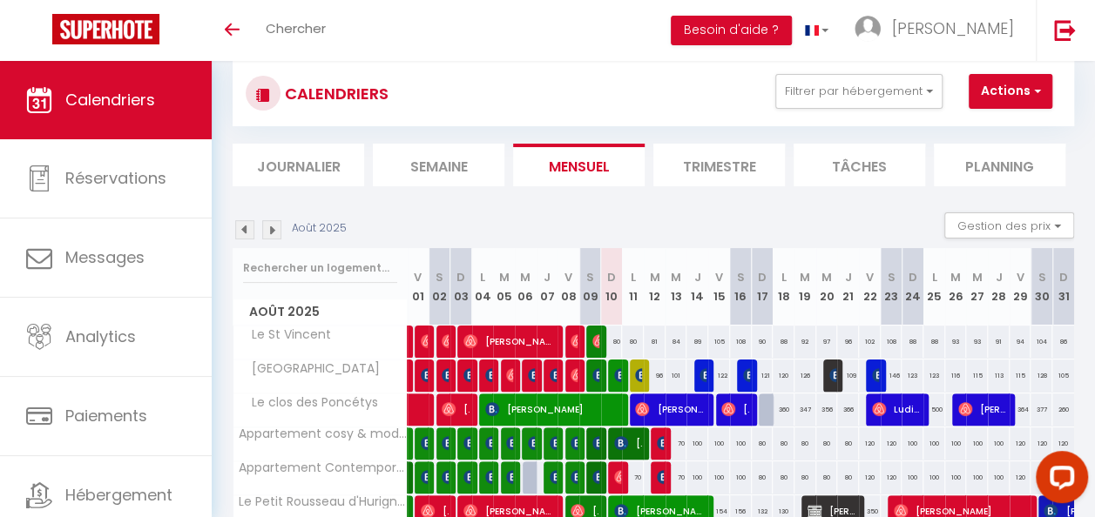
scroll to position [0, 0]
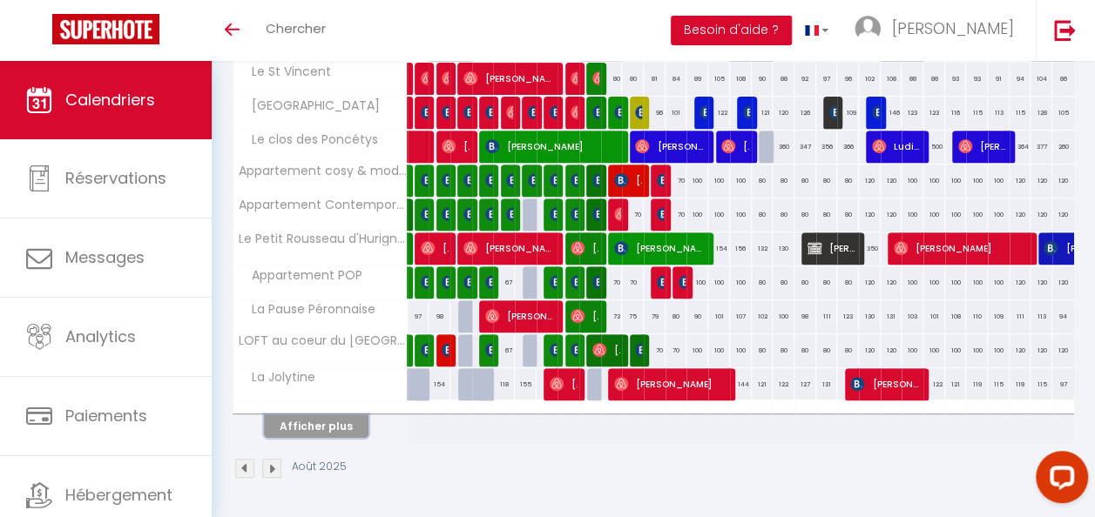
click at [313, 415] on button "Afficher plus" at bounding box center [316, 427] width 104 height 24
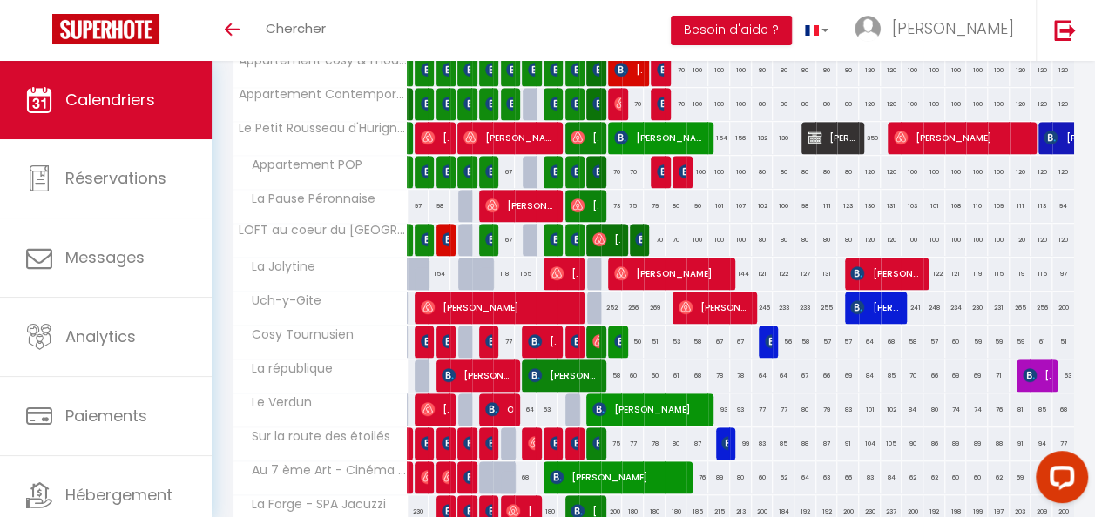
scroll to position [395, 0]
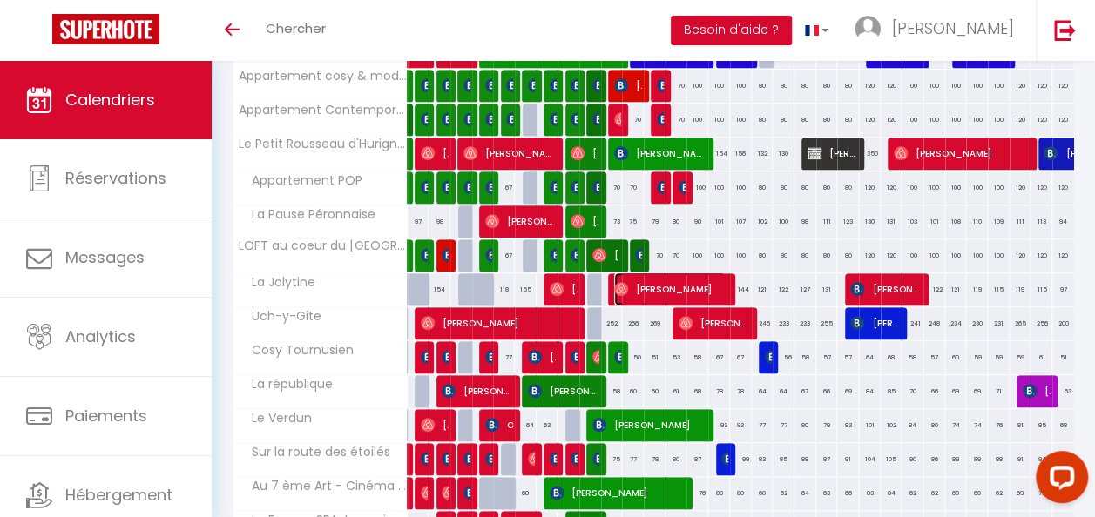
click at [643, 285] on span "Israil Yakhoutov" at bounding box center [669, 289] width 111 height 33
select select "OK"
select select "0"
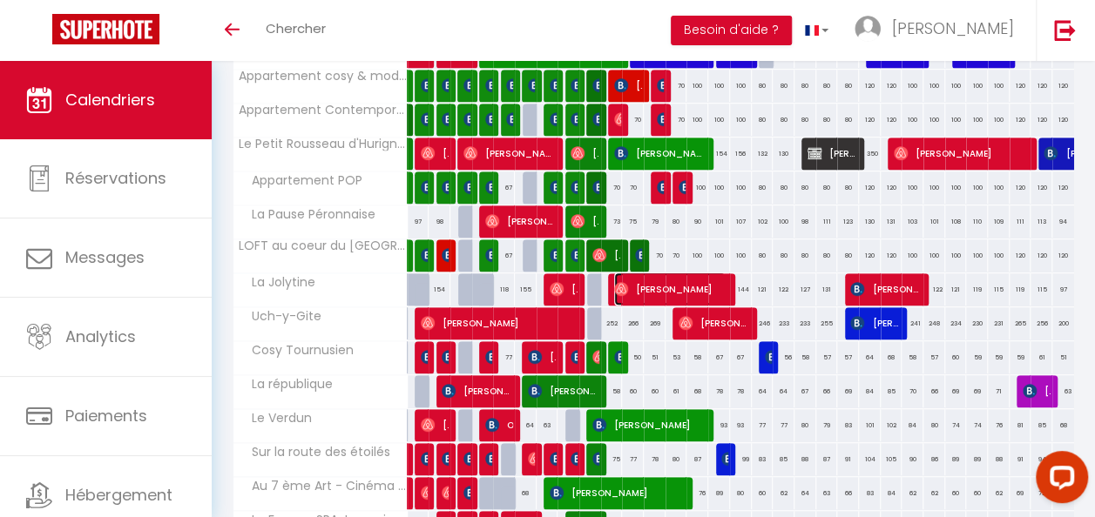
select select "1"
select select
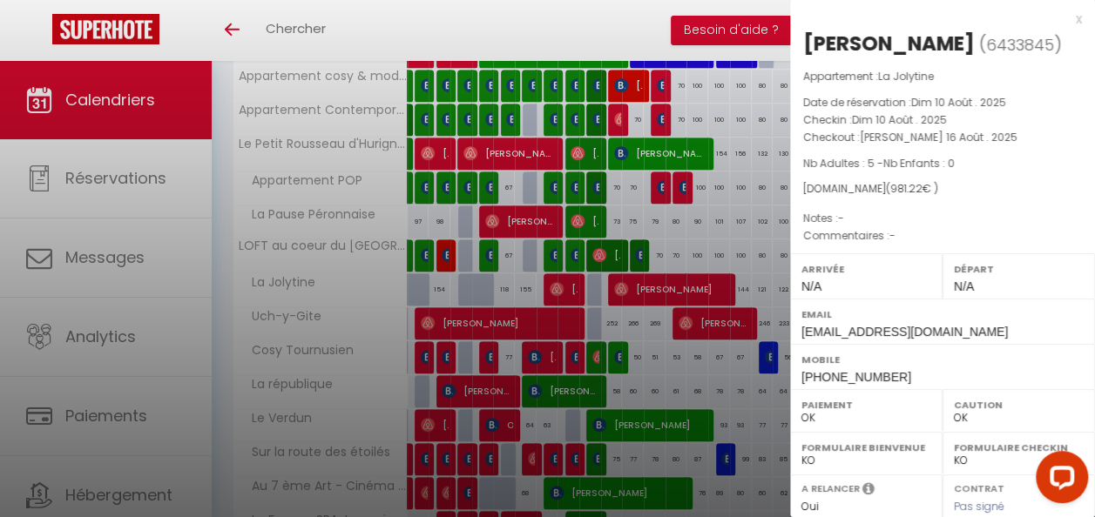
click at [1062, 17] on div "x" at bounding box center [936, 19] width 292 height 21
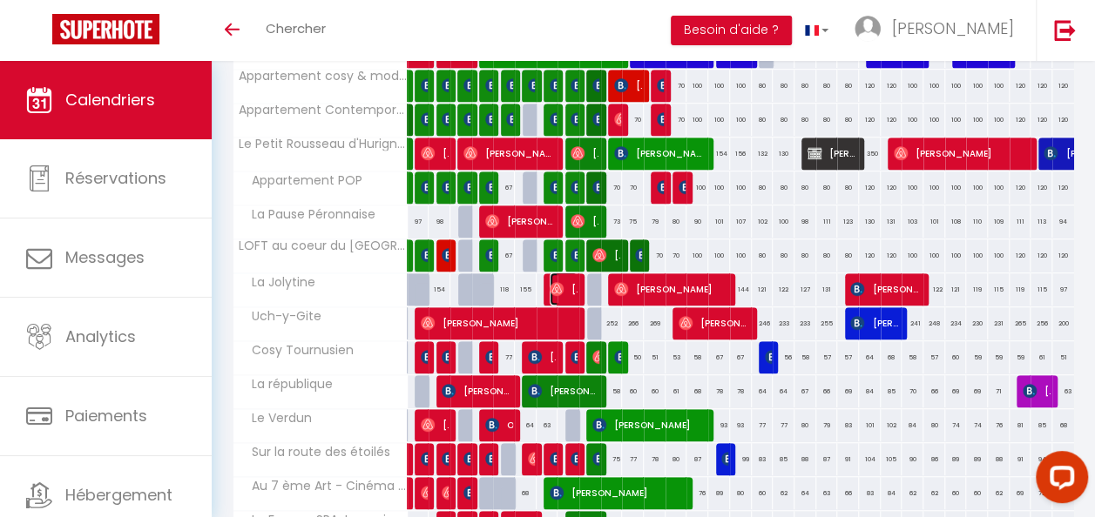
click at [565, 290] on span "[PERSON_NAME]" at bounding box center [563, 289] width 28 height 33
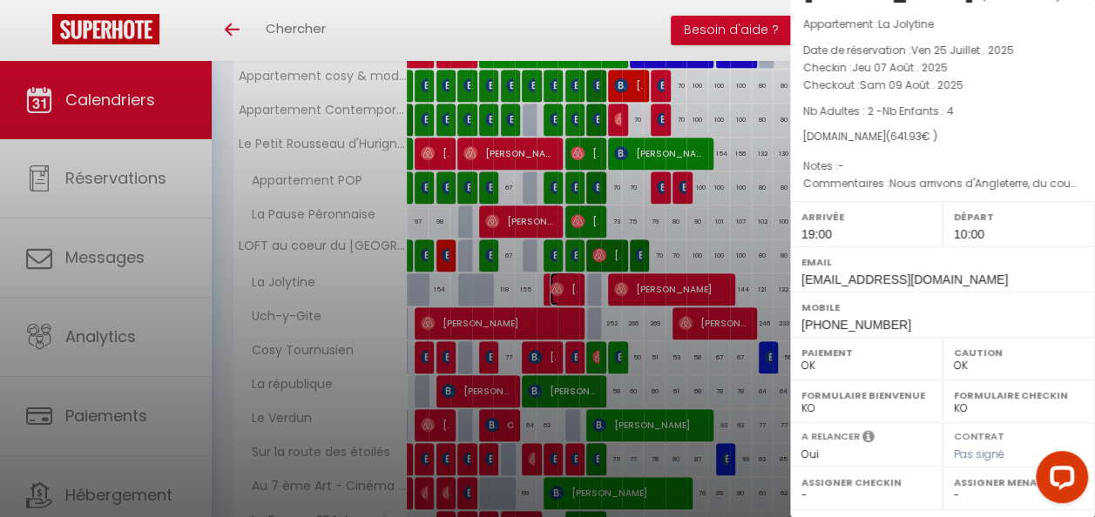
scroll to position [0, 0]
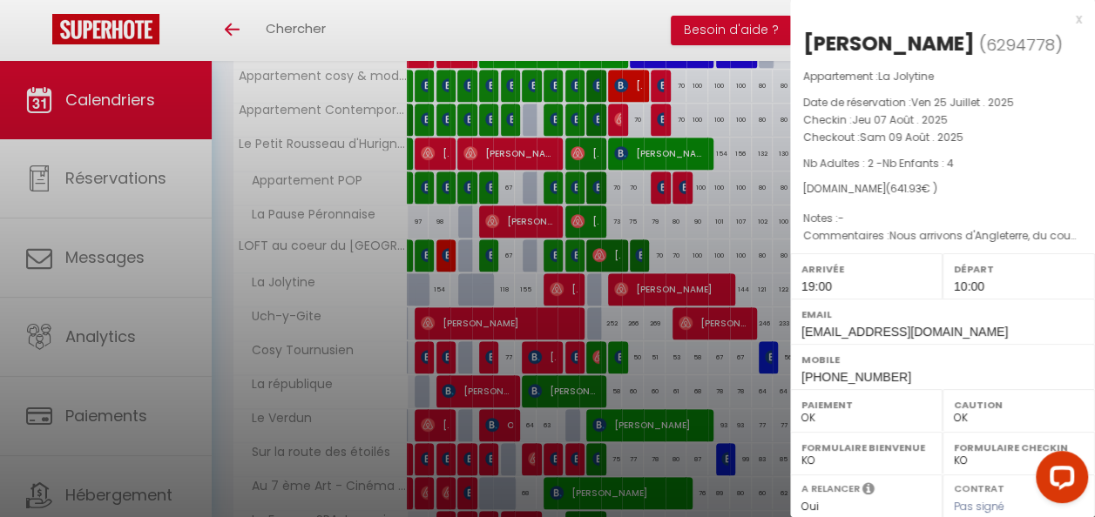
click at [1065, 17] on div "x" at bounding box center [936, 19] width 292 height 21
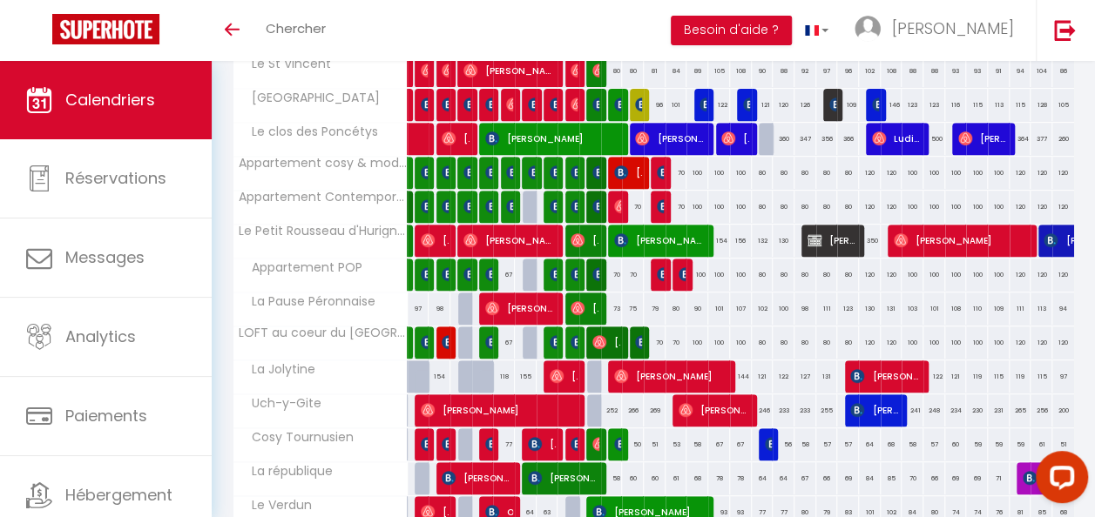
scroll to position [395, 0]
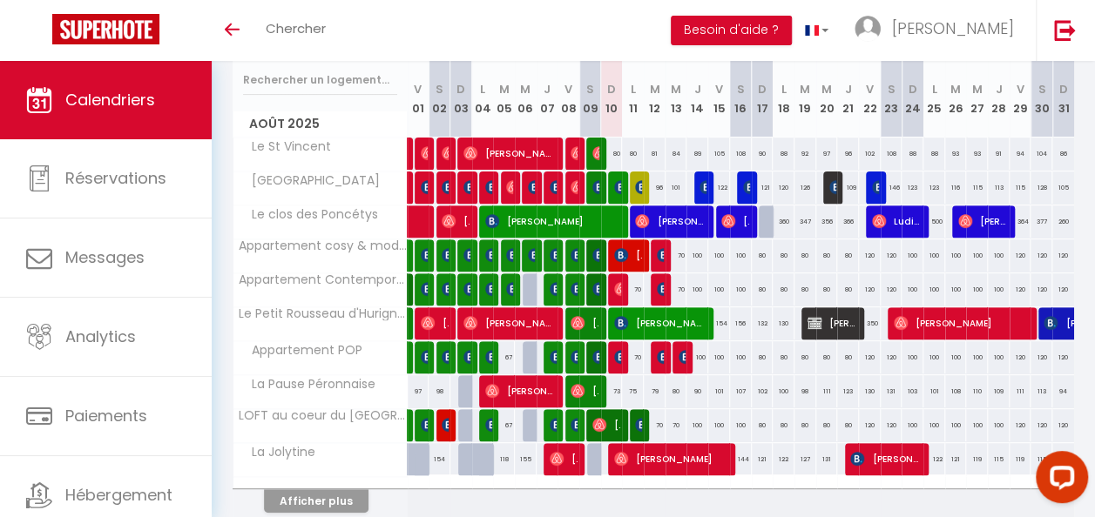
scroll to position [261, 0]
